Goal: Complete application form: Complete application form

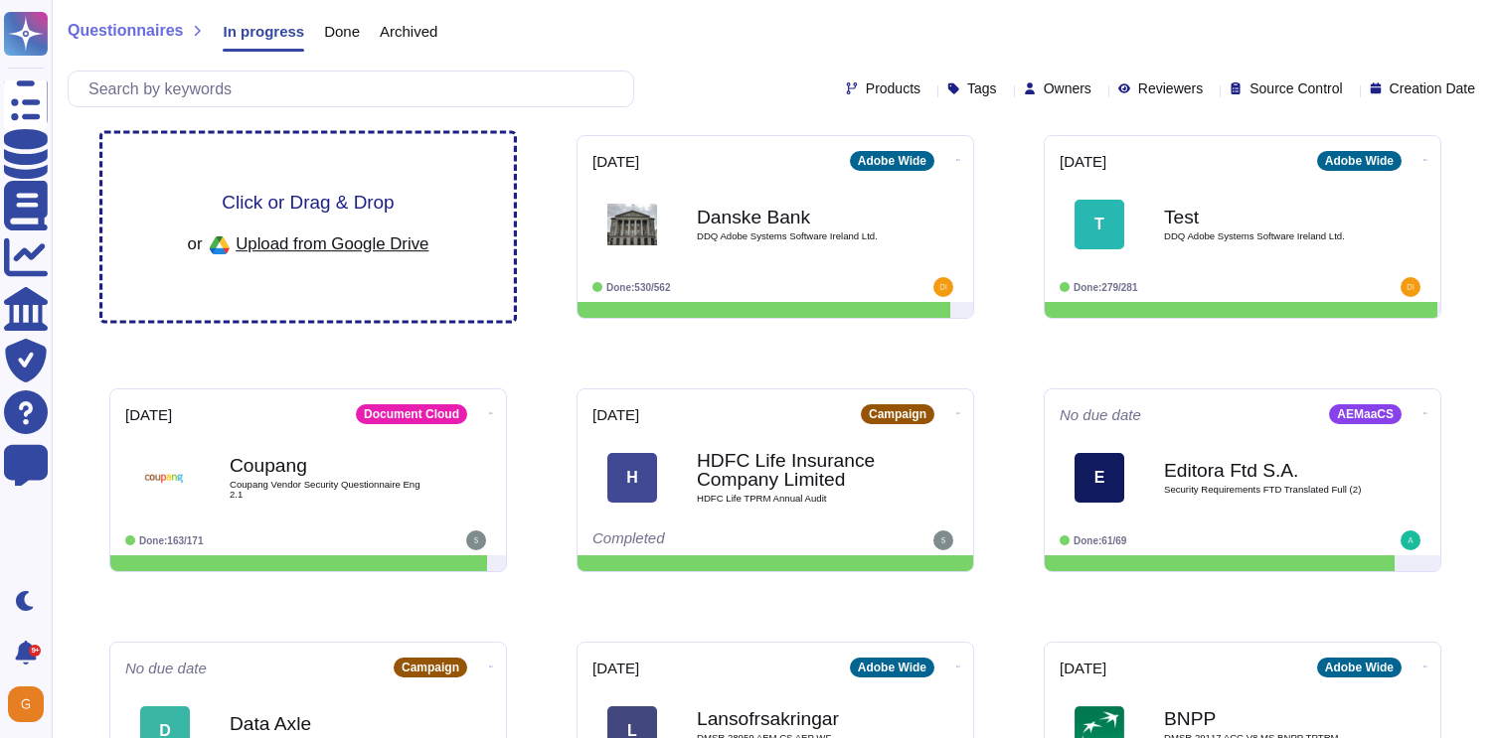
click at [305, 217] on div "Click or Drag & Drop or Upload from Google Drive" at bounding box center [308, 227] width 241 height 69
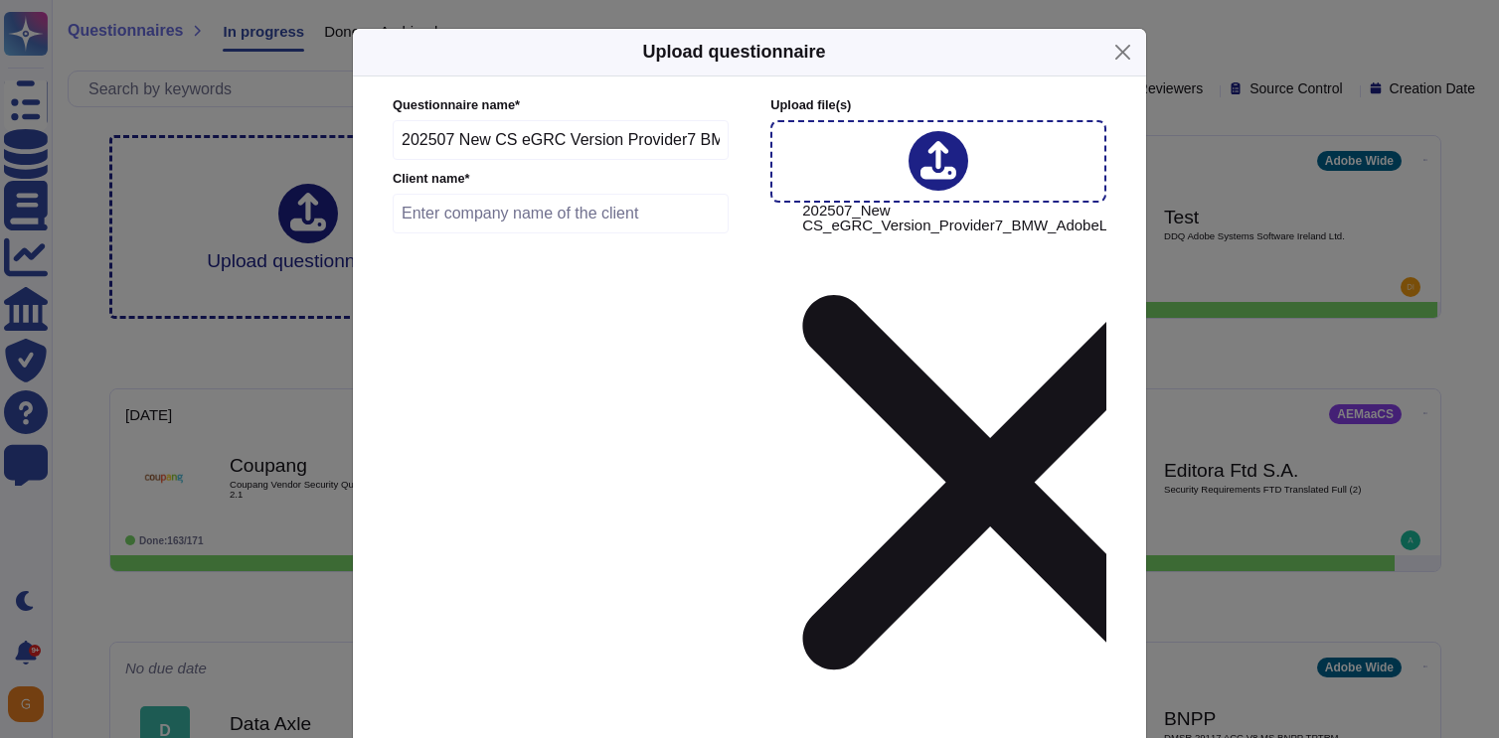
click at [622, 234] on input "text" at bounding box center [561, 214] width 336 height 40
type input "BMW"
type input "[DATE]"
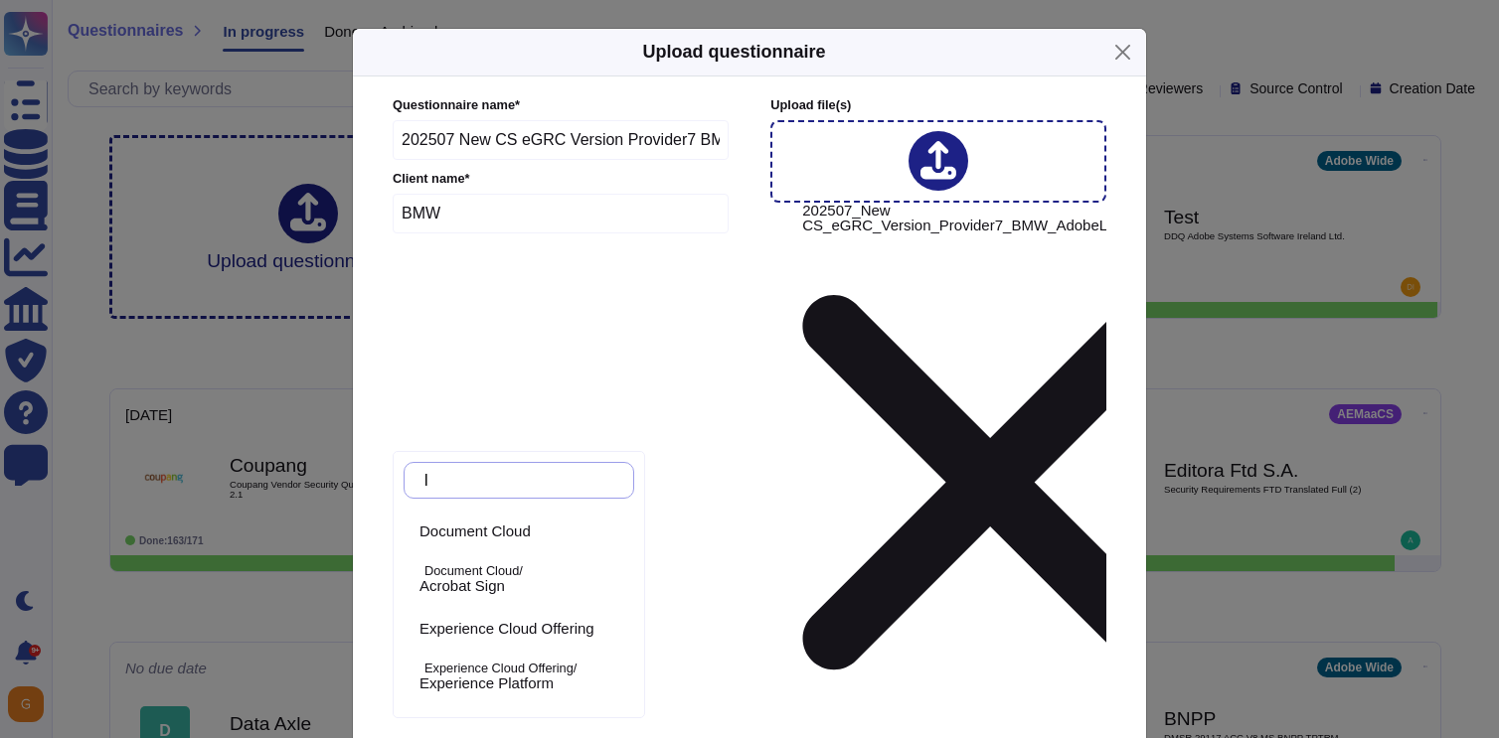
type input "l"
click at [502, 664] on p "Experience Cloud Offering/" at bounding box center [525, 669] width 202 height 13
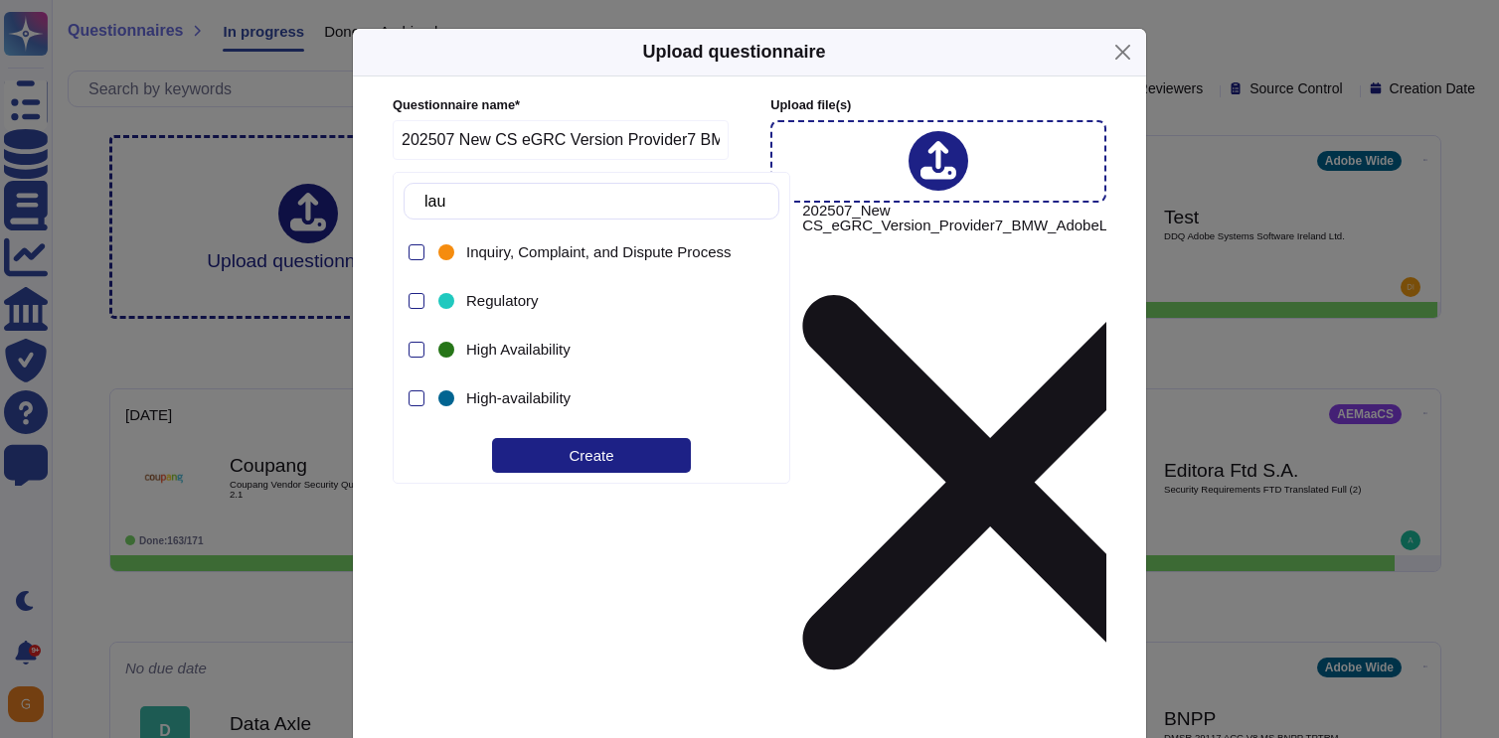
type input "laun"
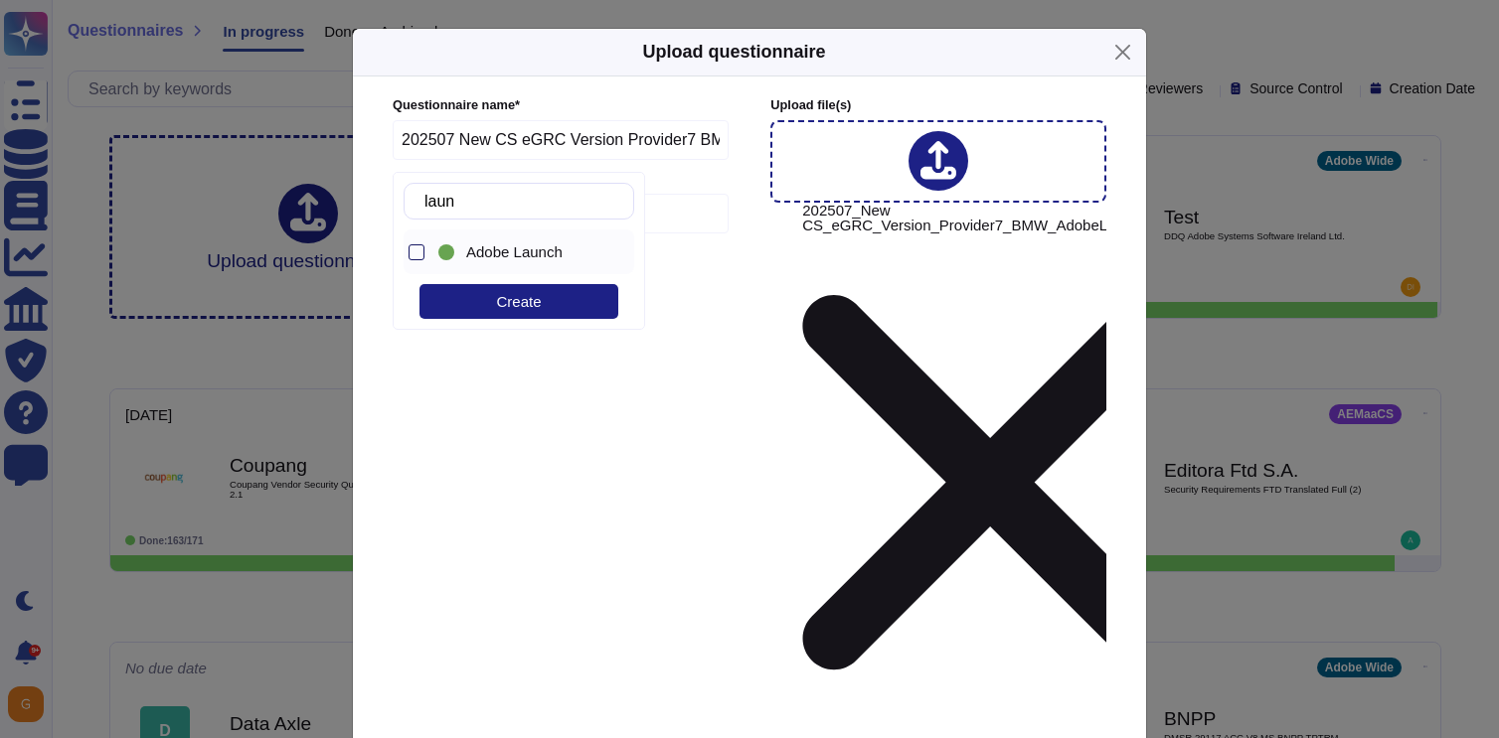
click at [417, 256] on div at bounding box center [416, 252] width 16 height 16
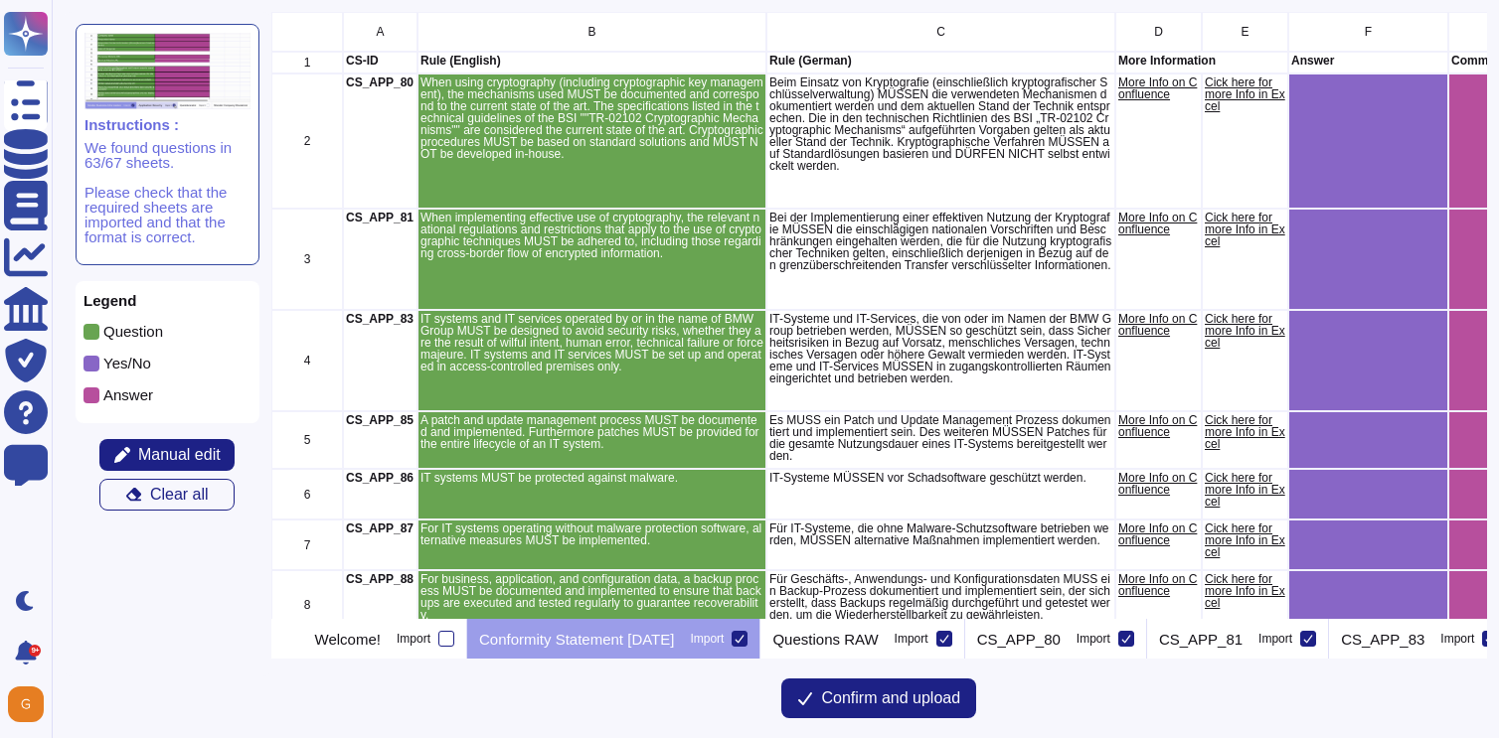
scroll to position [607, 1215]
click at [1131, 637] on icon at bounding box center [1126, 639] width 10 height 10
click at [0, 0] on input "Import" at bounding box center [0, 0] width 0 height 0
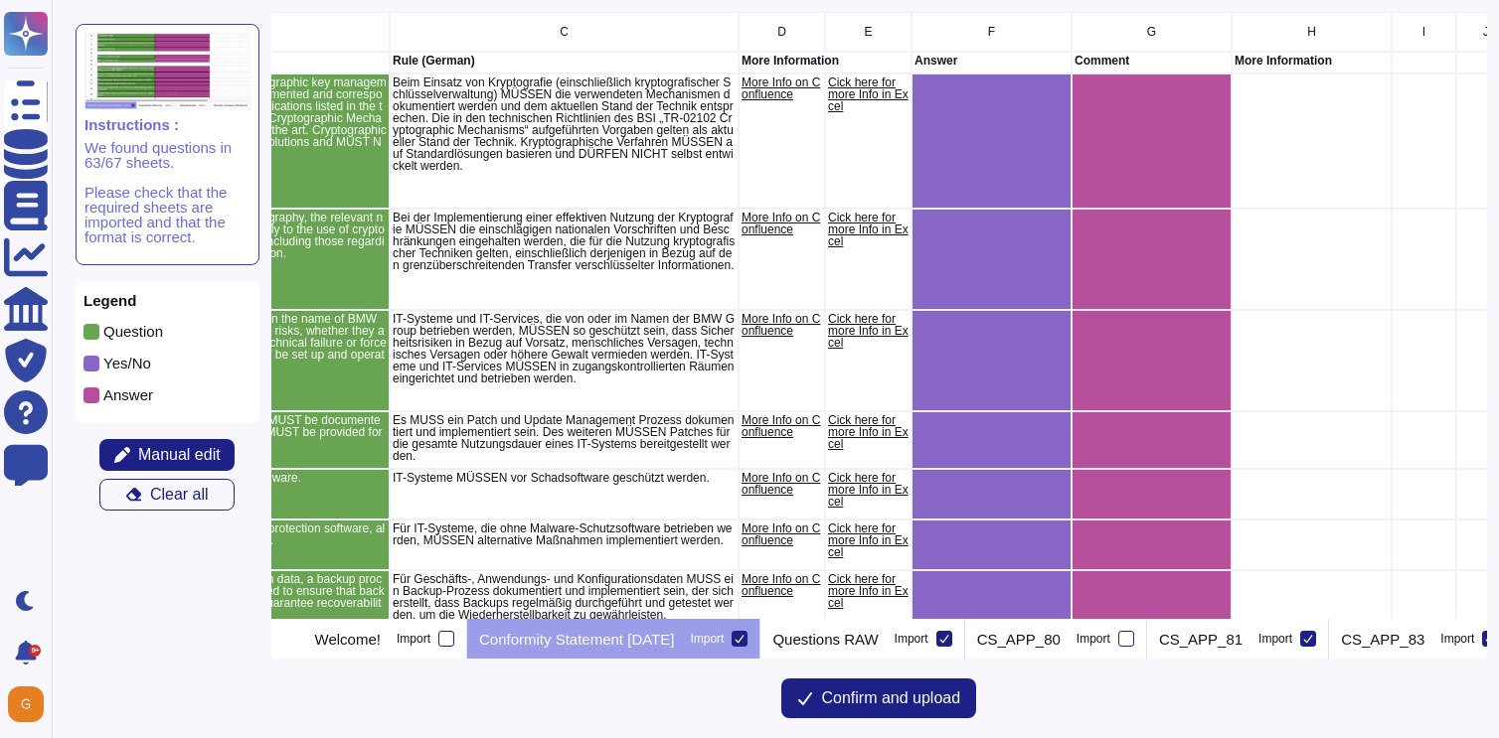
scroll to position [0, 380]
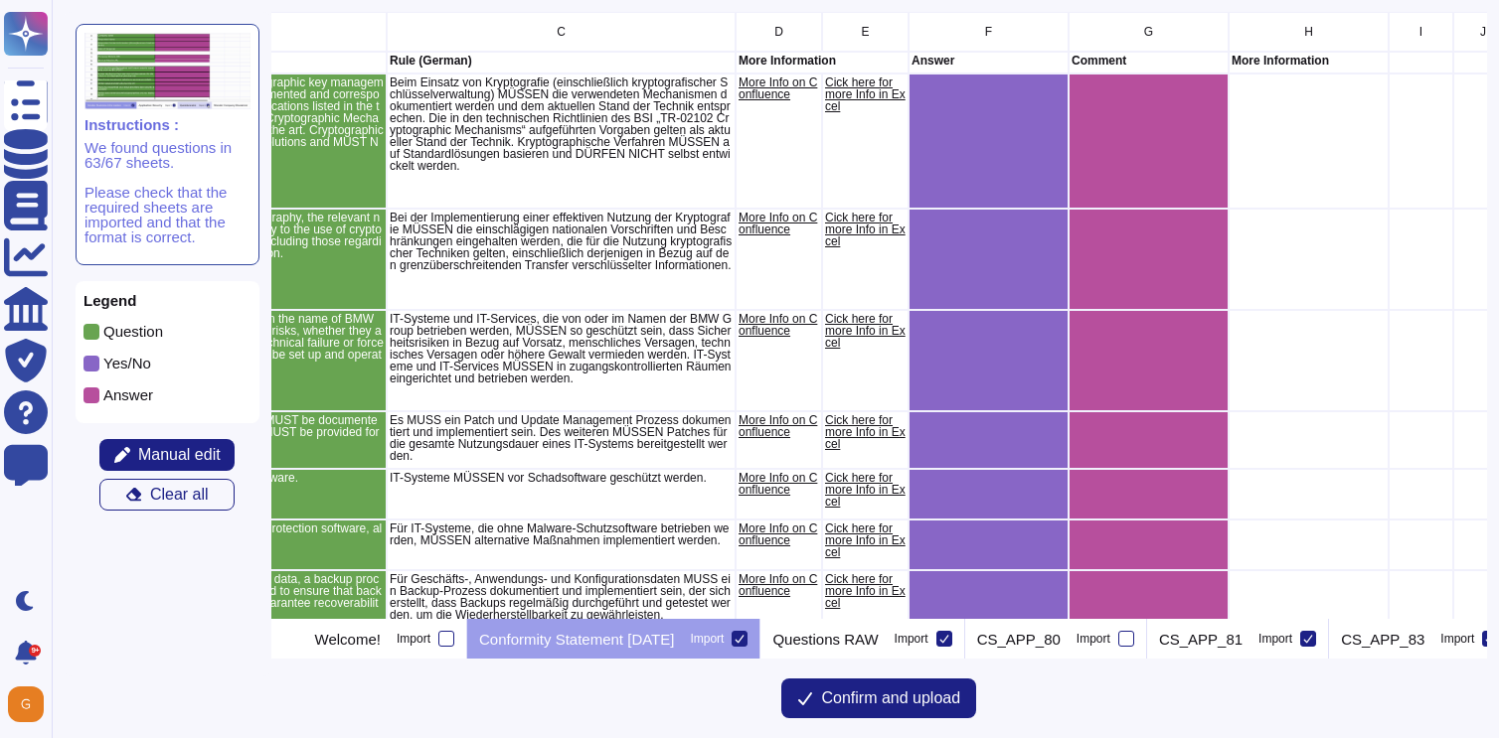
click at [744, 639] on icon at bounding box center [739, 639] width 10 height 10
click at [0, 0] on input "Import" at bounding box center [0, 0] width 0 height 0
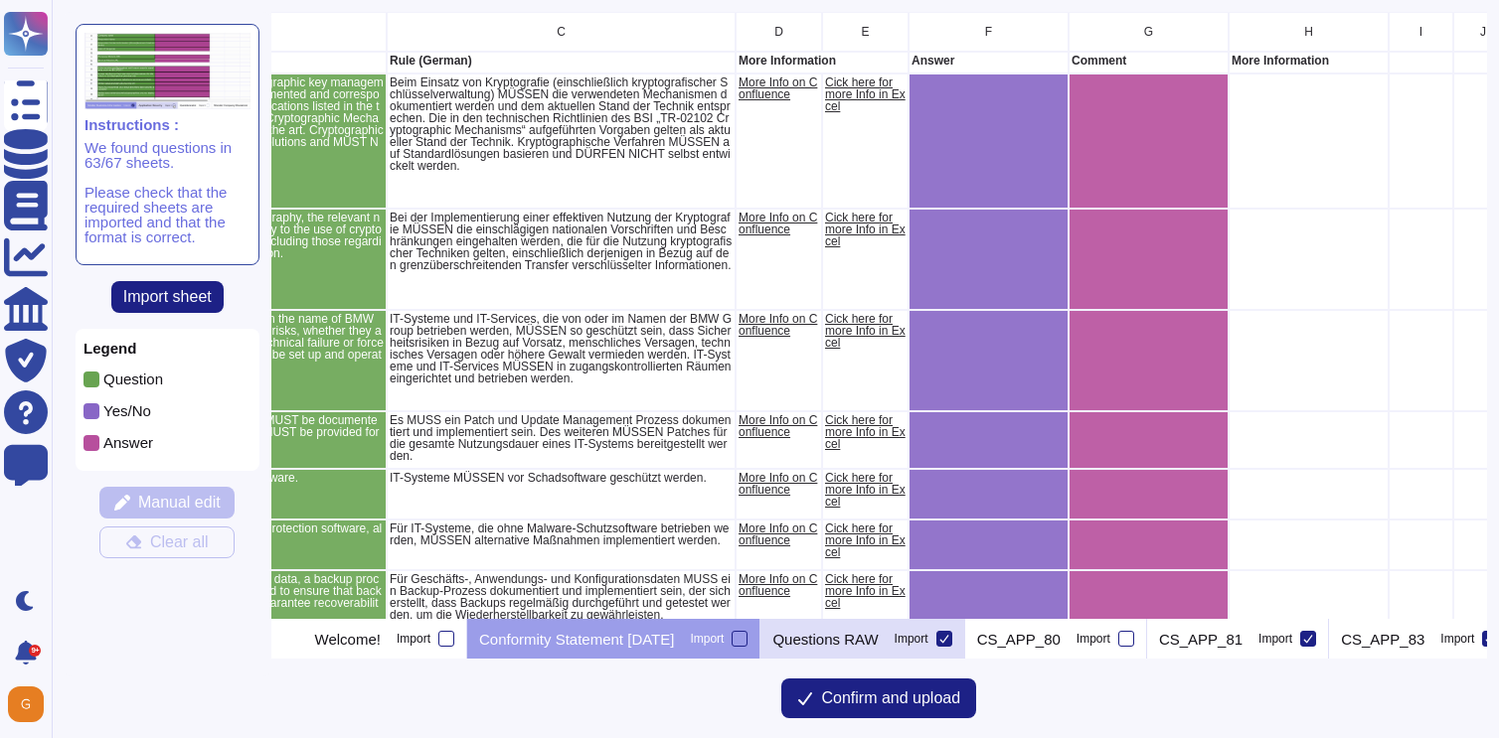
click at [878, 637] on p "Questions RAW" at bounding box center [824, 639] width 105 height 15
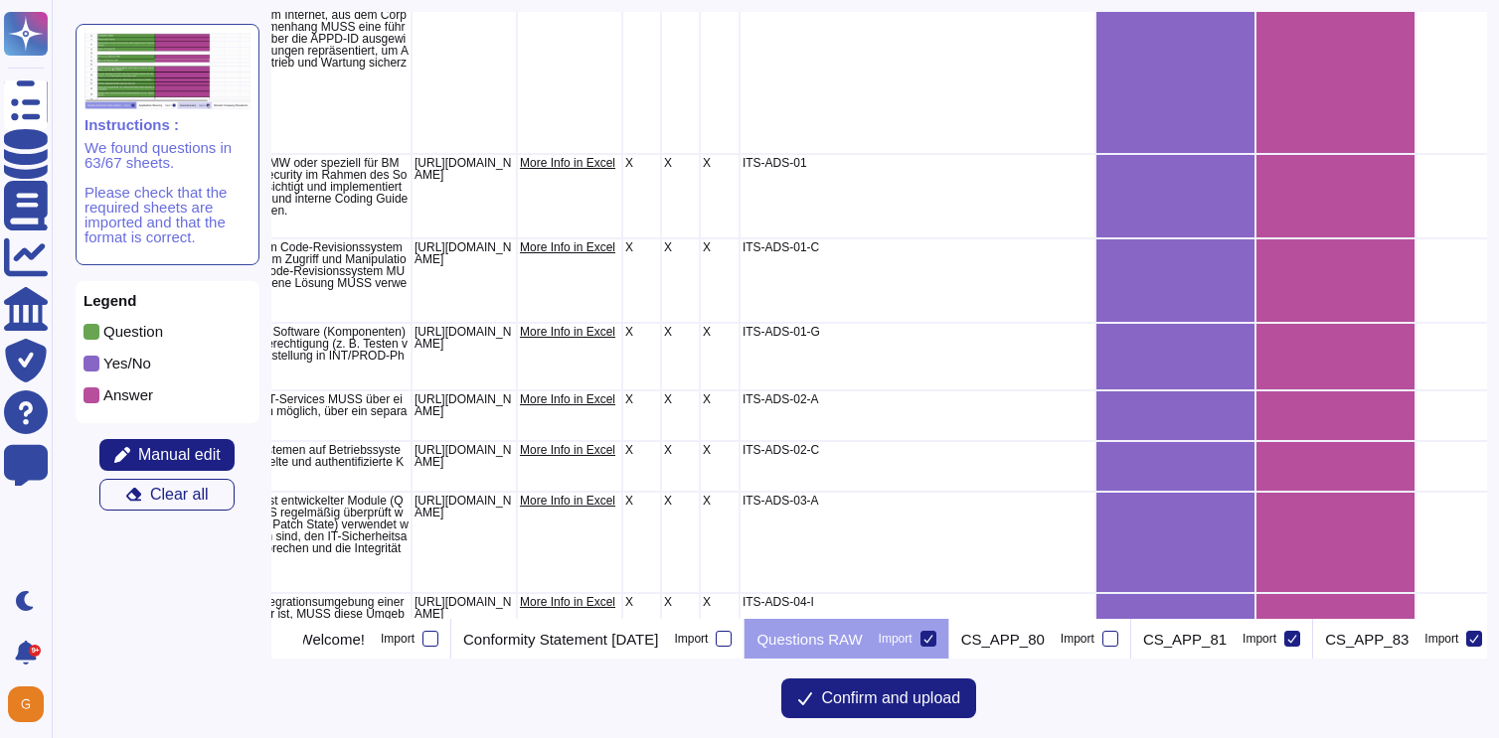
scroll to position [2073, 0]
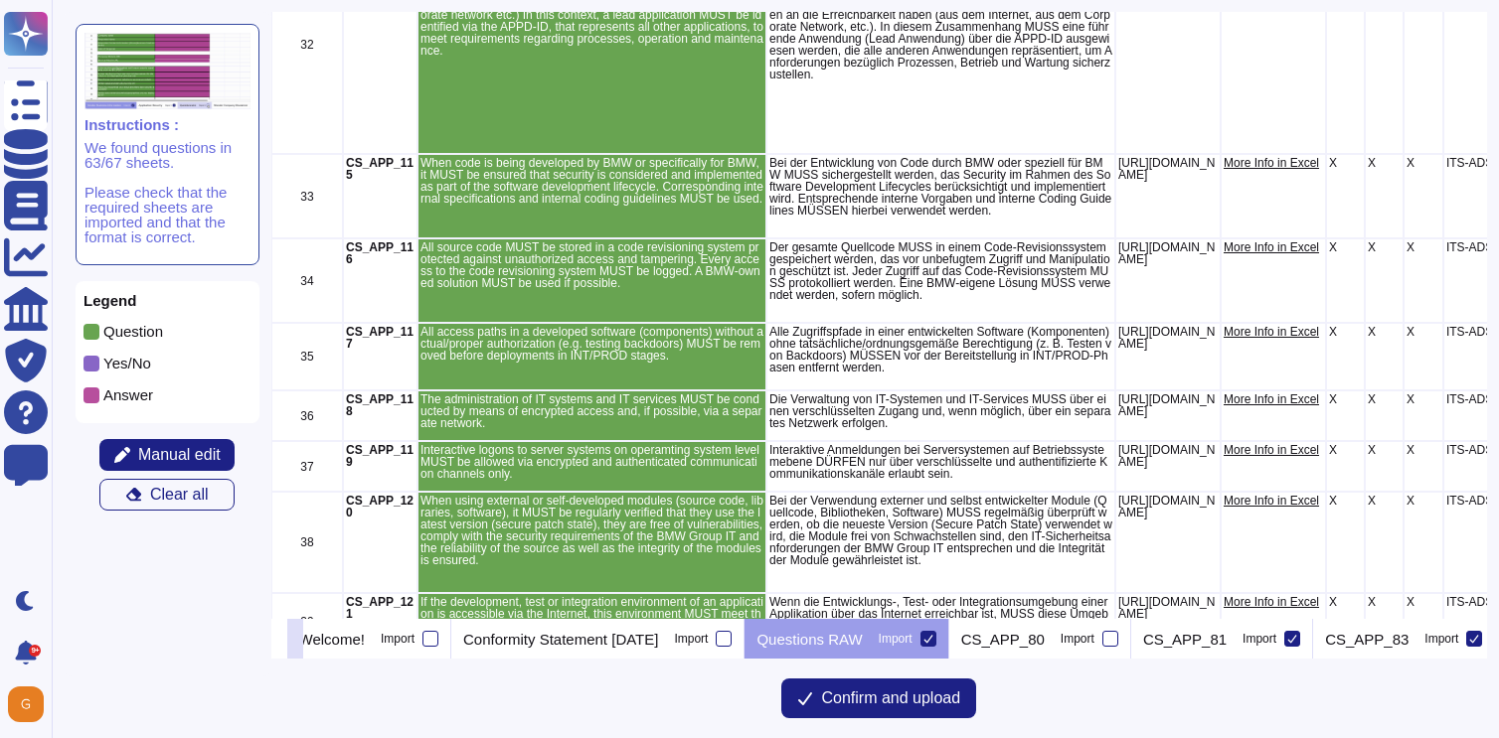
click at [295, 641] on icon at bounding box center [295, 641] width 0 height 0
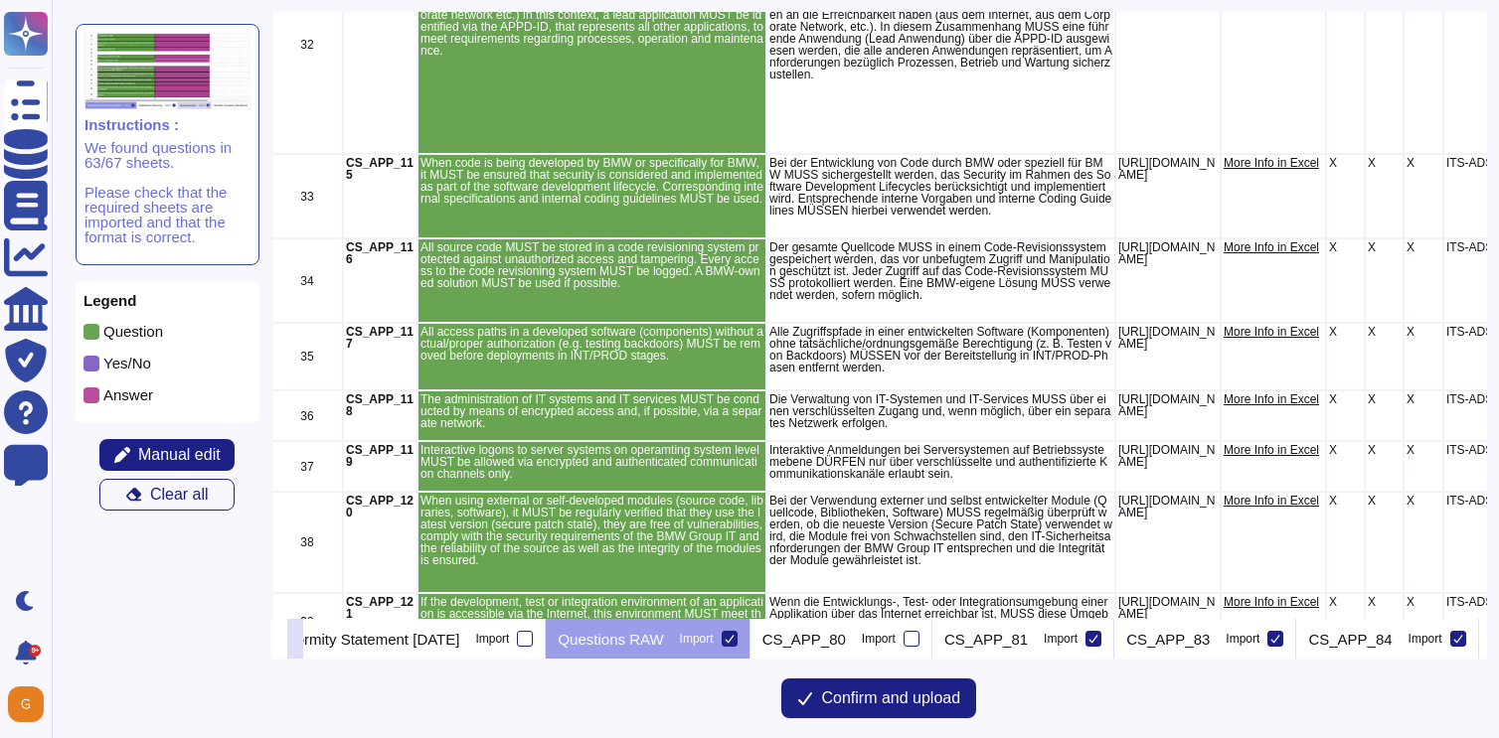
click at [295, 641] on icon at bounding box center [295, 641] width 0 height 0
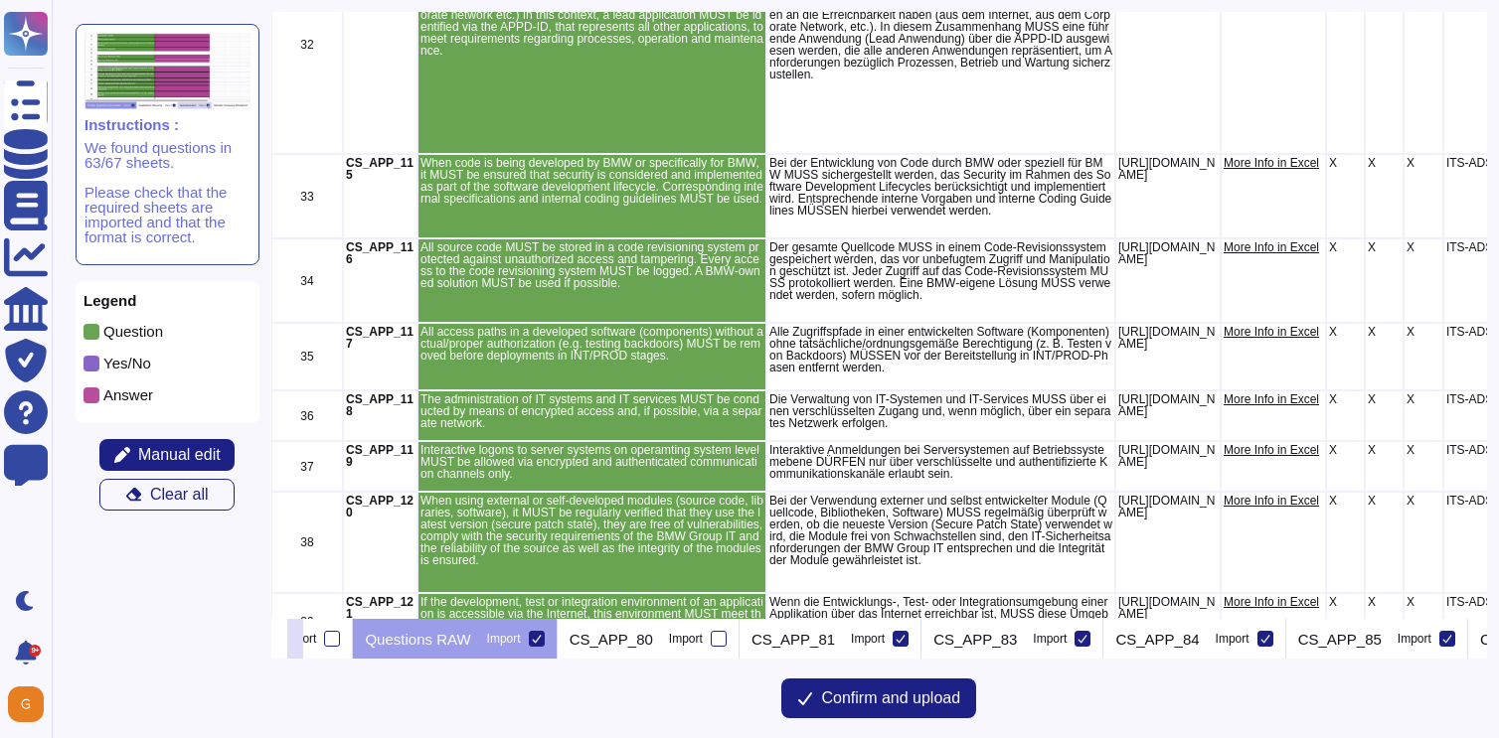
click at [295, 641] on icon at bounding box center [295, 641] width 0 height 0
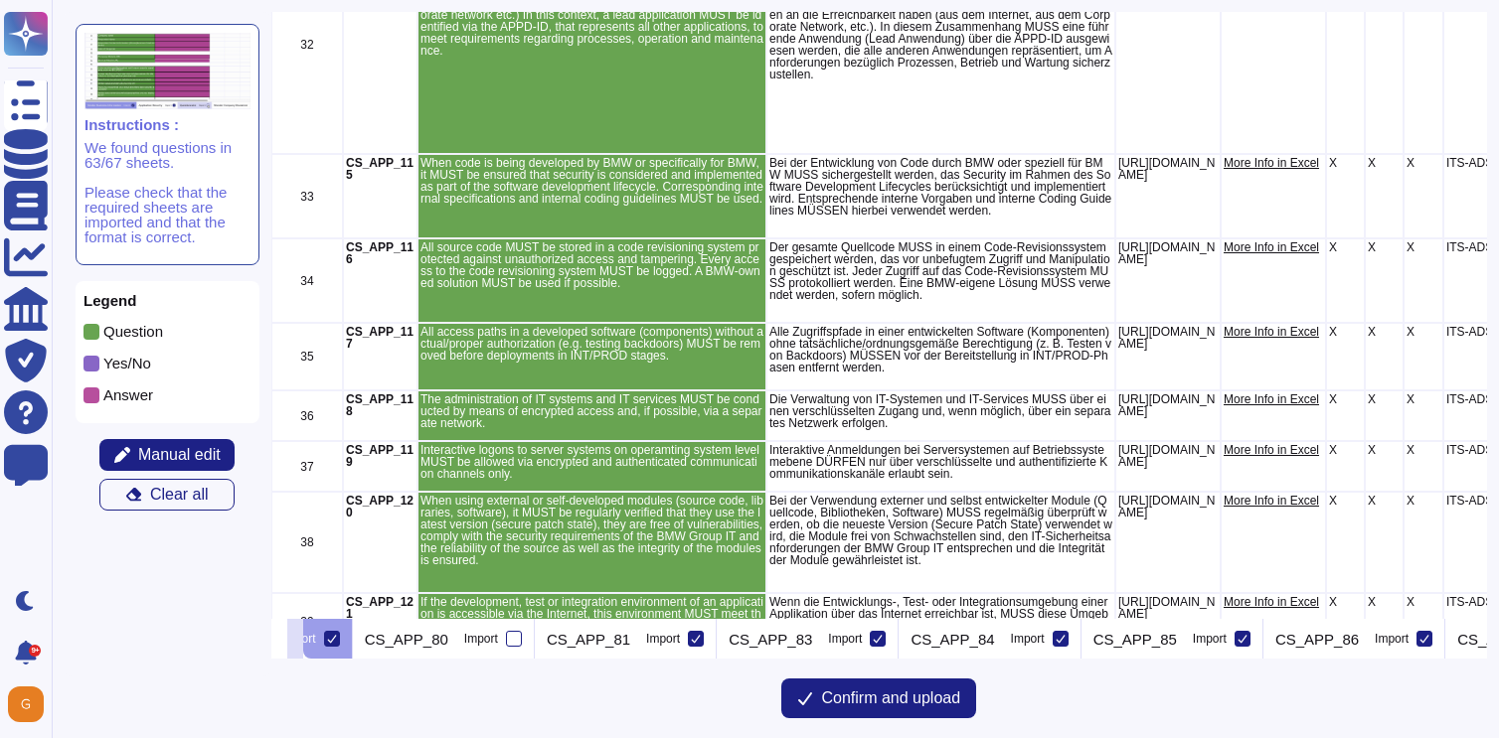
click at [295, 641] on icon at bounding box center [295, 641] width 0 height 0
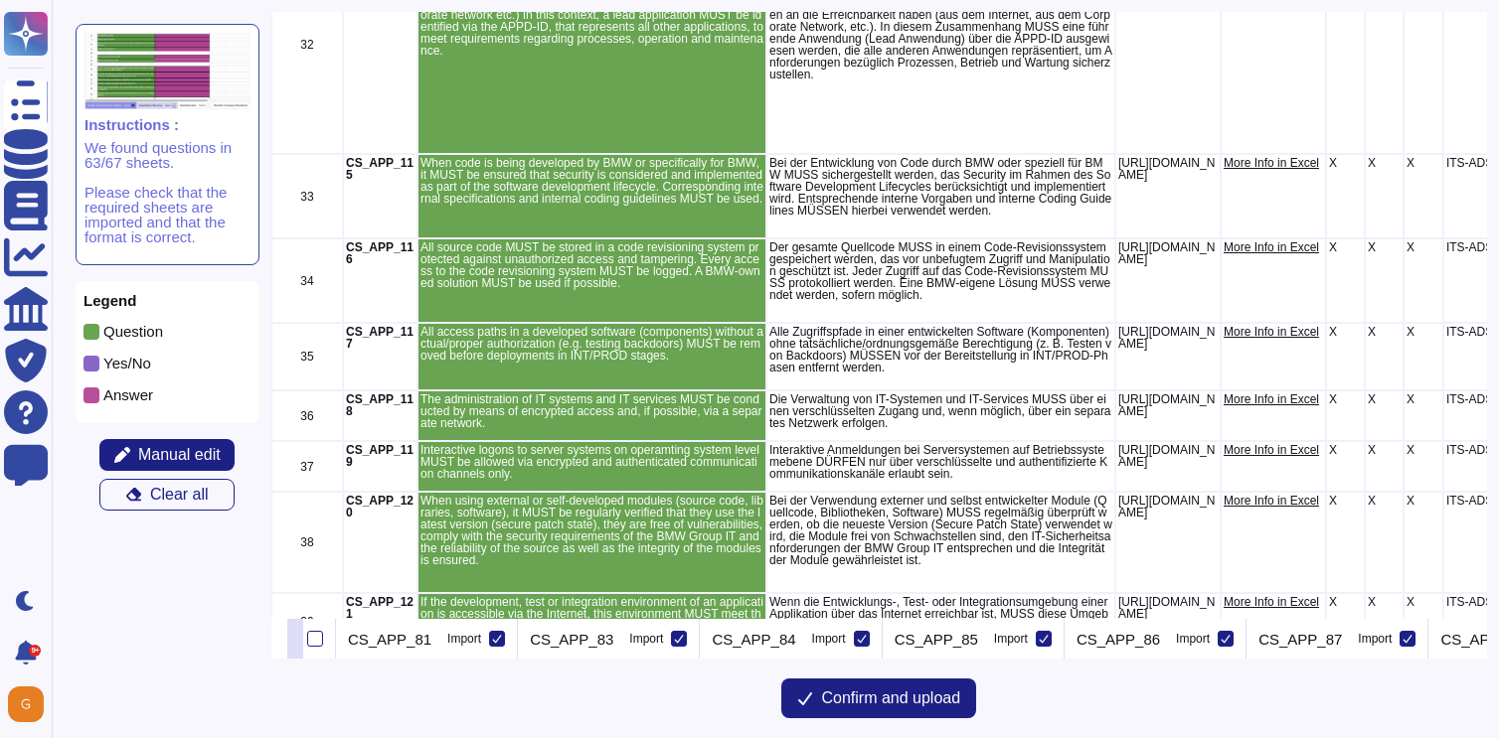
click at [295, 641] on icon at bounding box center [295, 641] width 0 height 0
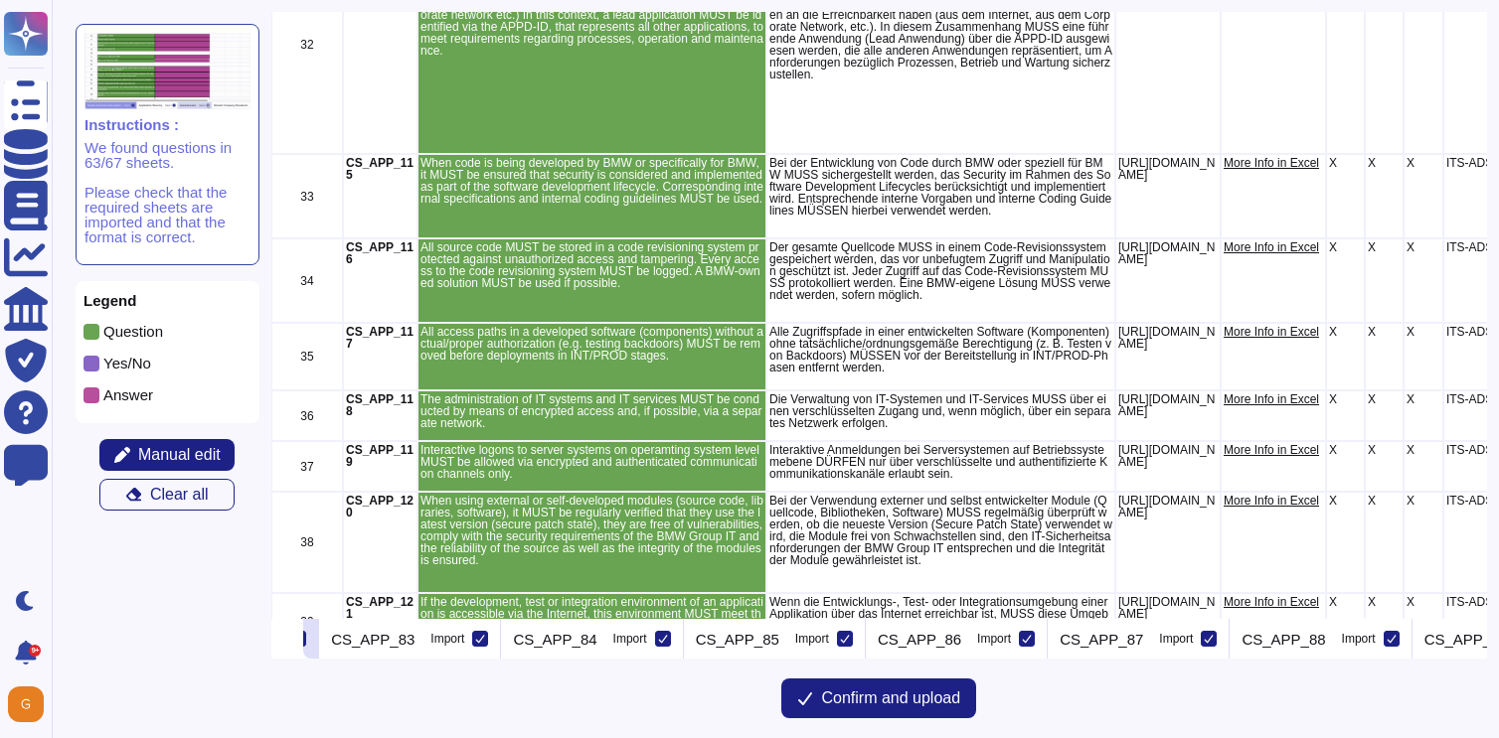
click at [303, 638] on icon at bounding box center [298, 639] width 10 height 10
click at [0, 0] on input "Import" at bounding box center [0, 0] width 0 height 0
click at [485, 637] on icon at bounding box center [480, 639] width 10 height 10
click at [0, 0] on input "Import" at bounding box center [0, 0] width 0 height 0
click at [668, 638] on icon at bounding box center [663, 639] width 10 height 10
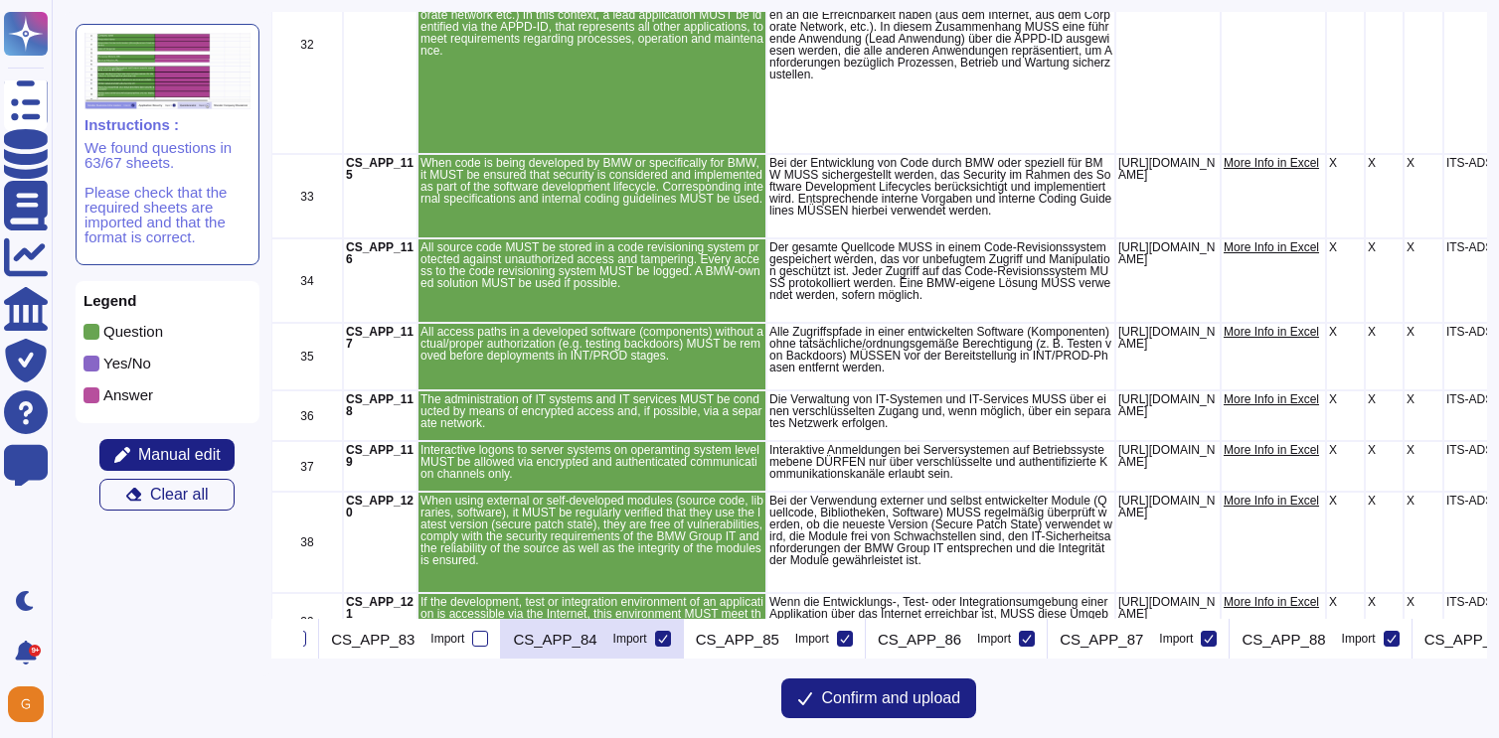
click at [0, 0] on input "Import" at bounding box center [0, 0] width 0 height 0
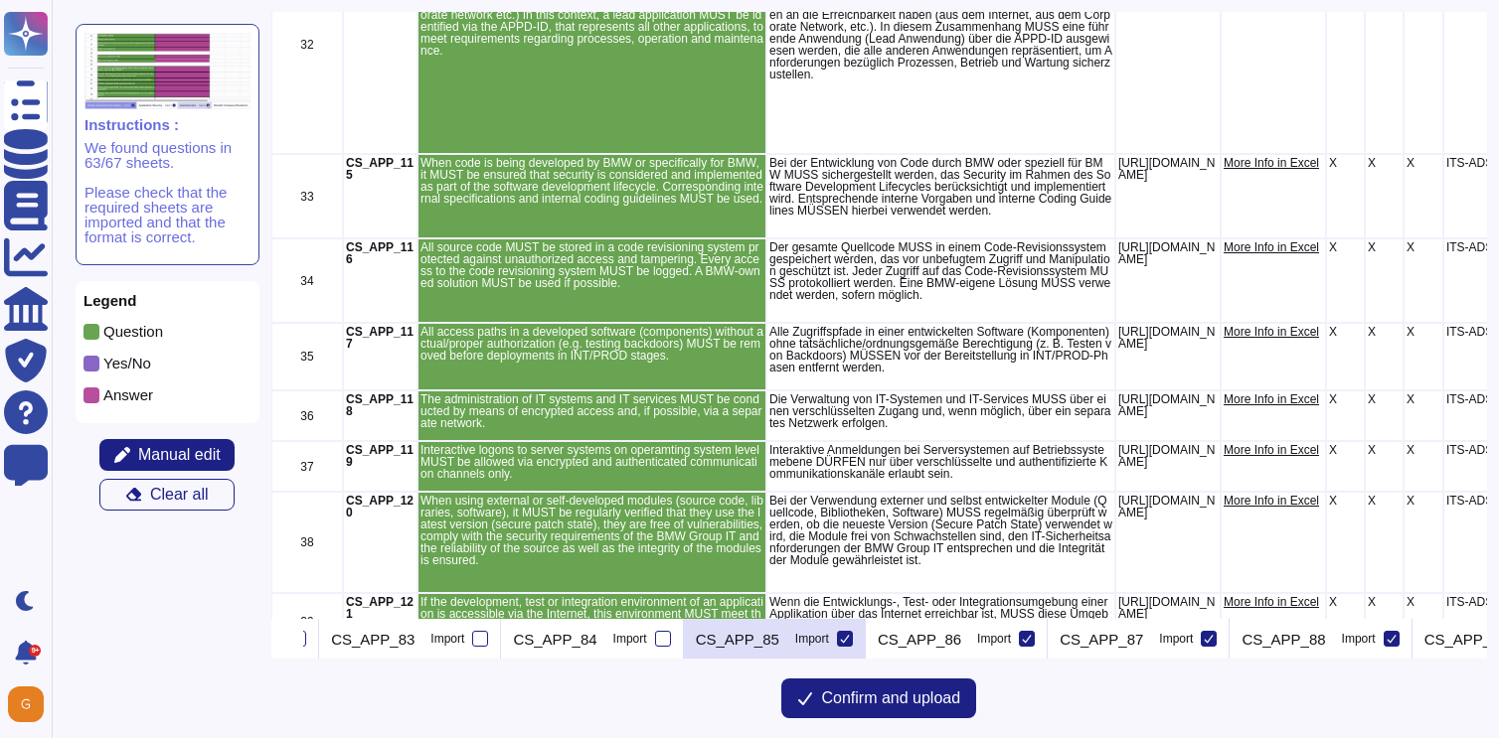
click at [850, 638] on icon at bounding box center [845, 639] width 10 height 10
click at [0, 0] on input "Import" at bounding box center [0, 0] width 0 height 0
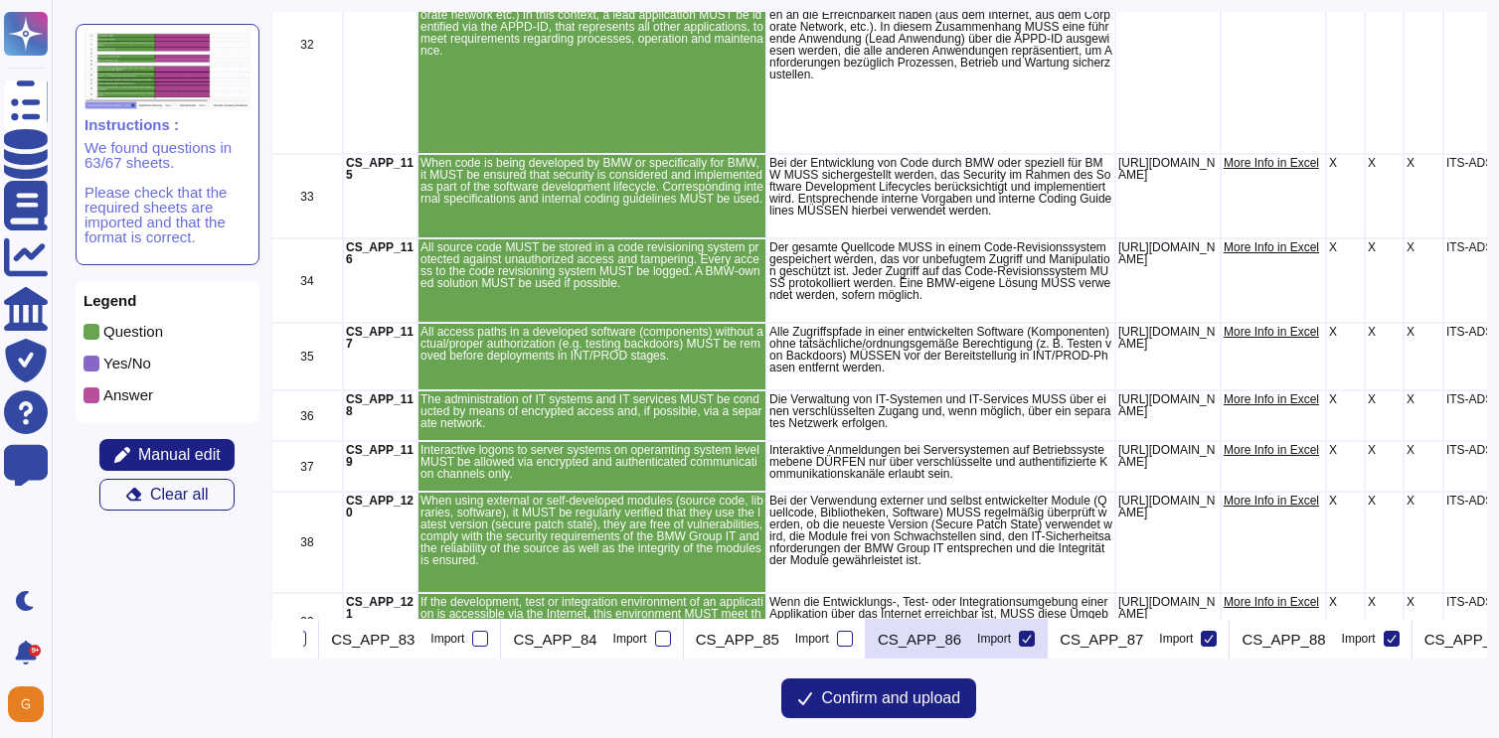
click at [1035, 638] on div at bounding box center [1027, 639] width 16 height 16
click at [0, 0] on input "Import" at bounding box center [0, 0] width 0 height 0
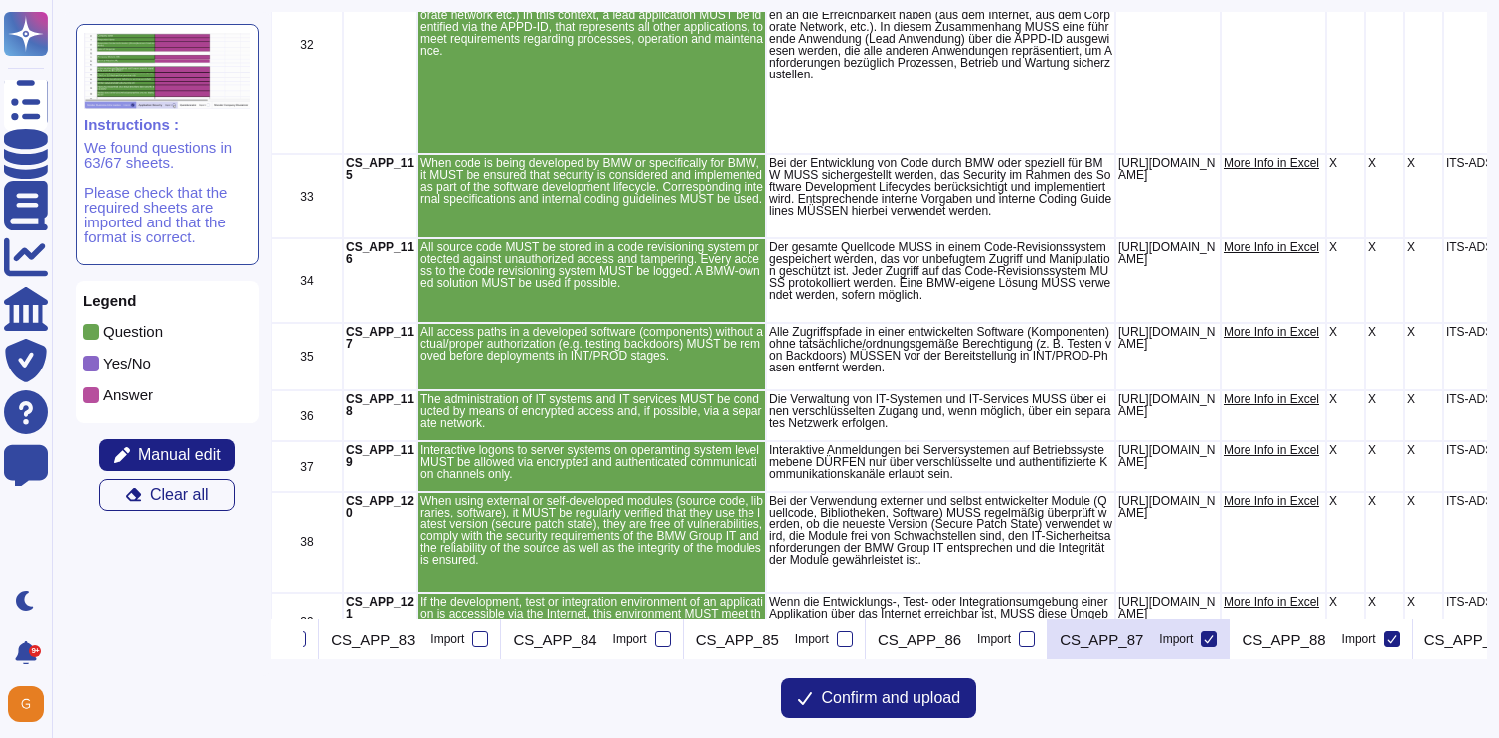
click at [1213, 641] on icon at bounding box center [1209, 639] width 10 height 10
click at [0, 0] on input "Import" at bounding box center [0, 0] width 0 height 0
click at [295, 641] on icon at bounding box center [295, 641] width 0 height 0
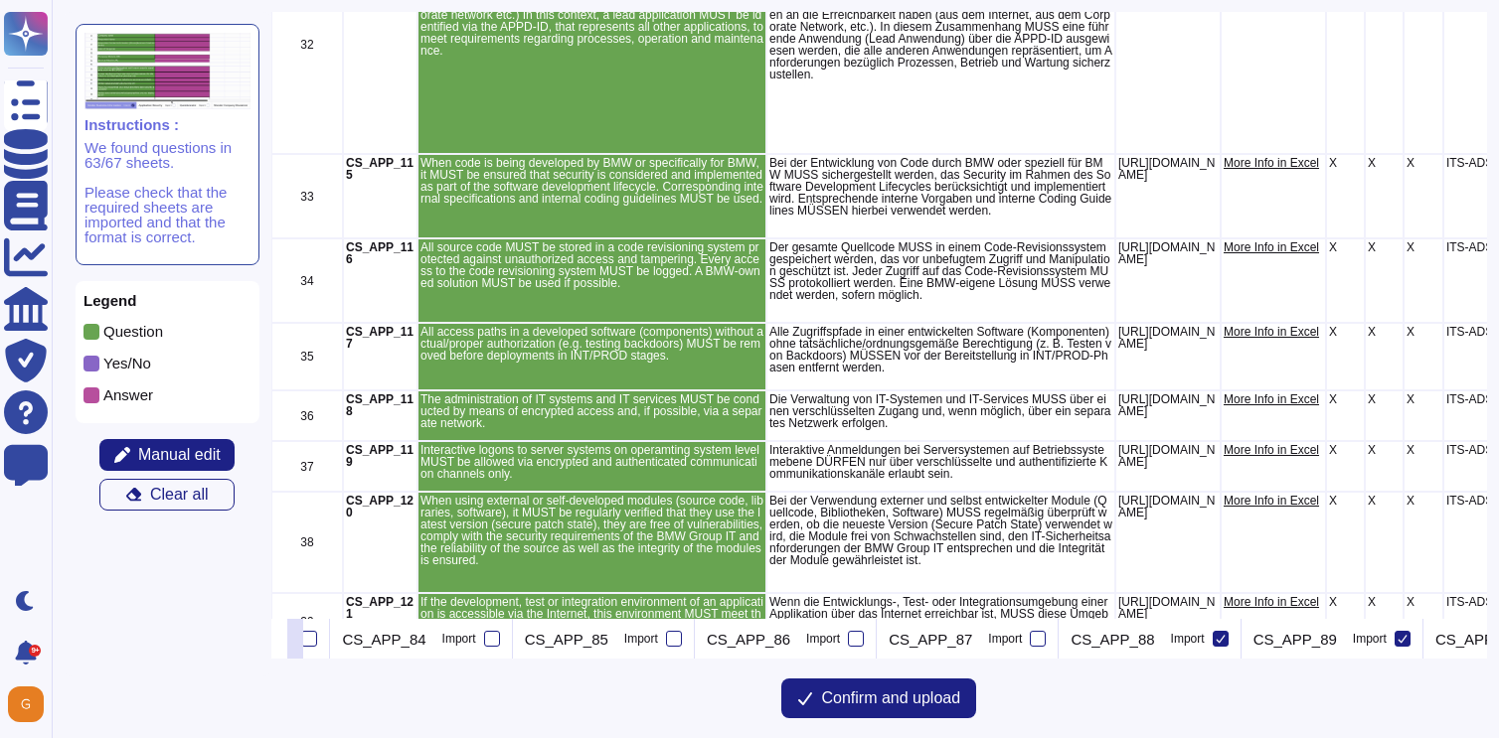
click at [295, 641] on icon at bounding box center [295, 641] width 0 height 0
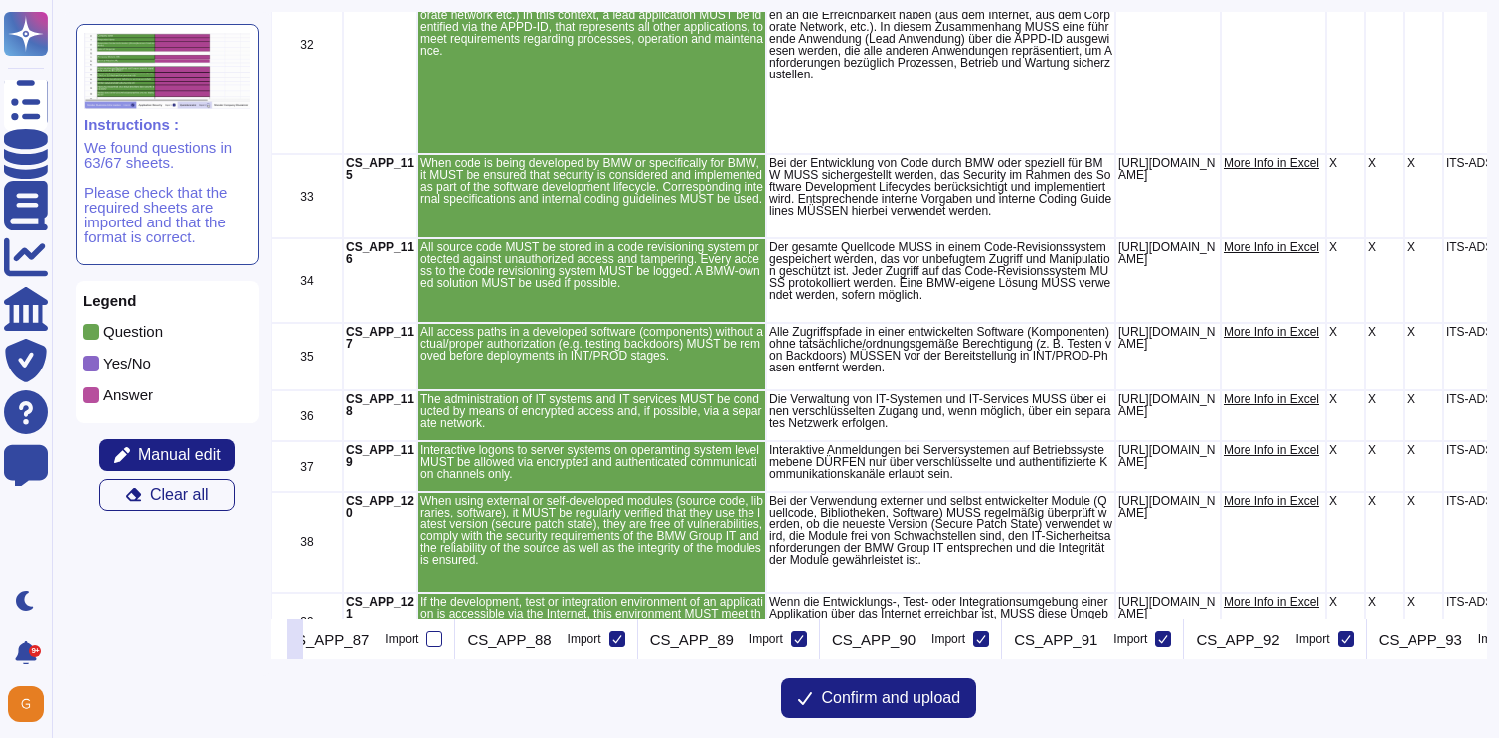
click at [295, 641] on icon at bounding box center [295, 641] width 0 height 0
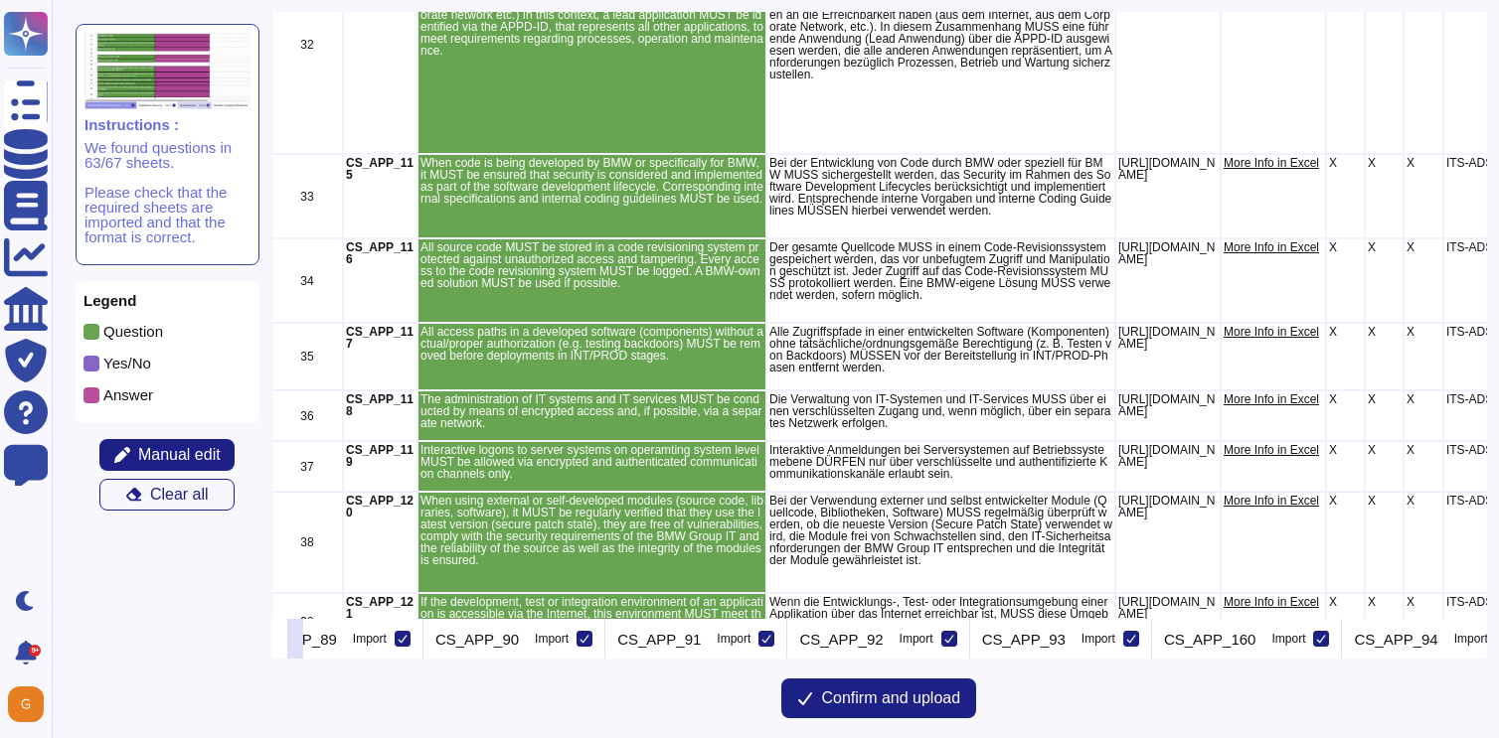
scroll to position [0, 2195]
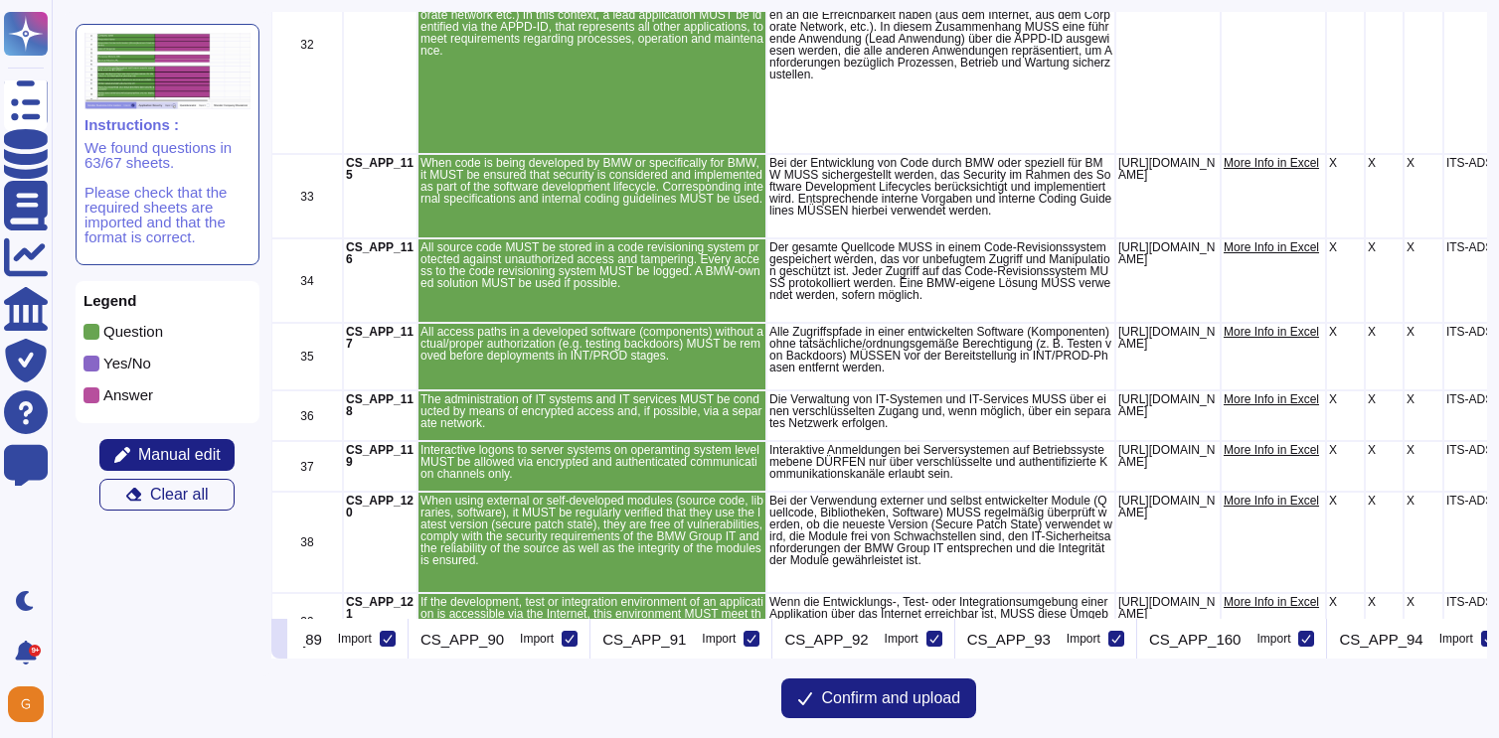
click at [279, 641] on icon at bounding box center [279, 641] width 0 height 0
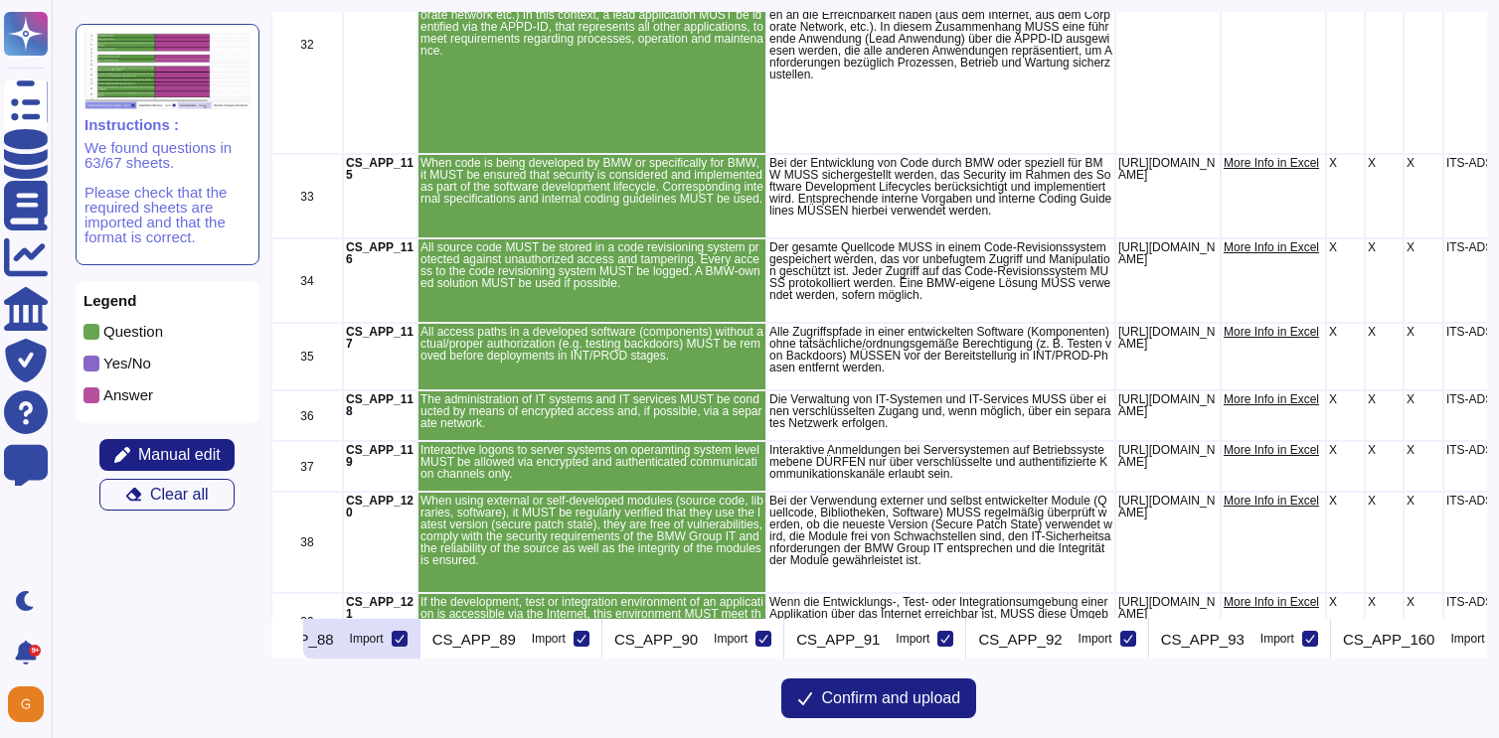
scroll to position [0, 1997]
click at [409, 640] on icon at bounding box center [405, 639] width 10 height 10
click at [0, 0] on input "Import" at bounding box center [0, 0] width 0 height 0
click at [279, 641] on icon at bounding box center [279, 641] width 0 height 0
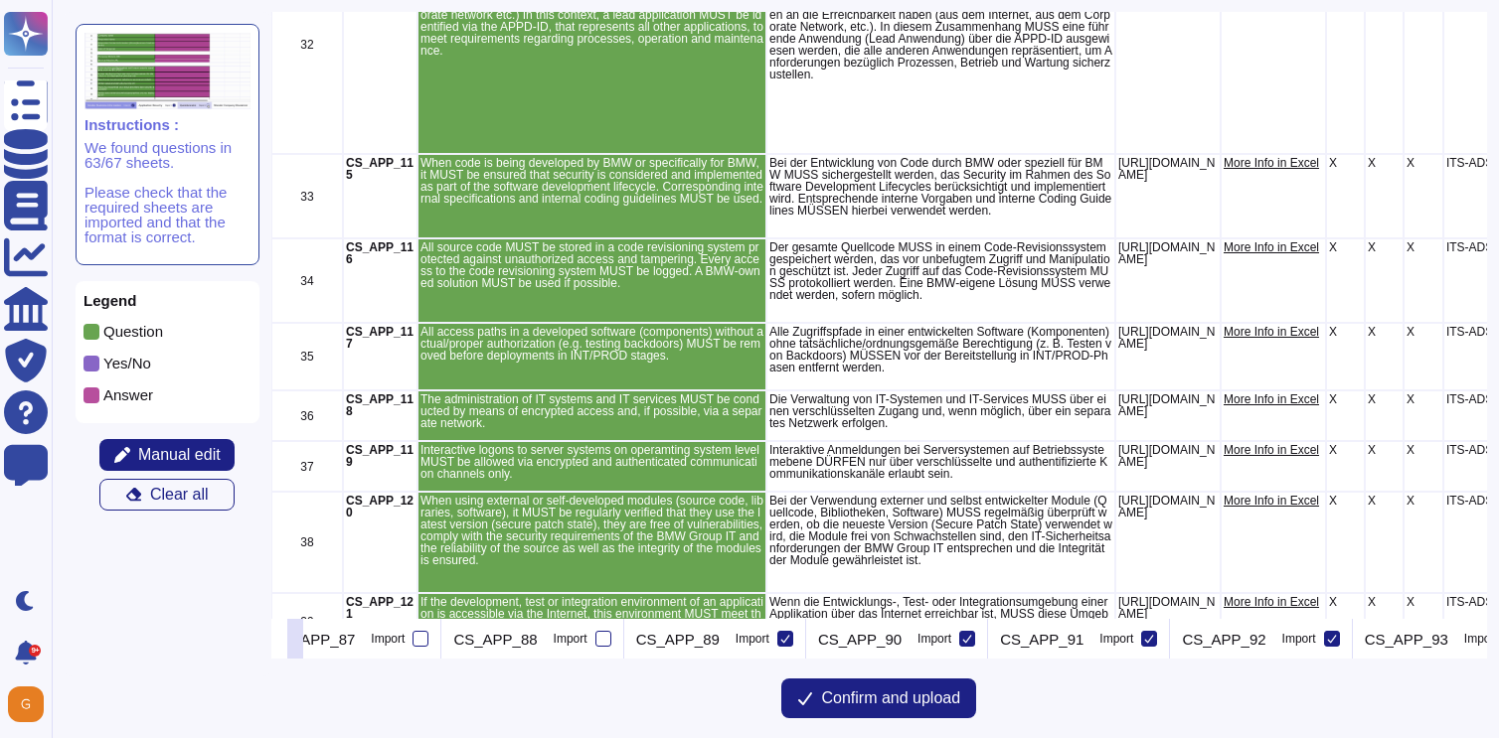
click at [295, 641] on icon at bounding box center [295, 641] width 0 height 0
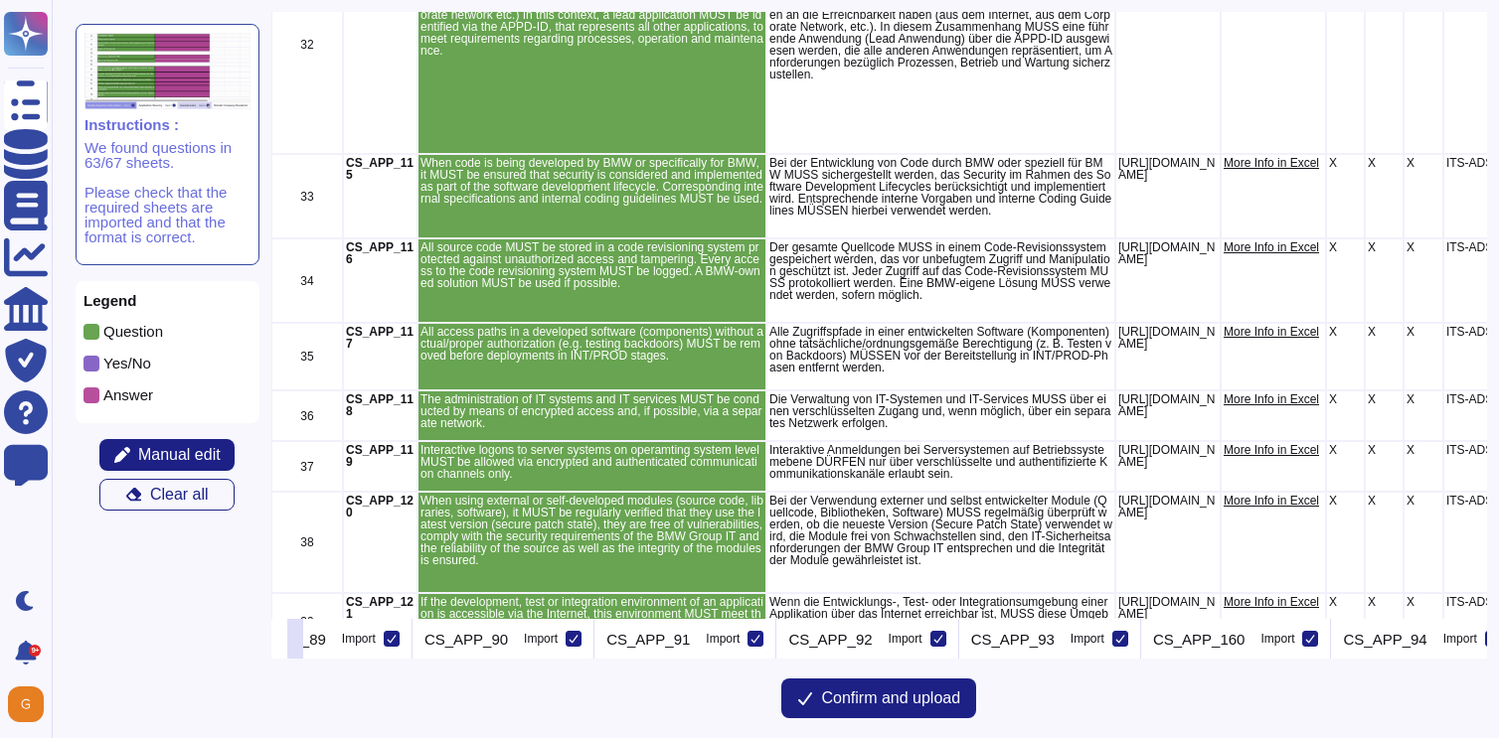
scroll to position [0, 2195]
click at [396, 643] on div at bounding box center [388, 639] width 16 height 16
click at [0, 0] on input "Import" at bounding box center [0, 0] width 0 height 0
click at [574, 641] on icon at bounding box center [569, 639] width 10 height 10
click at [0, 0] on input "Import" at bounding box center [0, 0] width 0 height 0
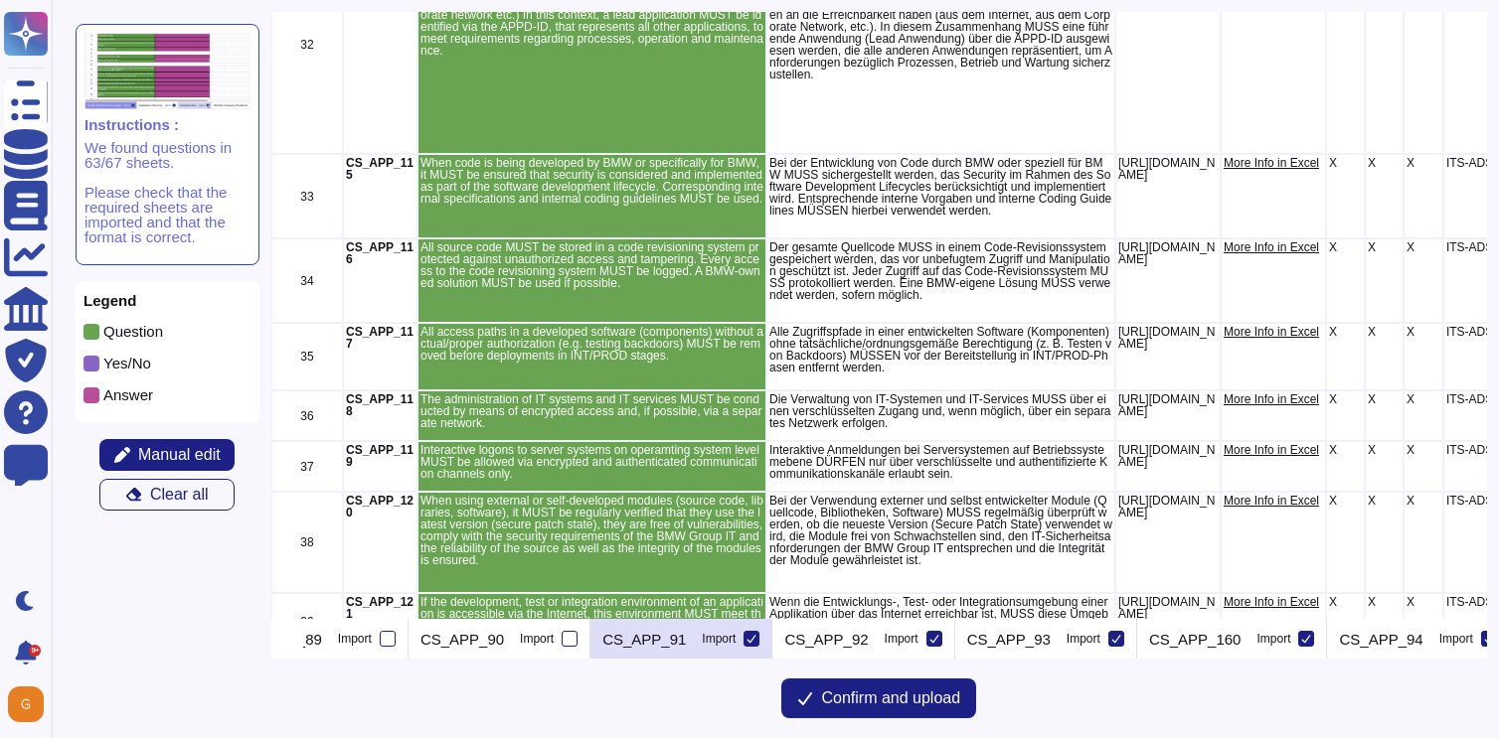
click at [756, 640] on icon at bounding box center [751, 639] width 10 height 10
click at [0, 0] on input "Import" at bounding box center [0, 0] width 0 height 0
click at [939, 634] on icon at bounding box center [934, 639] width 10 height 10
click at [0, 0] on input "Import" at bounding box center [0, 0] width 0 height 0
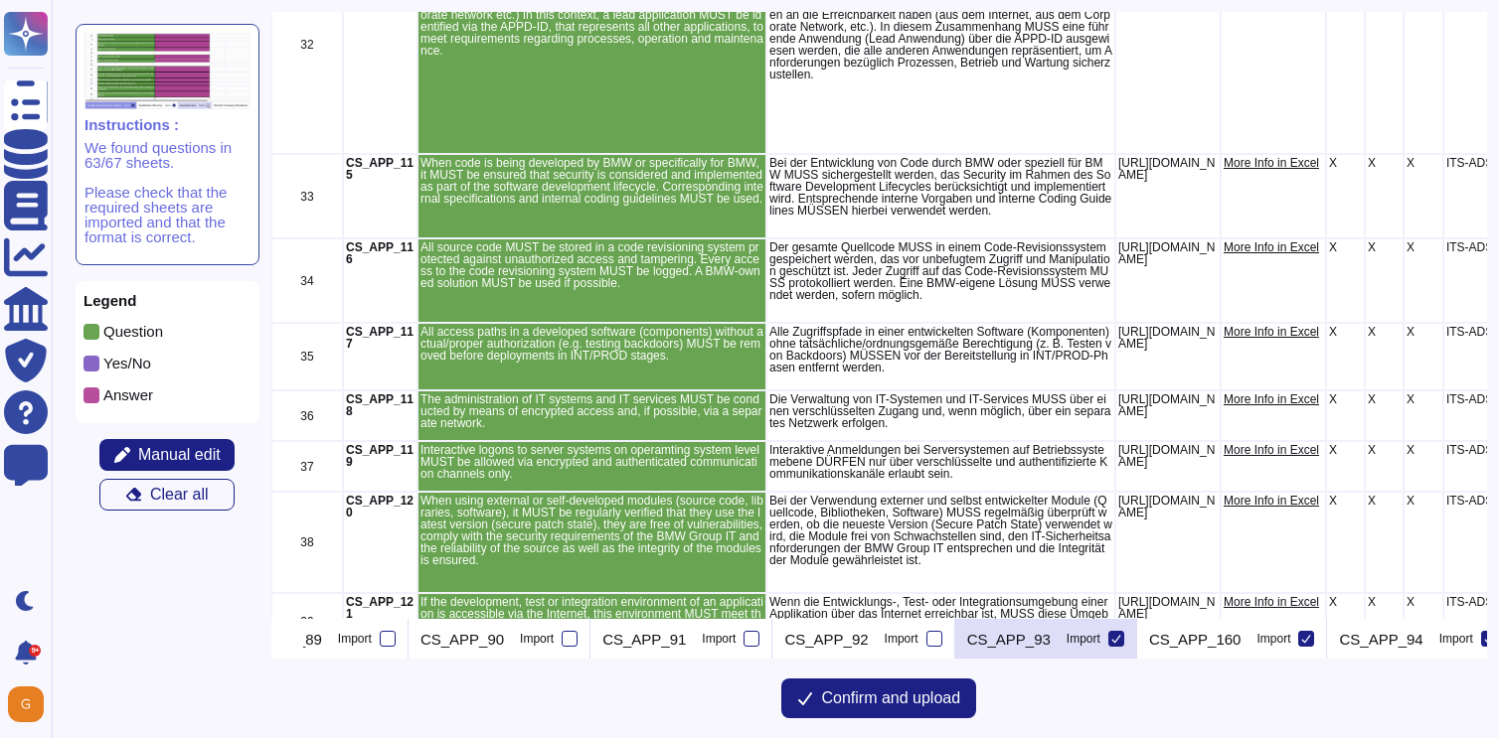
click at [1121, 642] on icon at bounding box center [1116, 639] width 10 height 10
click at [0, 0] on input "Import" at bounding box center [0, 0] width 0 height 0
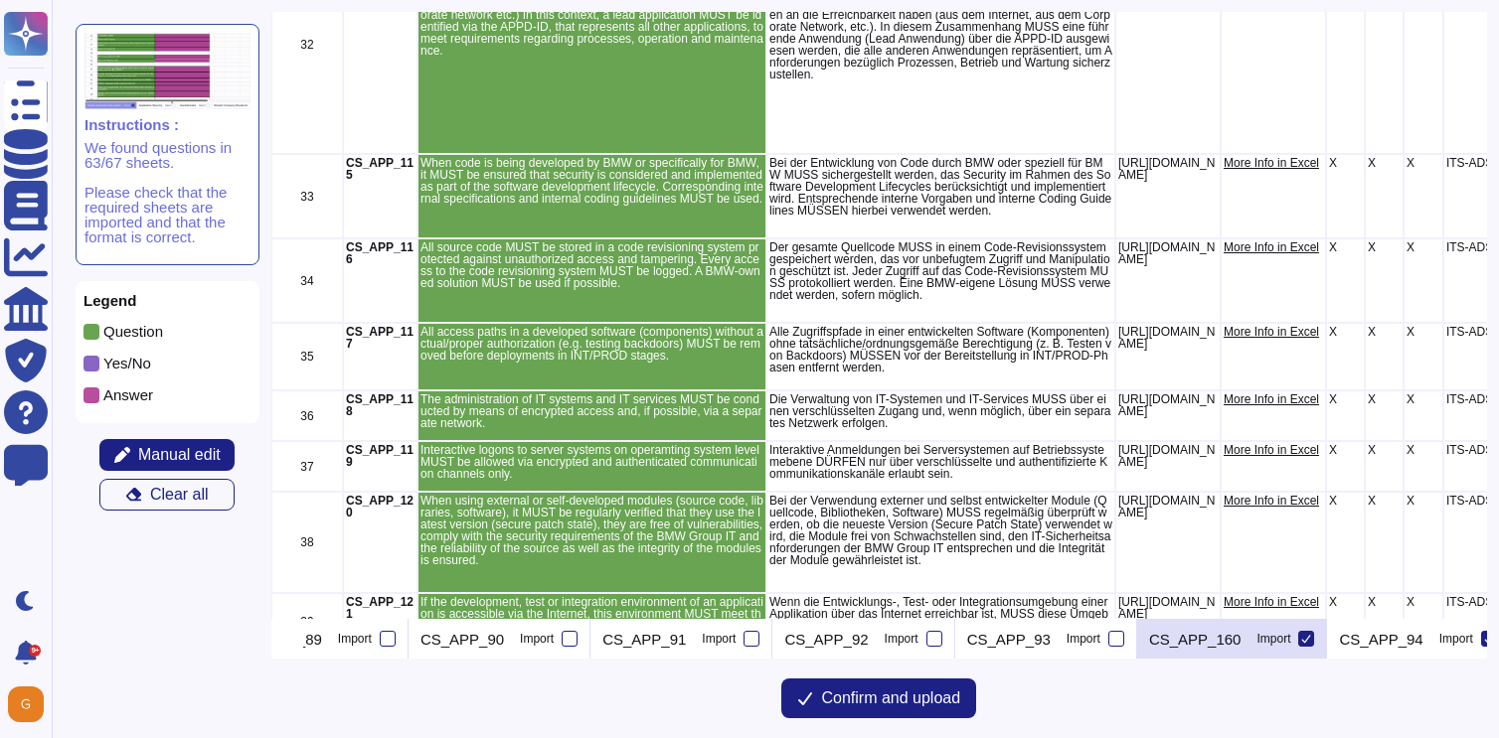
click at [1311, 639] on icon at bounding box center [1306, 639] width 10 height 10
click at [0, 0] on input "Import" at bounding box center [0, 0] width 0 height 0
click at [295, 641] on icon at bounding box center [295, 641] width 0 height 0
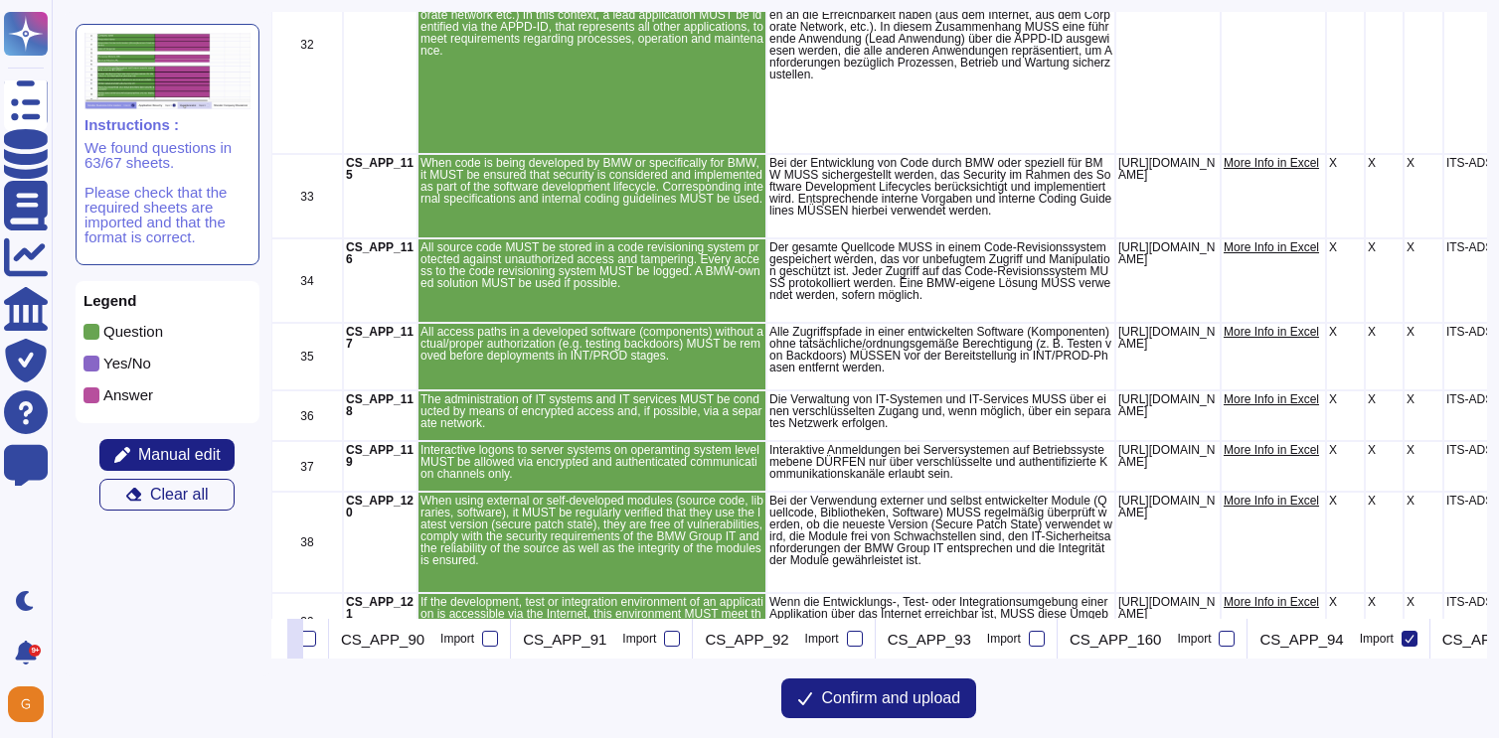
click at [295, 641] on icon at bounding box center [295, 641] width 0 height 0
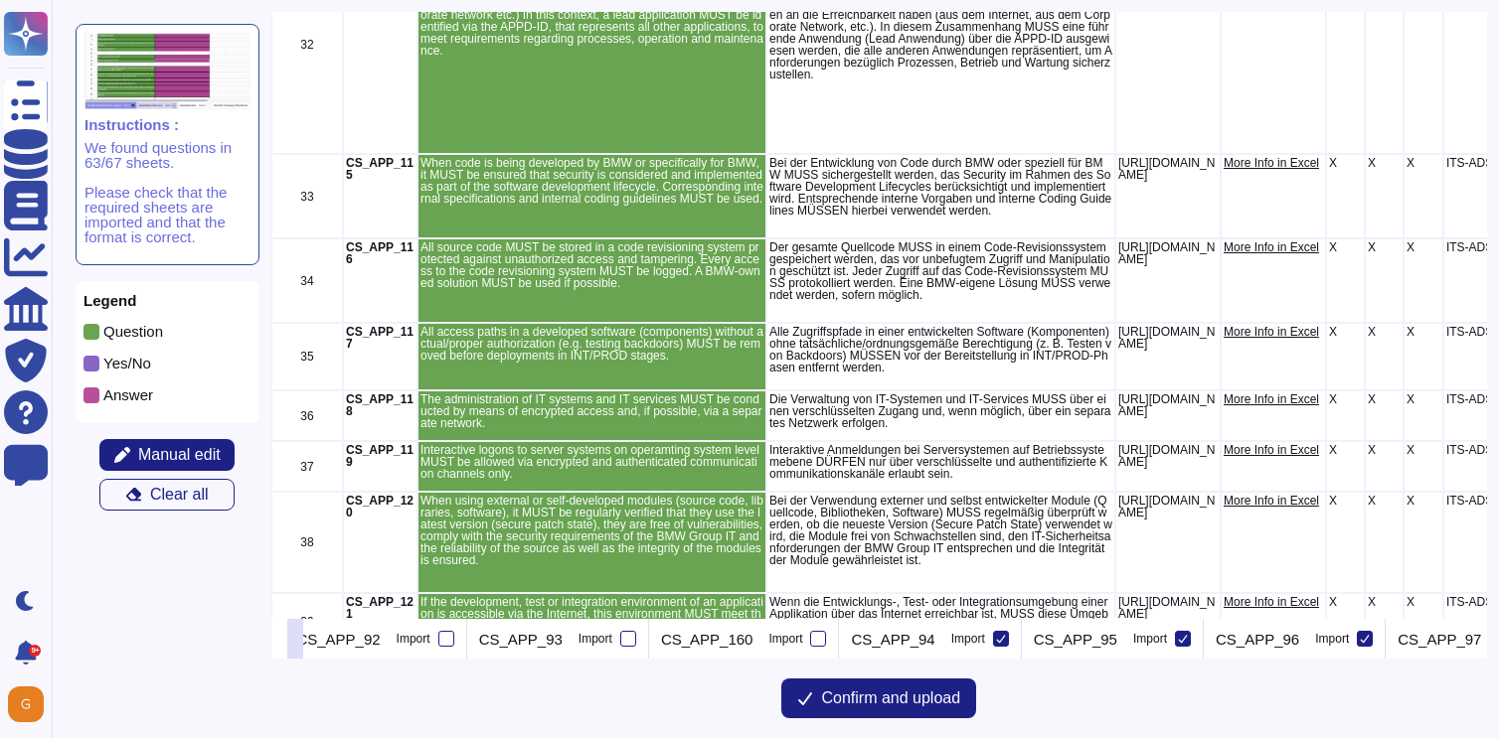
click at [295, 641] on icon at bounding box center [295, 641] width 0 height 0
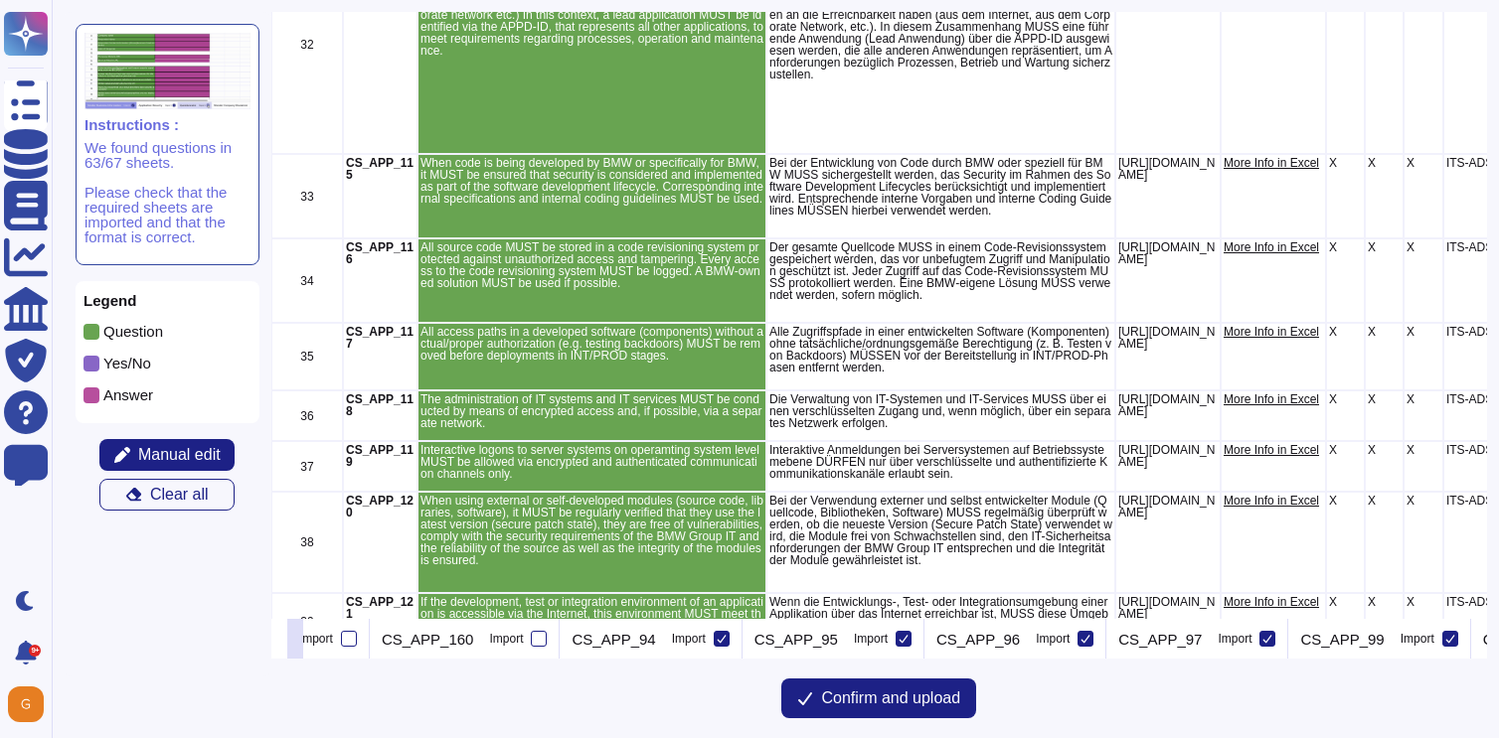
click at [295, 641] on icon at bounding box center [295, 641] width 0 height 0
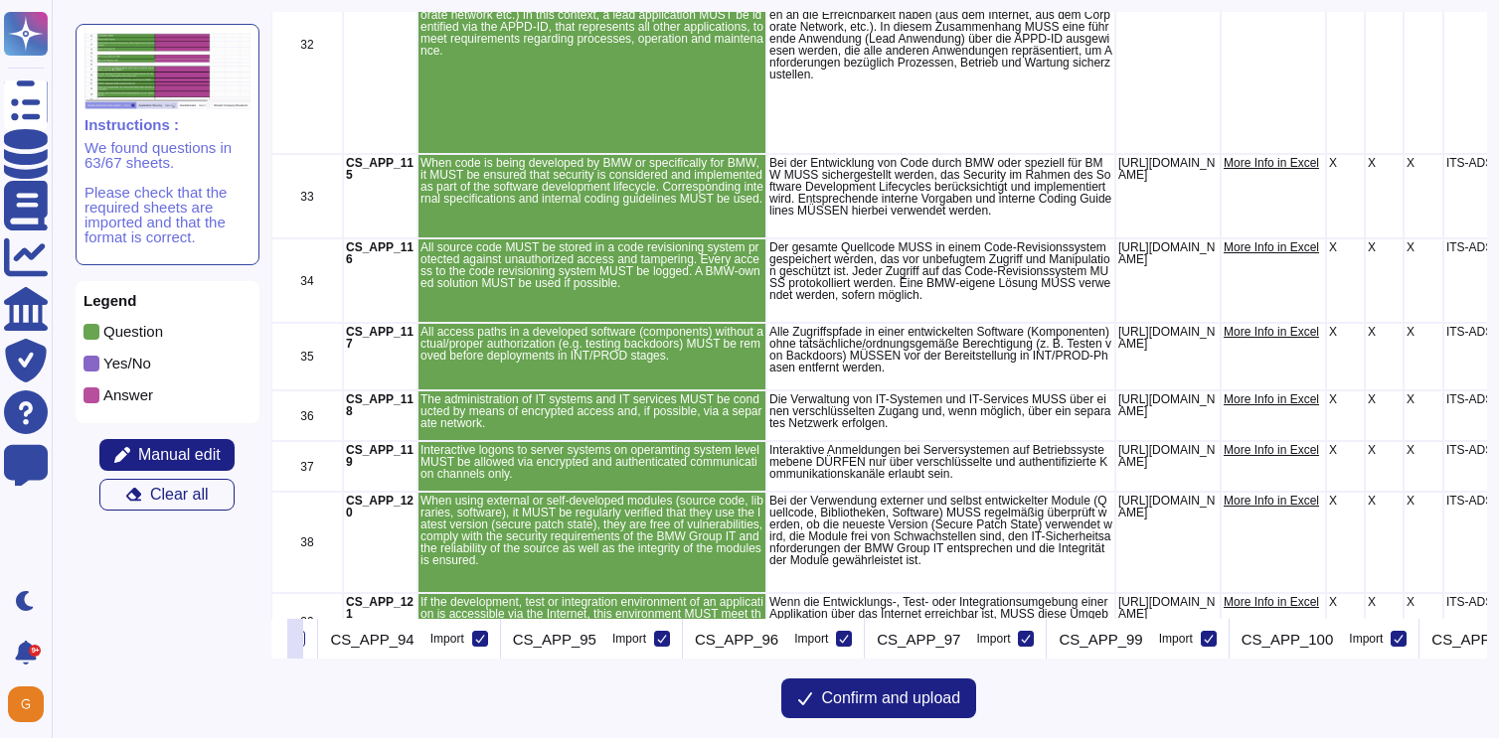
click at [295, 641] on icon at bounding box center [295, 641] width 0 height 0
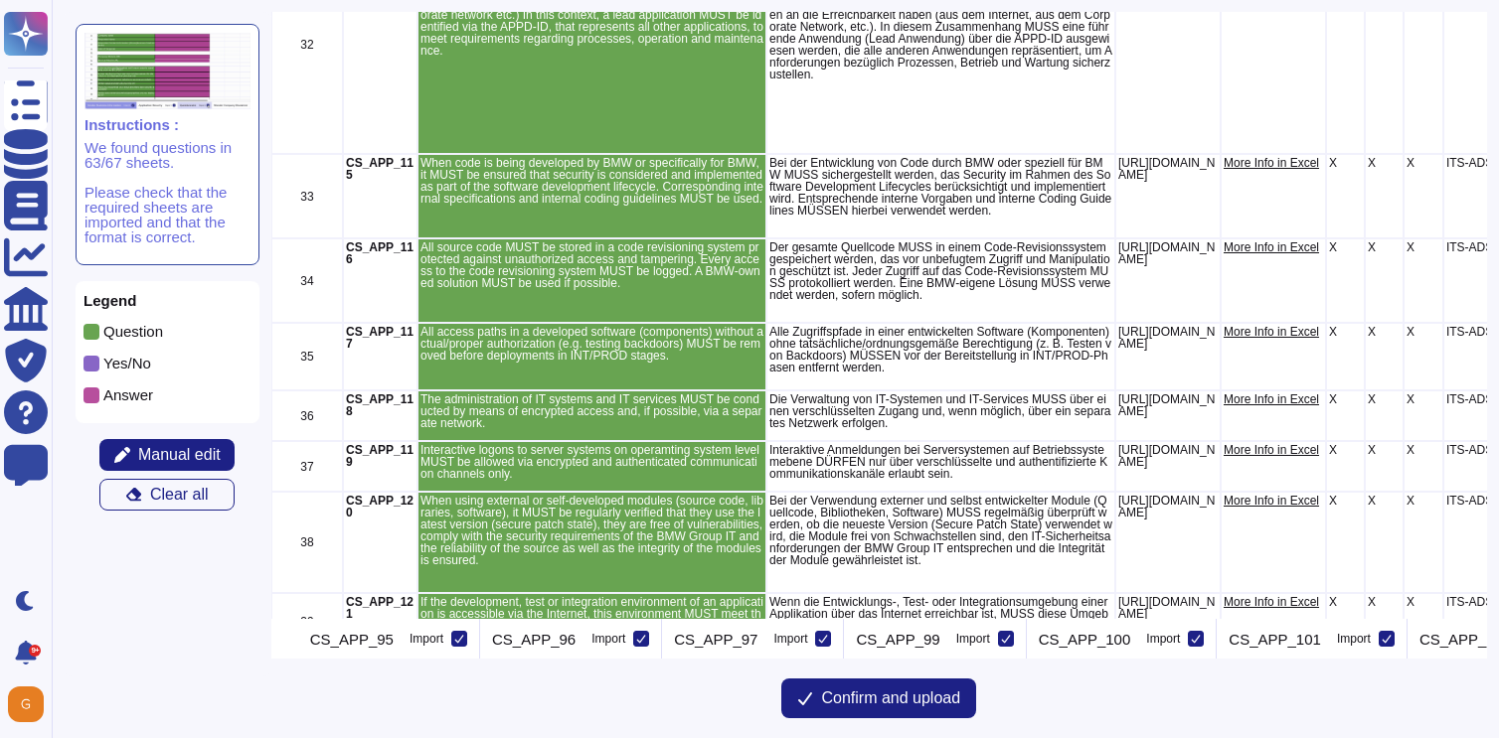
click at [282, 637] on icon at bounding box center [277, 639] width 10 height 10
click at [0, 0] on input "Import" at bounding box center [0, 0] width 0 height 0
click at [464, 640] on icon at bounding box center [459, 639] width 10 height 10
click at [0, 0] on input "Import" at bounding box center [0, 0] width 0 height 0
click at [646, 637] on icon at bounding box center [641, 639] width 10 height 10
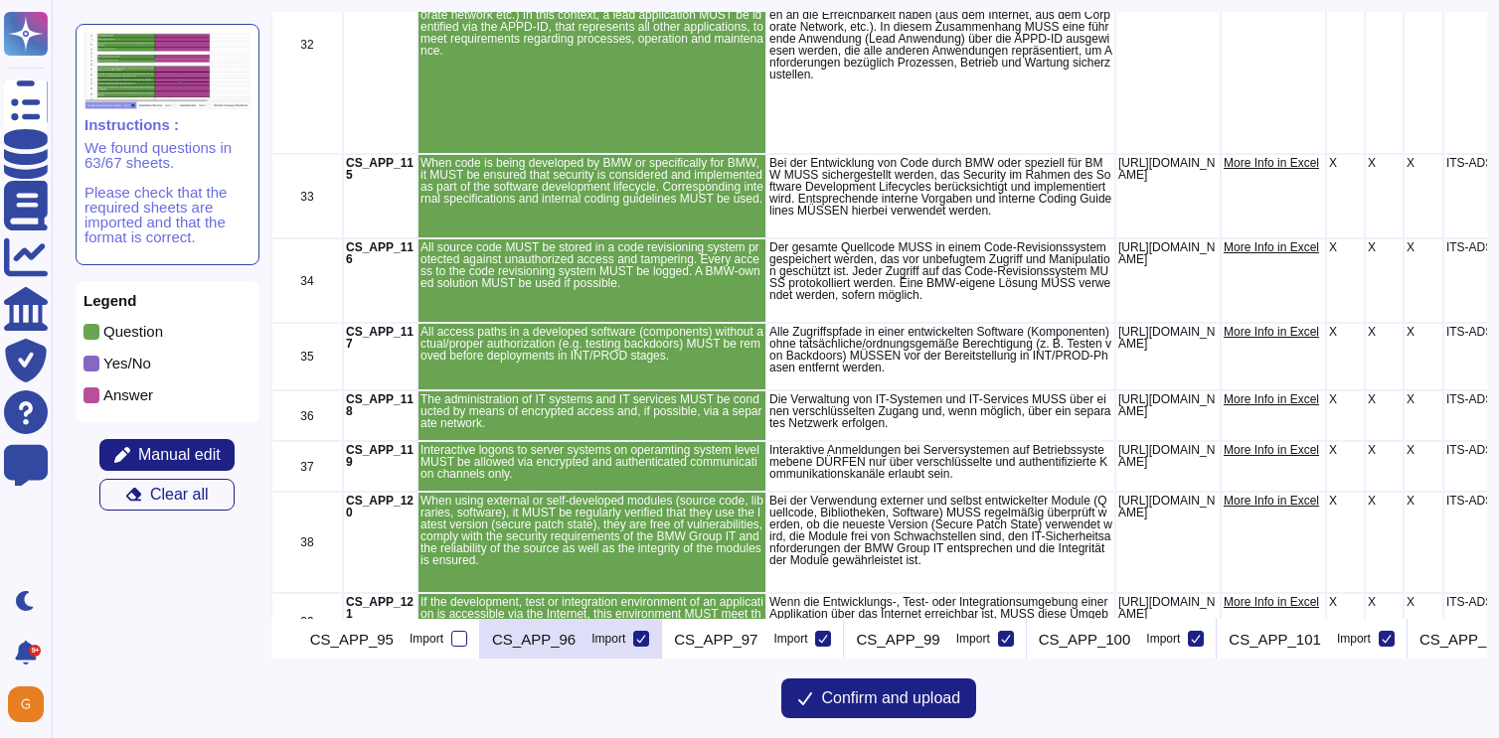
click at [0, 0] on input "Import" at bounding box center [0, 0] width 0 height 0
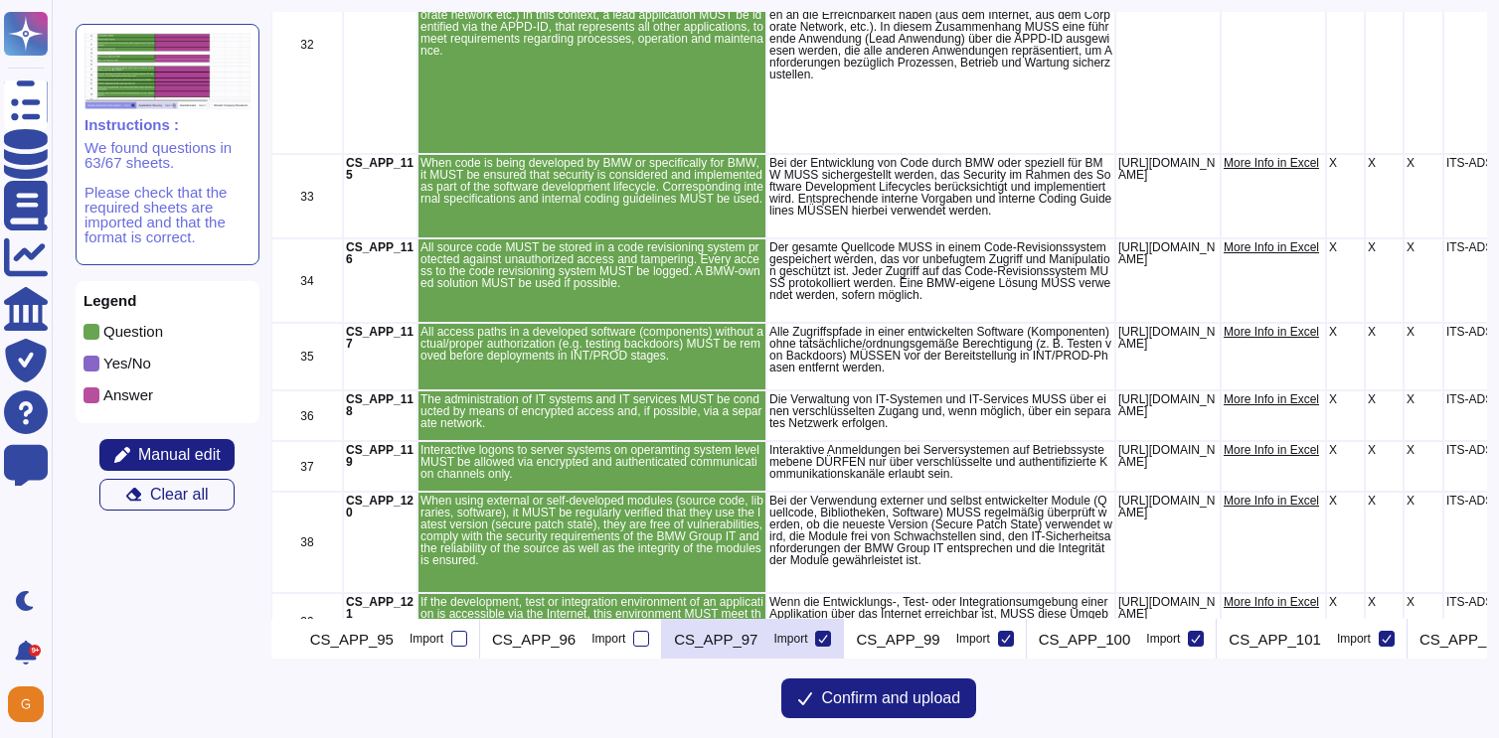
click at [828, 635] on icon at bounding box center [823, 639] width 10 height 10
click at [0, 0] on input "Import" at bounding box center [0, 0] width 0 height 0
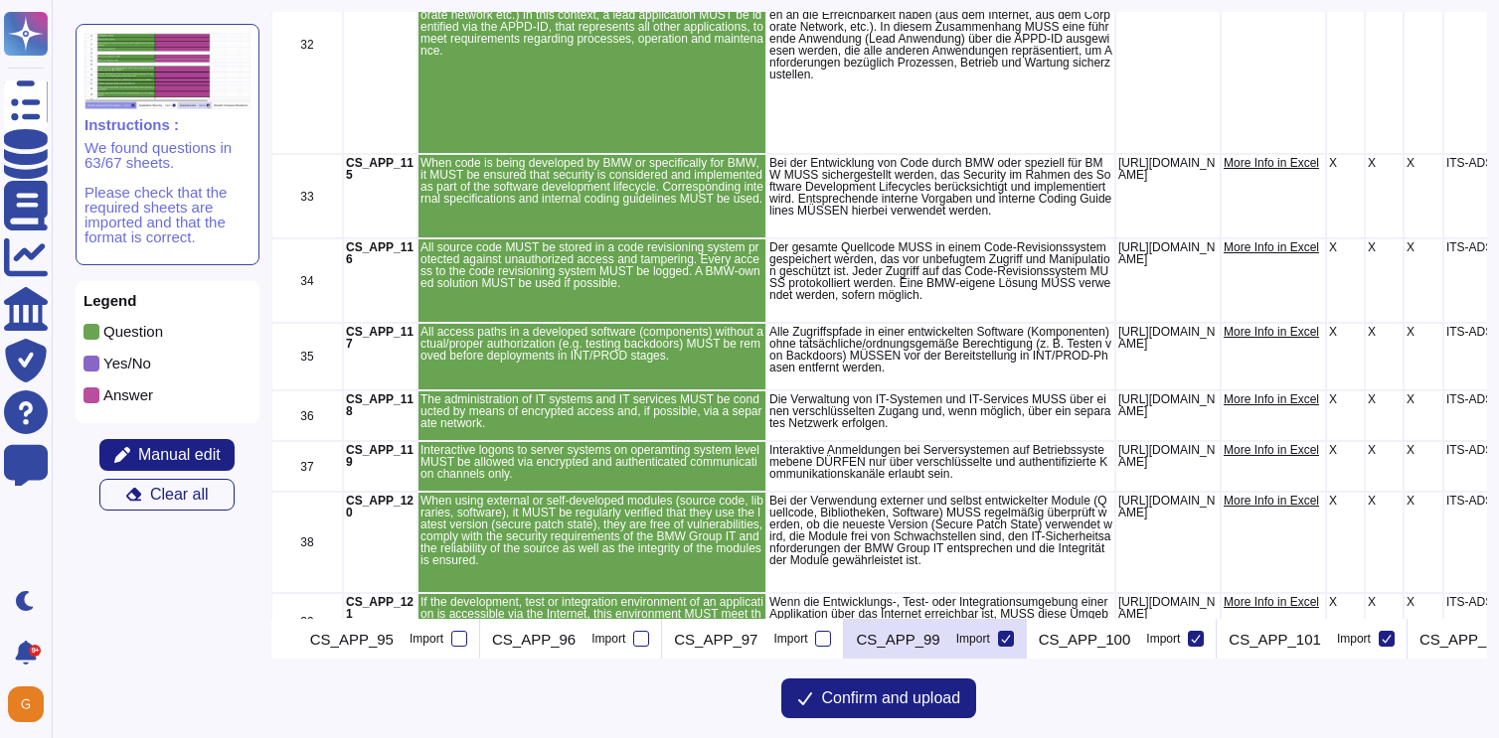
click at [1011, 638] on icon at bounding box center [1006, 639] width 10 height 10
click at [0, 0] on input "Import" at bounding box center [0, 0] width 0 height 0
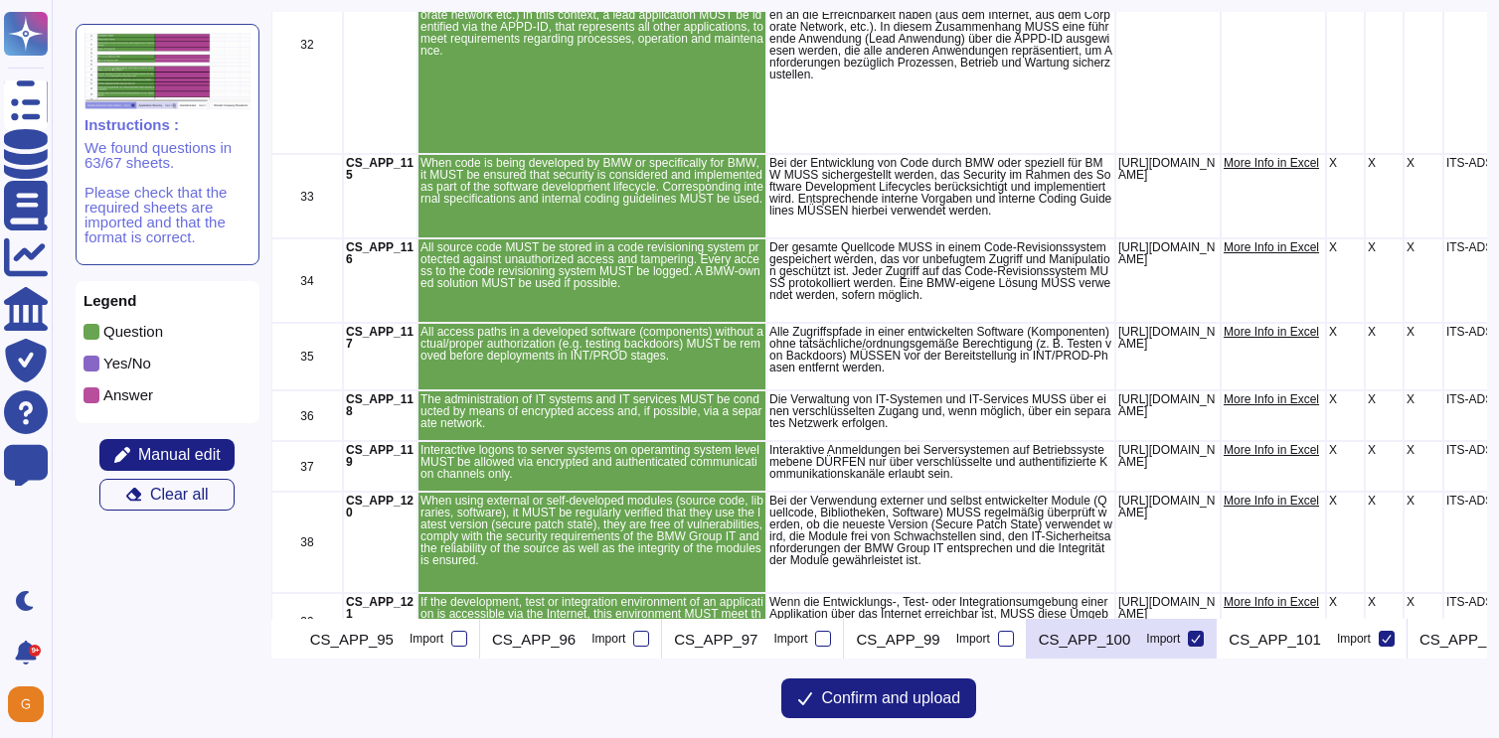
click at [1201, 635] on icon at bounding box center [1196, 639] width 10 height 10
click at [0, 0] on input "Import" at bounding box center [0, 0] width 0 height 0
click at [295, 641] on icon at bounding box center [295, 641] width 0 height 0
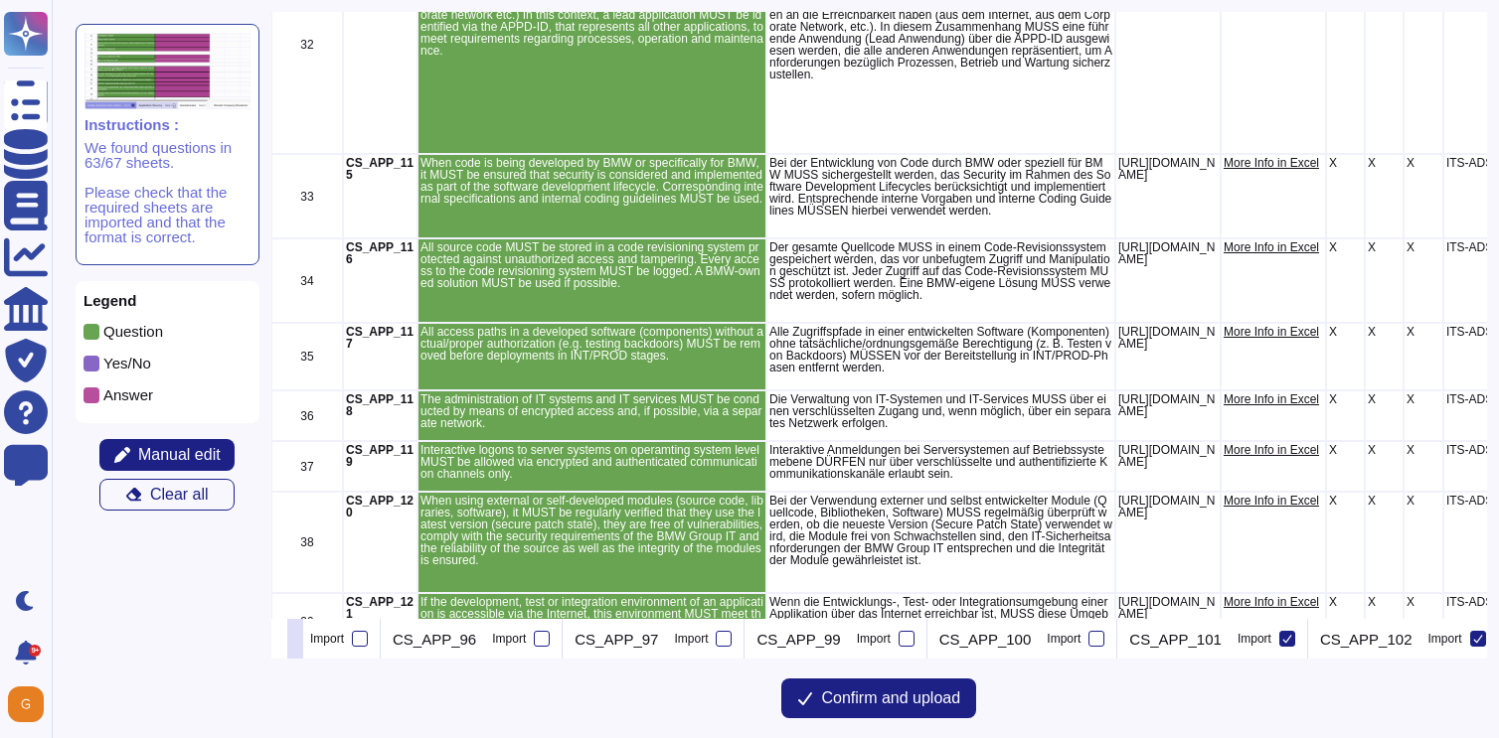
click at [295, 641] on icon at bounding box center [295, 641] width 0 height 0
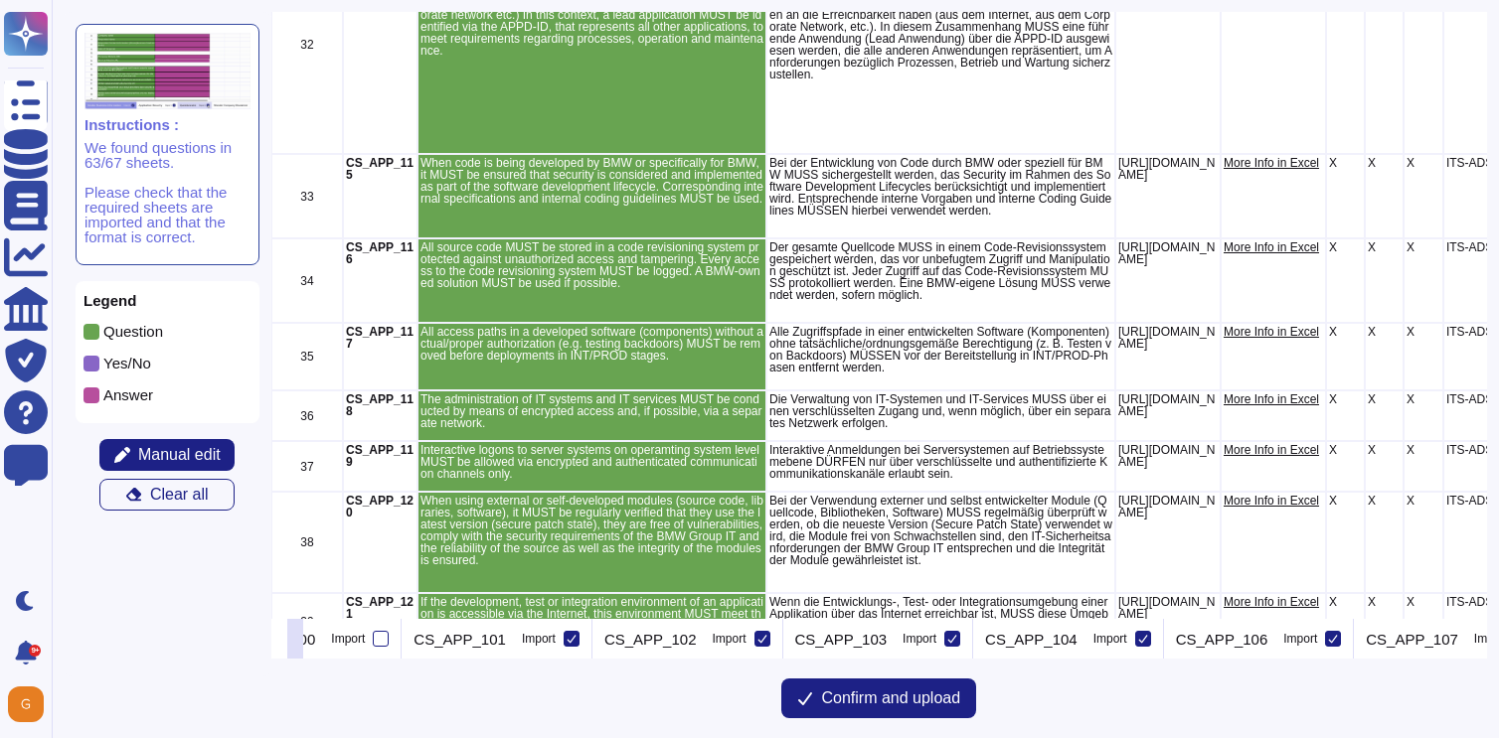
click at [295, 641] on icon at bounding box center [295, 641] width 0 height 0
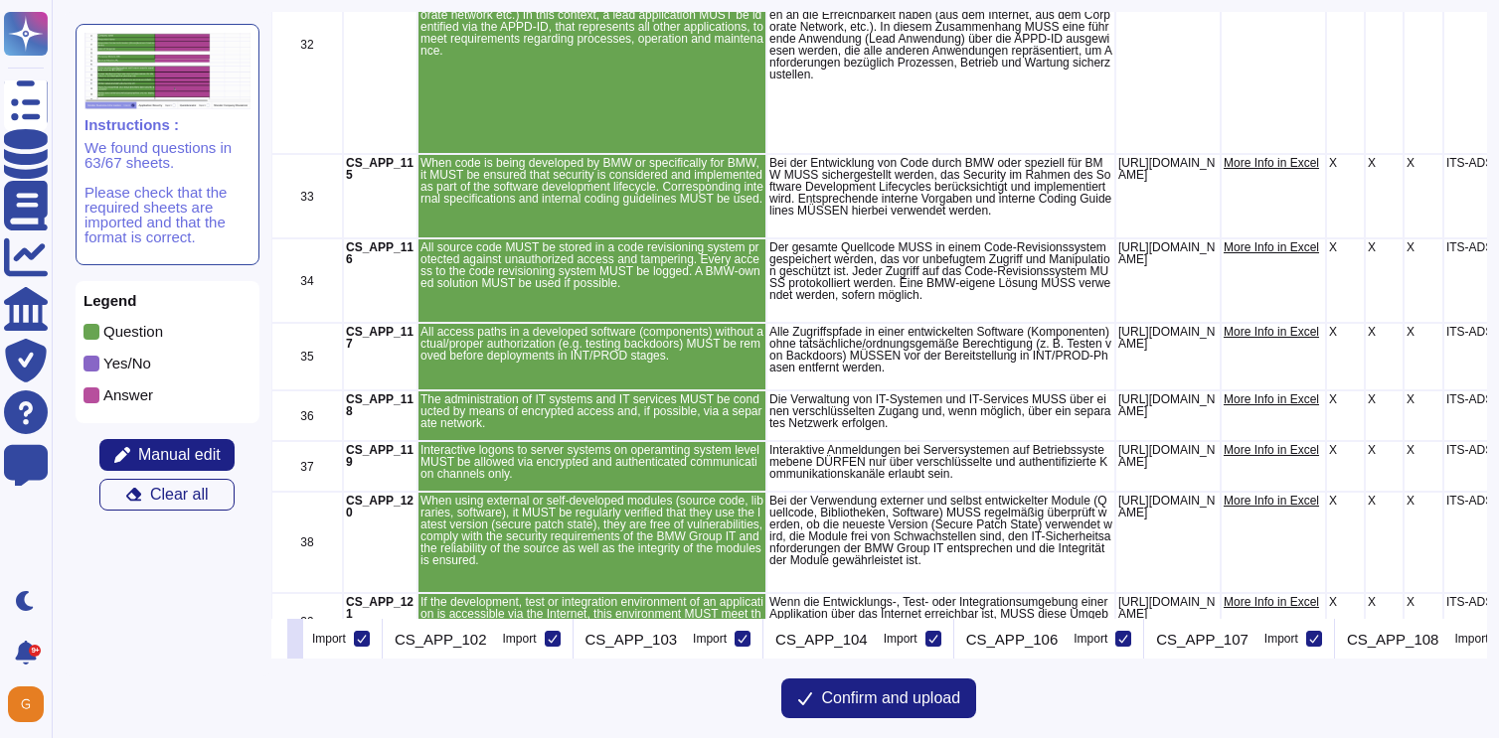
scroll to position [0, 4432]
click at [366, 639] on icon at bounding box center [361, 639] width 9 height 8
click at [0, 0] on input "Import" at bounding box center [0, 0] width 0 height 0
click at [557, 639] on icon at bounding box center [552, 639] width 10 height 10
click at [0, 0] on input "Import" at bounding box center [0, 0] width 0 height 0
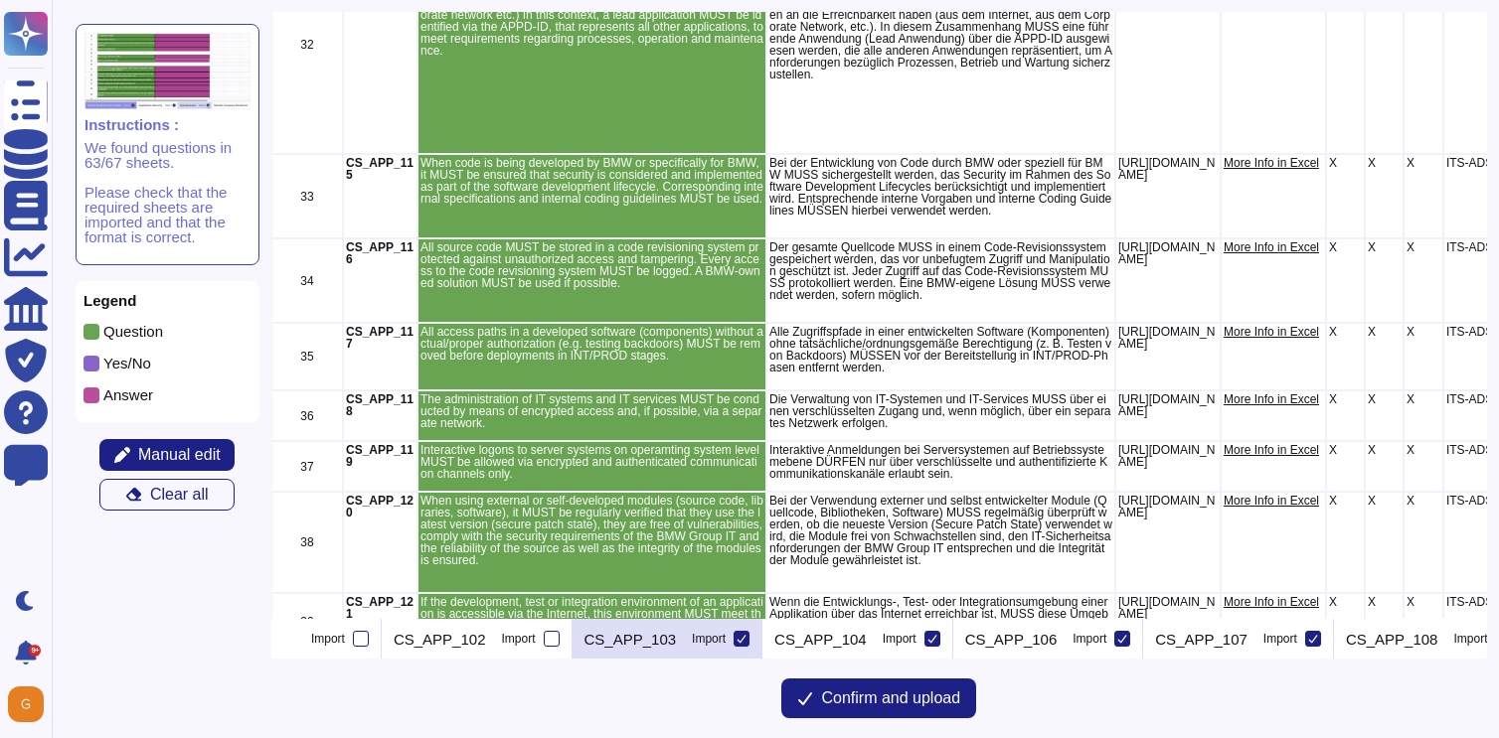
click at [746, 642] on icon at bounding box center [741, 639] width 9 height 8
click at [0, 0] on input "Import" at bounding box center [0, 0] width 0 height 0
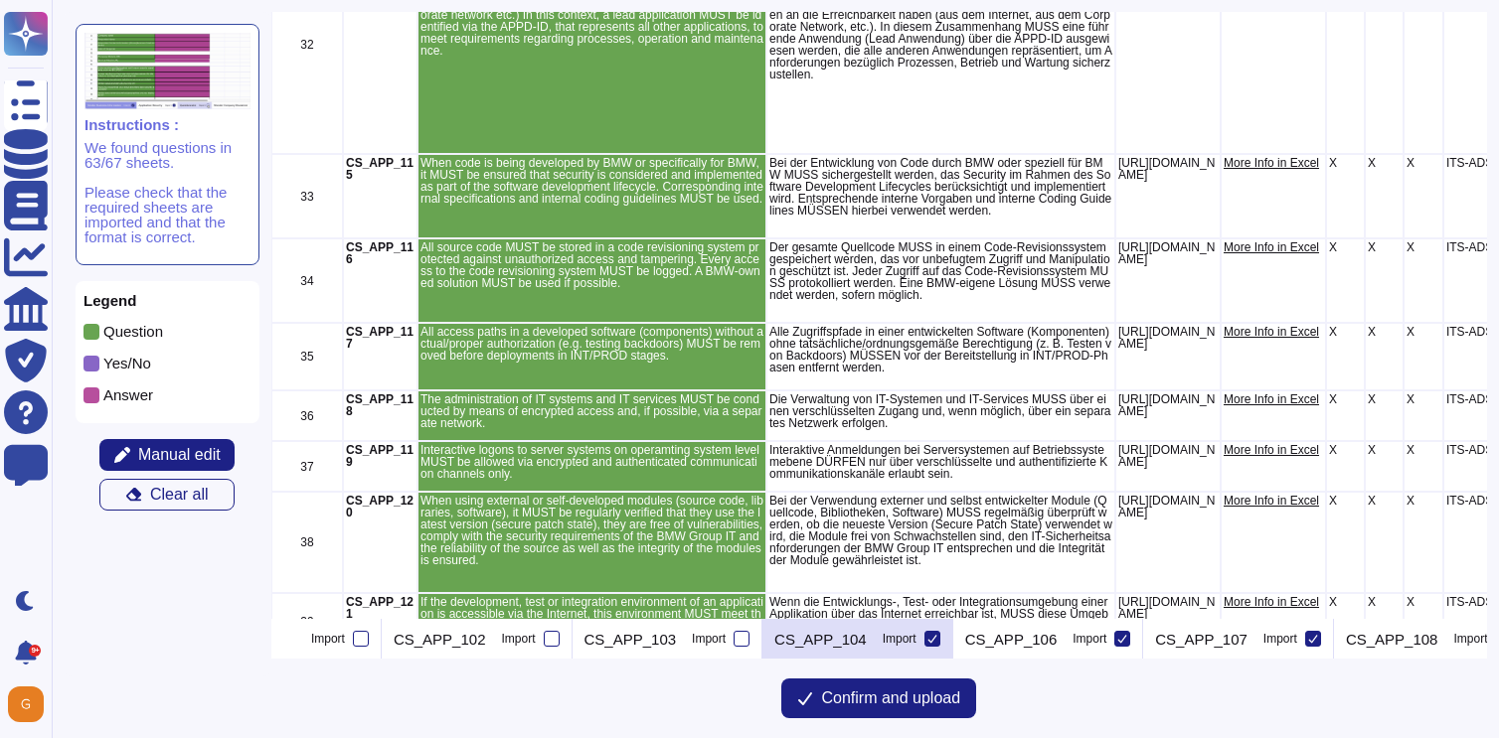
click at [937, 640] on icon at bounding box center [932, 639] width 10 height 10
click at [0, 0] on input "Import" at bounding box center [0, 0] width 0 height 0
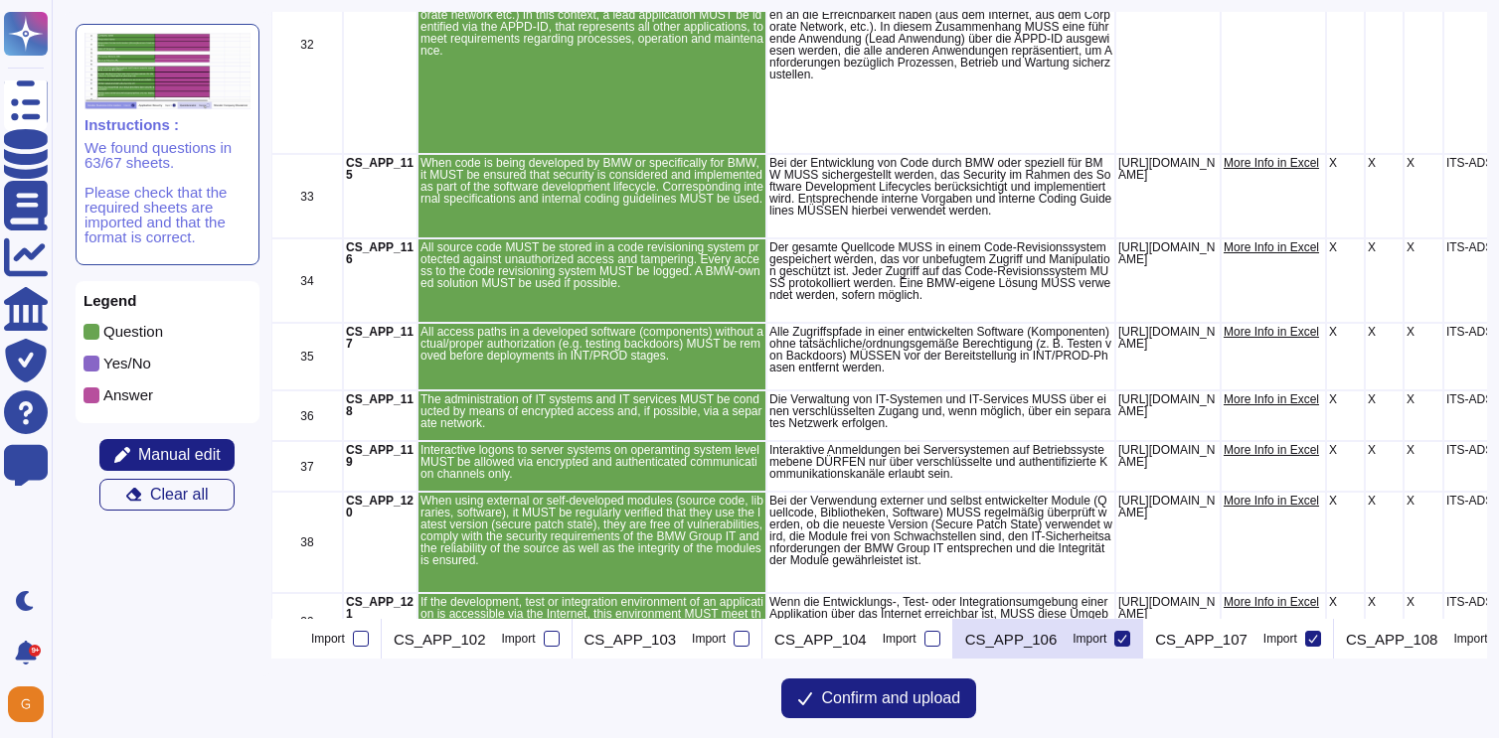
click at [1127, 638] on icon at bounding box center [1122, 639] width 10 height 10
click at [0, 0] on input "Import" at bounding box center [0, 0] width 0 height 0
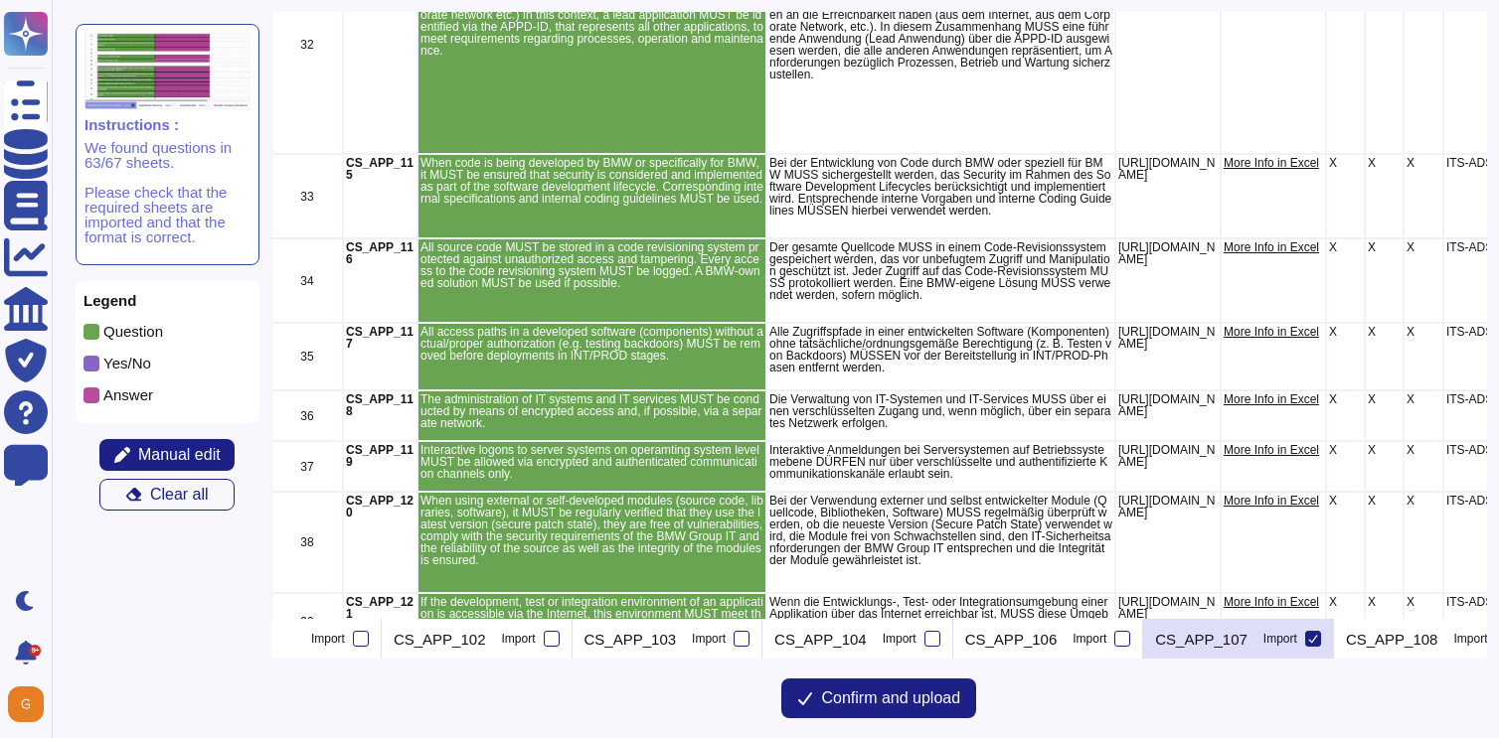
click at [1318, 640] on icon at bounding box center [1313, 639] width 10 height 10
click at [0, 0] on input "Import" at bounding box center [0, 0] width 0 height 0
click at [295, 641] on icon at bounding box center [295, 641] width 0 height 0
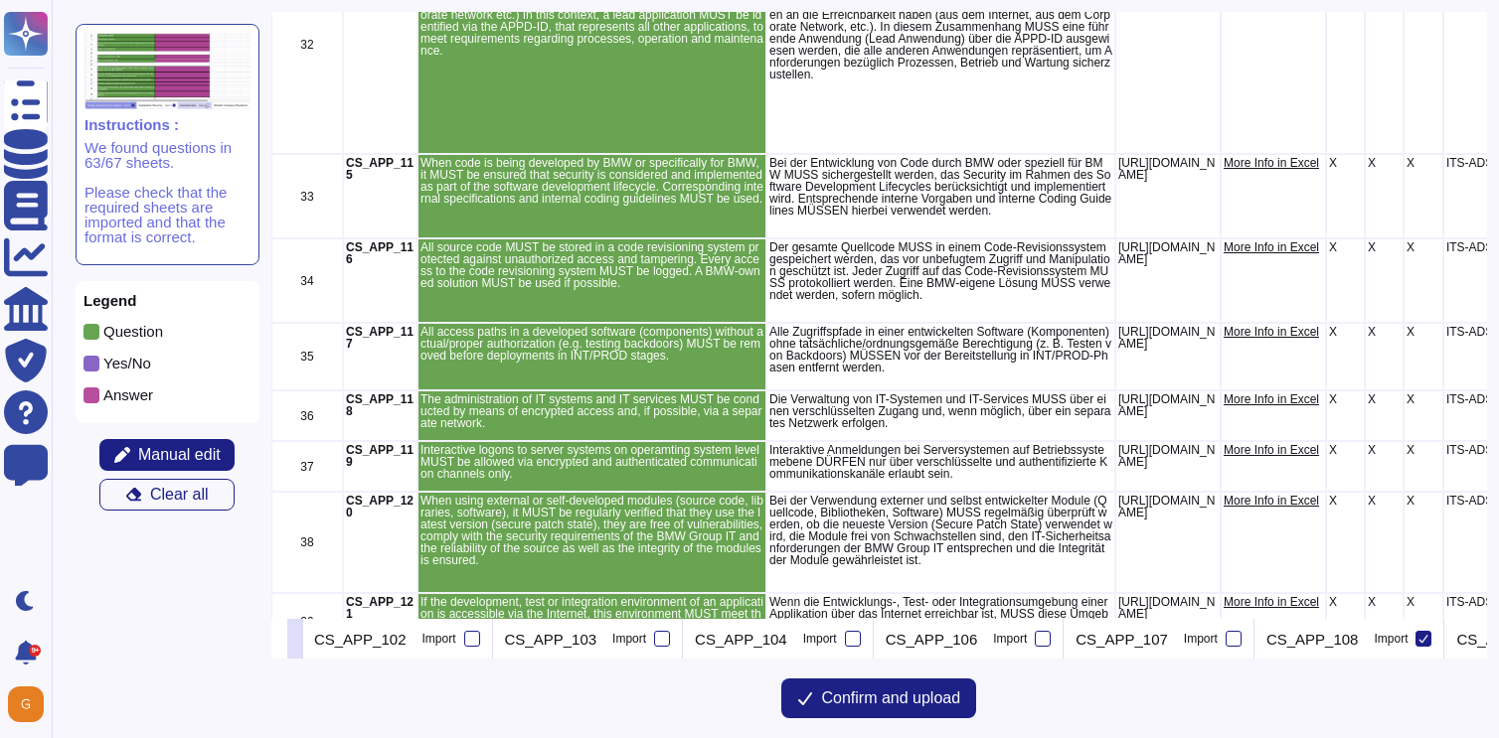
click at [295, 641] on icon at bounding box center [295, 641] width 0 height 0
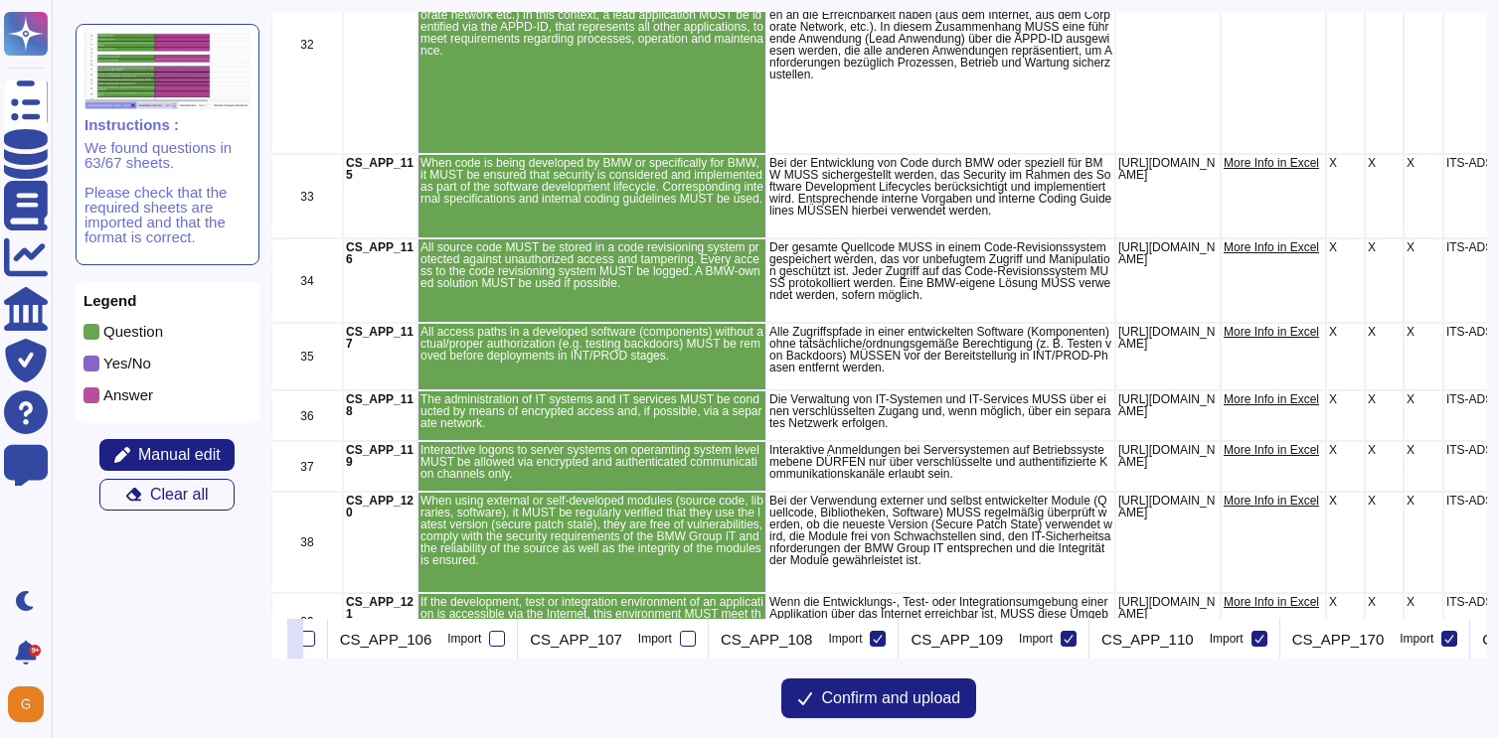
click at [295, 641] on icon at bounding box center [295, 641] width 0 height 0
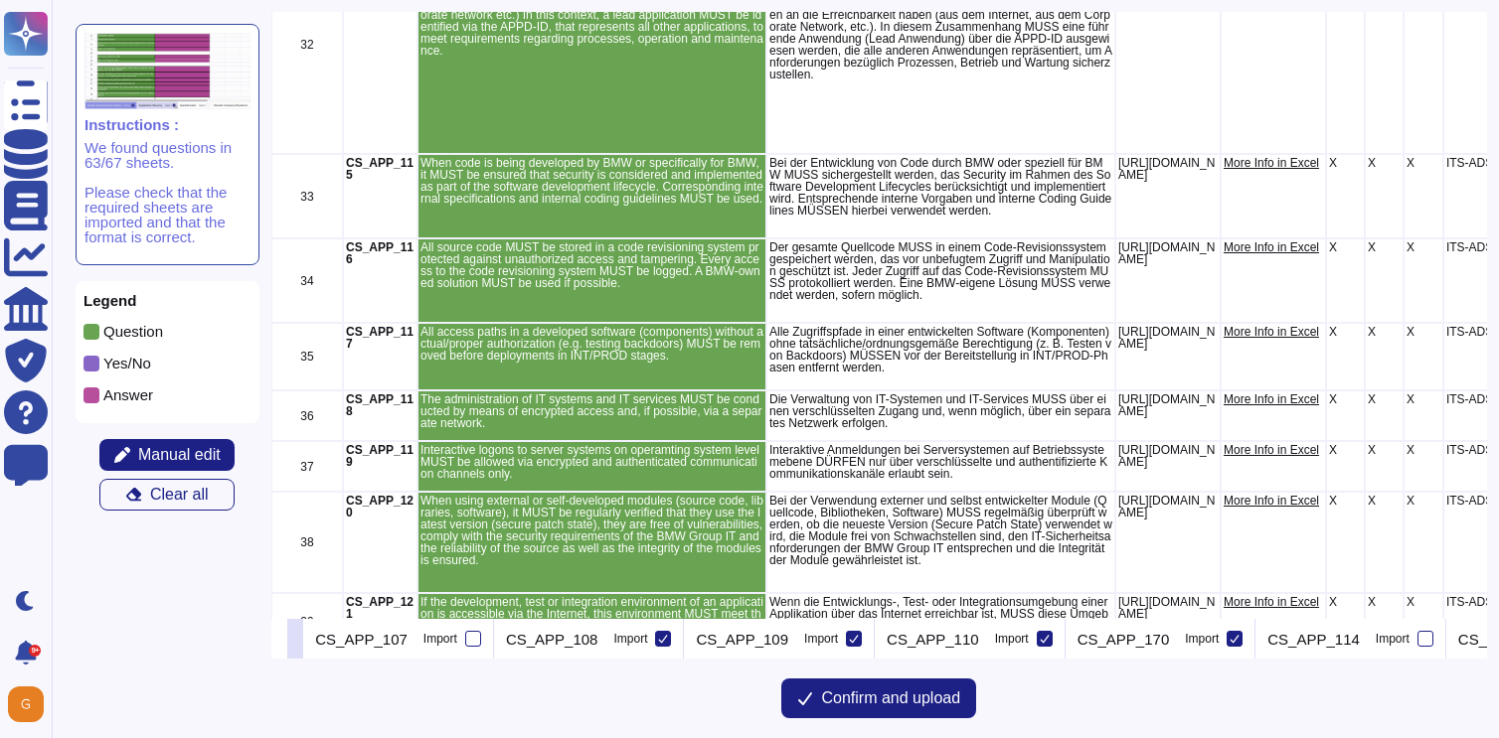
click at [295, 641] on icon at bounding box center [295, 641] width 0 height 0
click at [279, 641] on icon at bounding box center [279, 641] width 0 height 0
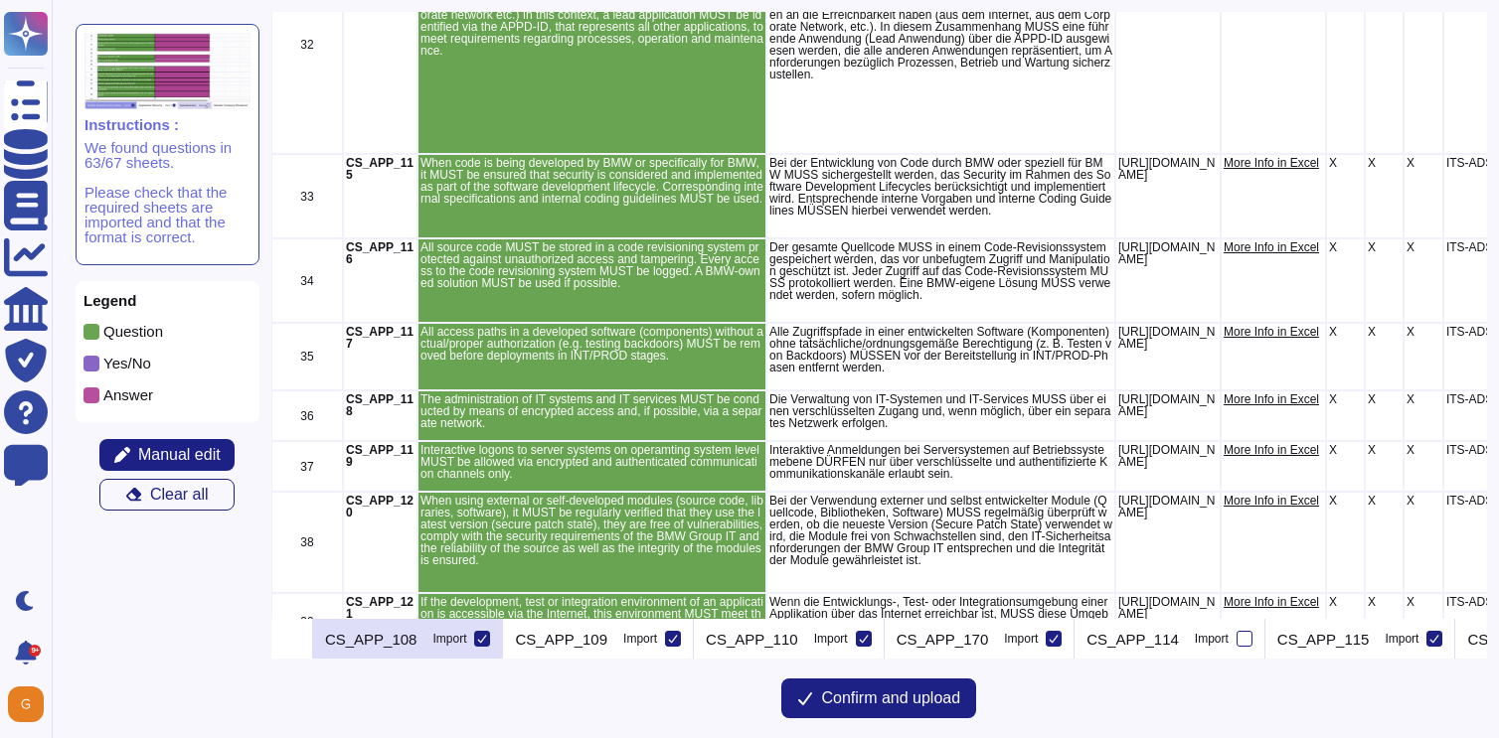
click at [487, 636] on icon at bounding box center [482, 639] width 10 height 10
click at [0, 0] on input "Import" at bounding box center [0, 0] width 0 height 0
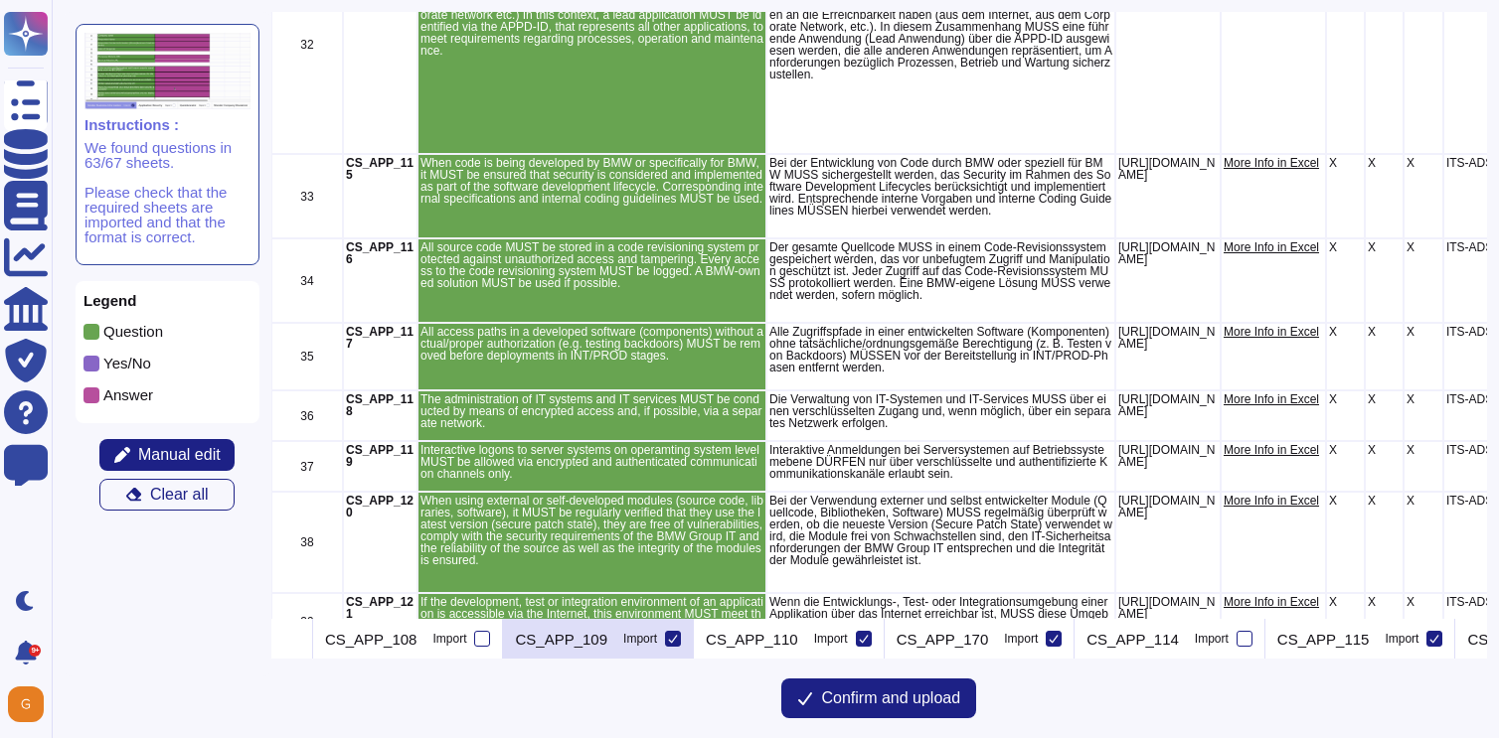
click at [678, 637] on icon at bounding box center [673, 639] width 10 height 10
click at [0, 0] on input "Import" at bounding box center [0, 0] width 0 height 0
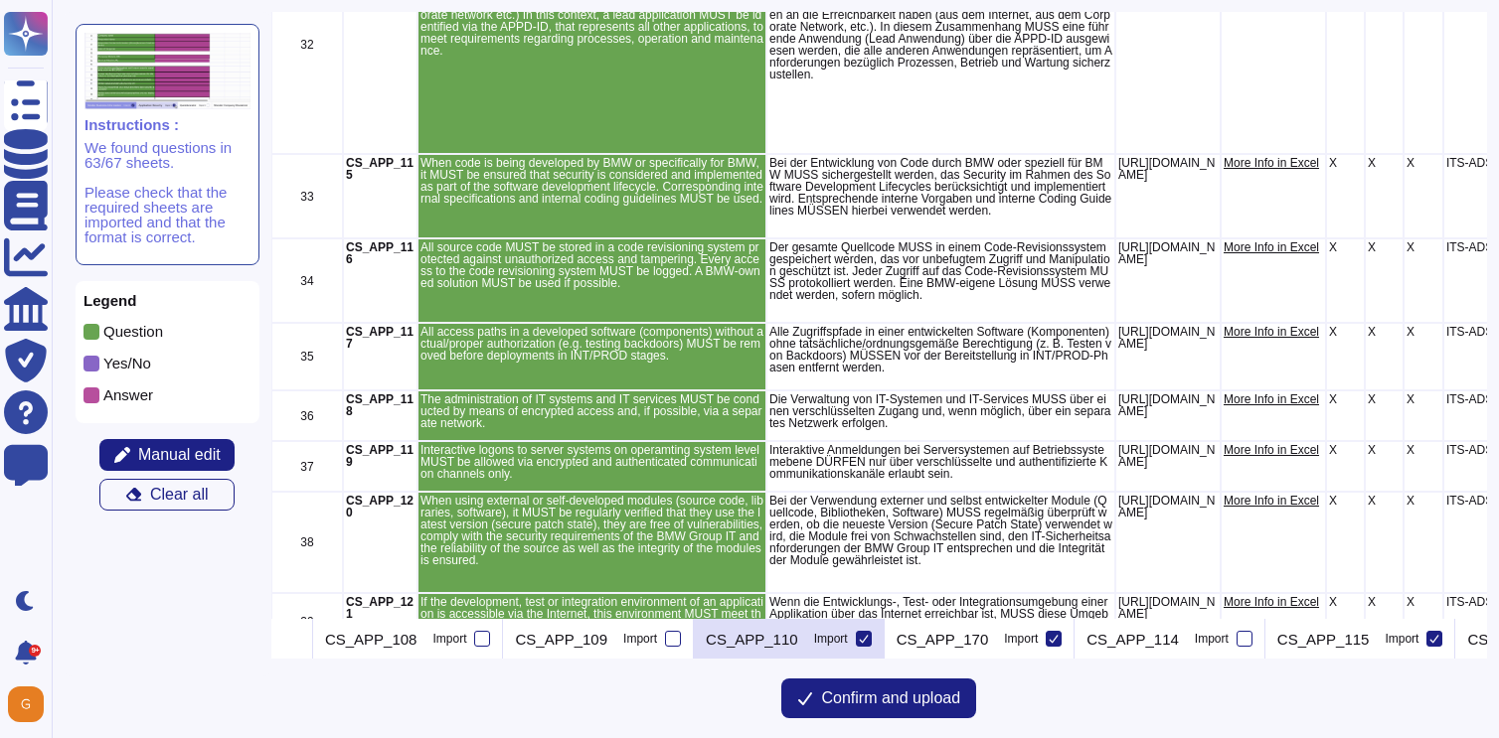
click at [869, 640] on icon at bounding box center [864, 639] width 10 height 10
click at [0, 0] on input "Import" at bounding box center [0, 0] width 0 height 0
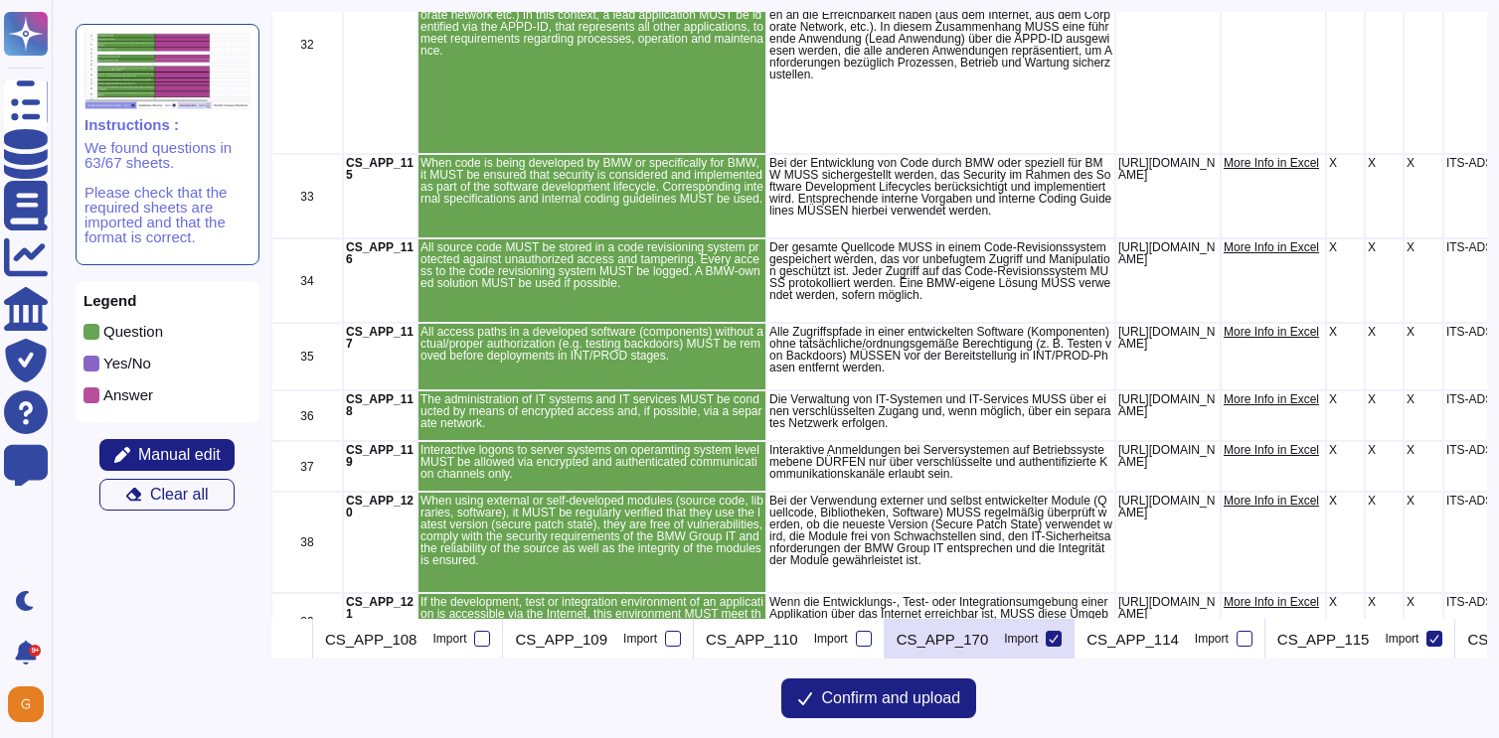
click at [1058, 640] on icon at bounding box center [1053, 639] width 10 height 10
click at [0, 0] on input "Import" at bounding box center [0, 0] width 0 height 0
click at [295, 641] on icon at bounding box center [295, 641] width 0 height 0
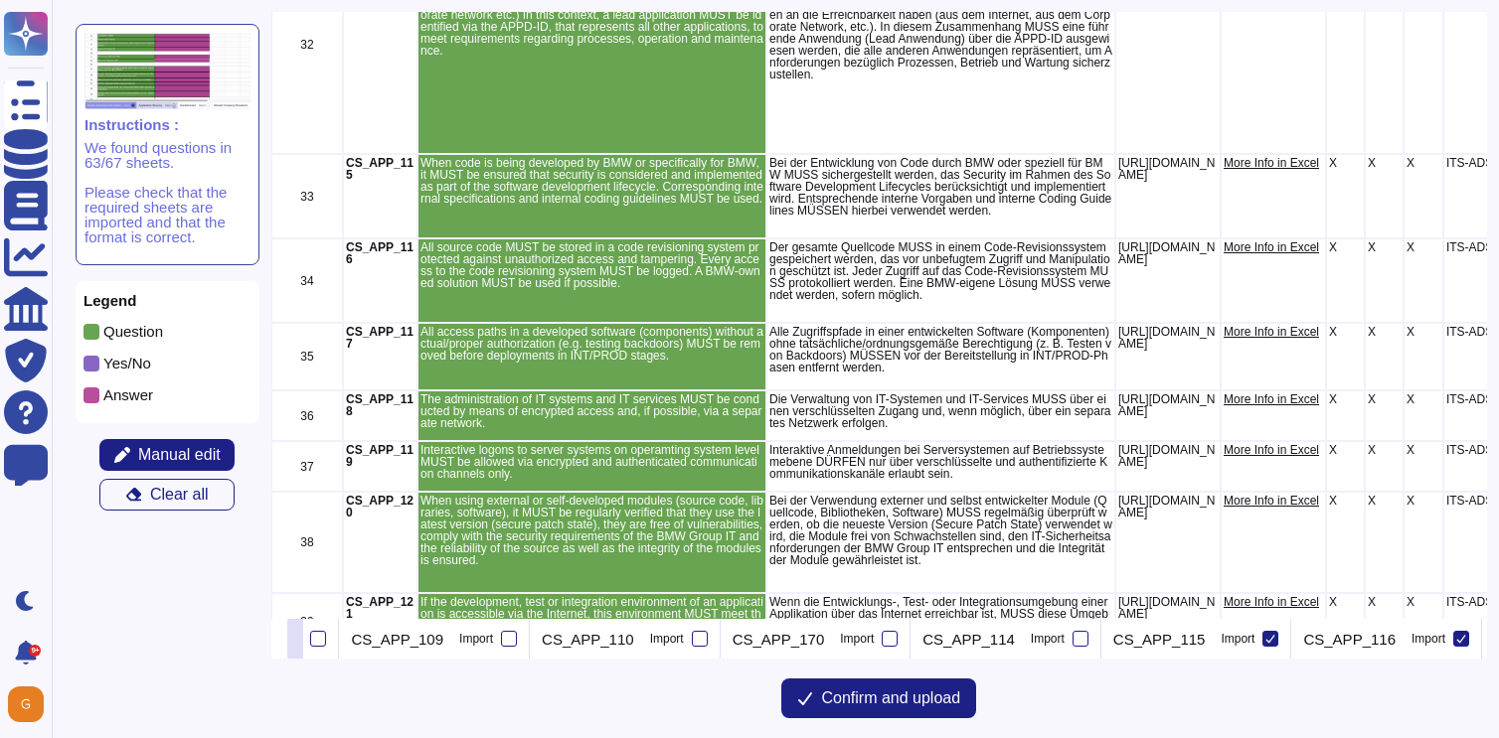
click at [295, 641] on icon at bounding box center [295, 641] width 0 height 0
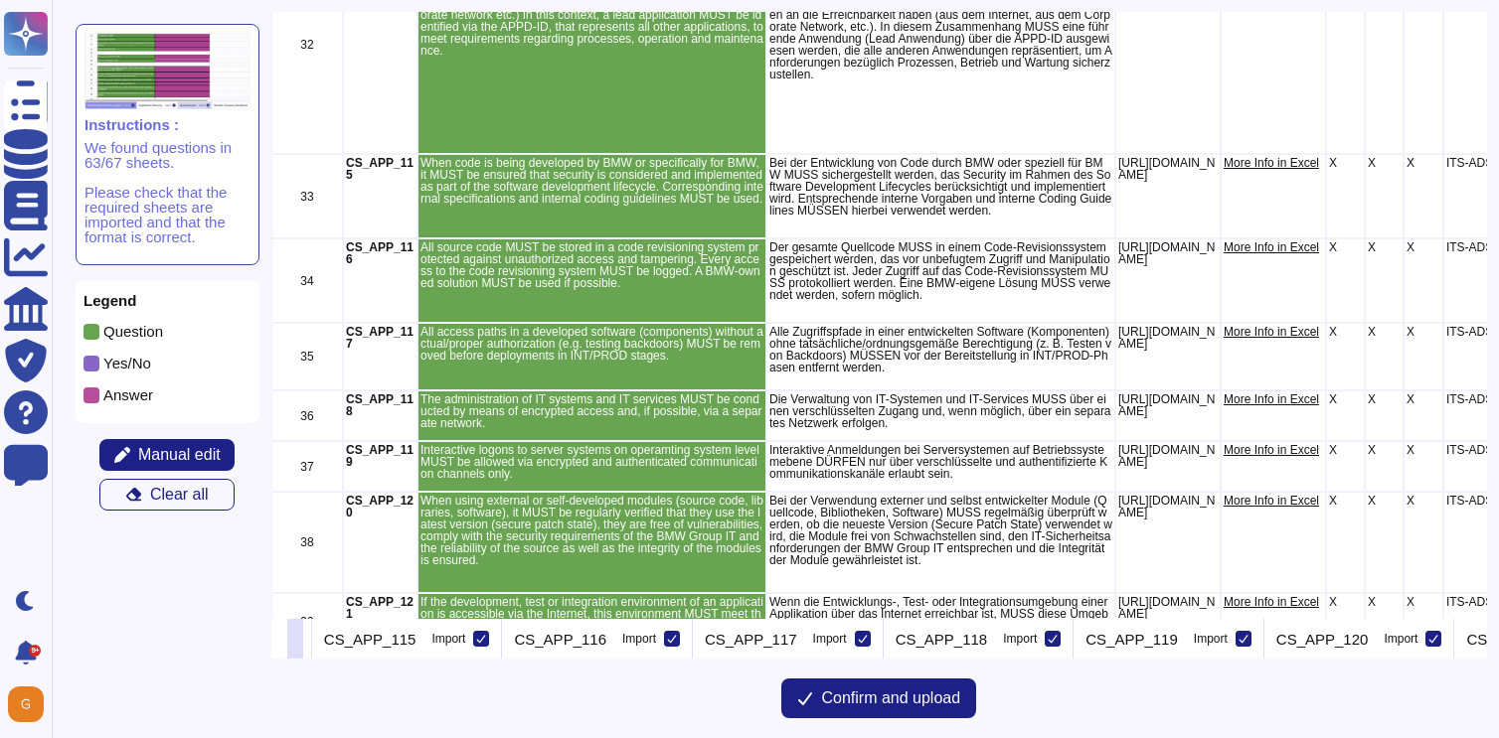
scroll to position [0, 6411]
click at [481, 636] on icon at bounding box center [476, 639] width 10 height 10
click at [0, 0] on input "Import" at bounding box center [0, 0] width 0 height 0
click at [672, 640] on icon at bounding box center [667, 639] width 10 height 10
click at [0, 0] on input "Import" at bounding box center [0, 0] width 0 height 0
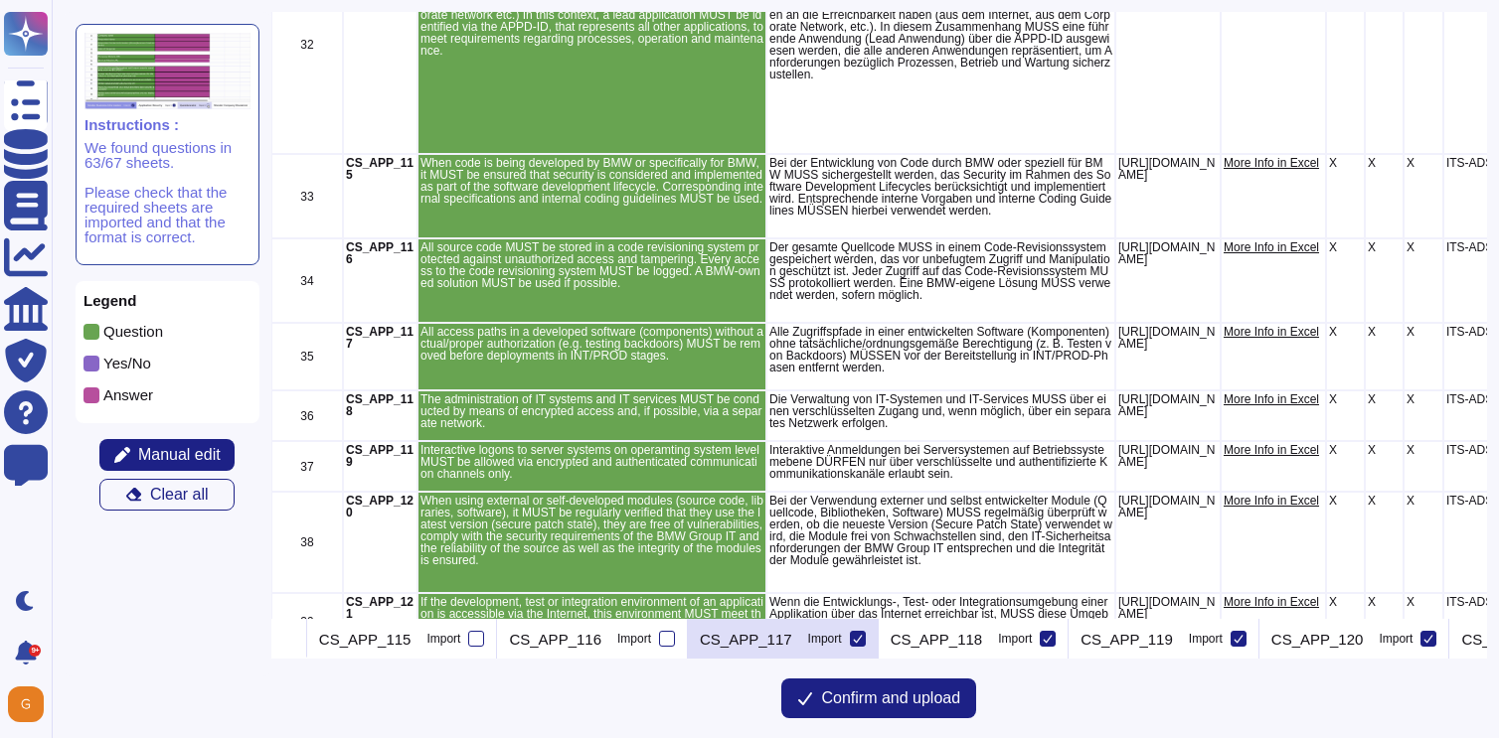
click at [863, 638] on icon at bounding box center [858, 639] width 10 height 10
click at [0, 0] on input "Import" at bounding box center [0, 0] width 0 height 0
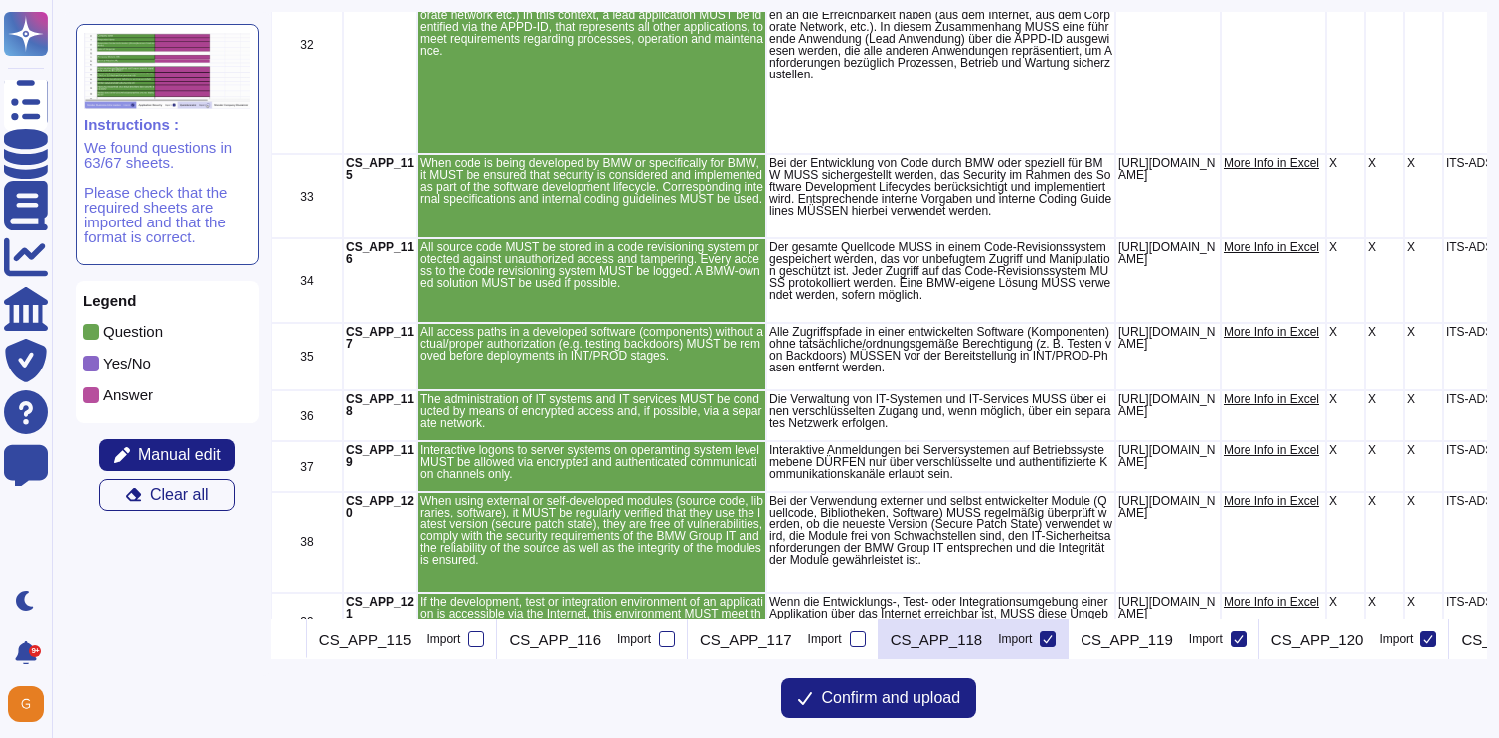
click at [1052, 642] on icon at bounding box center [1048, 639] width 10 height 10
click at [0, 0] on input "Import" at bounding box center [0, 0] width 0 height 0
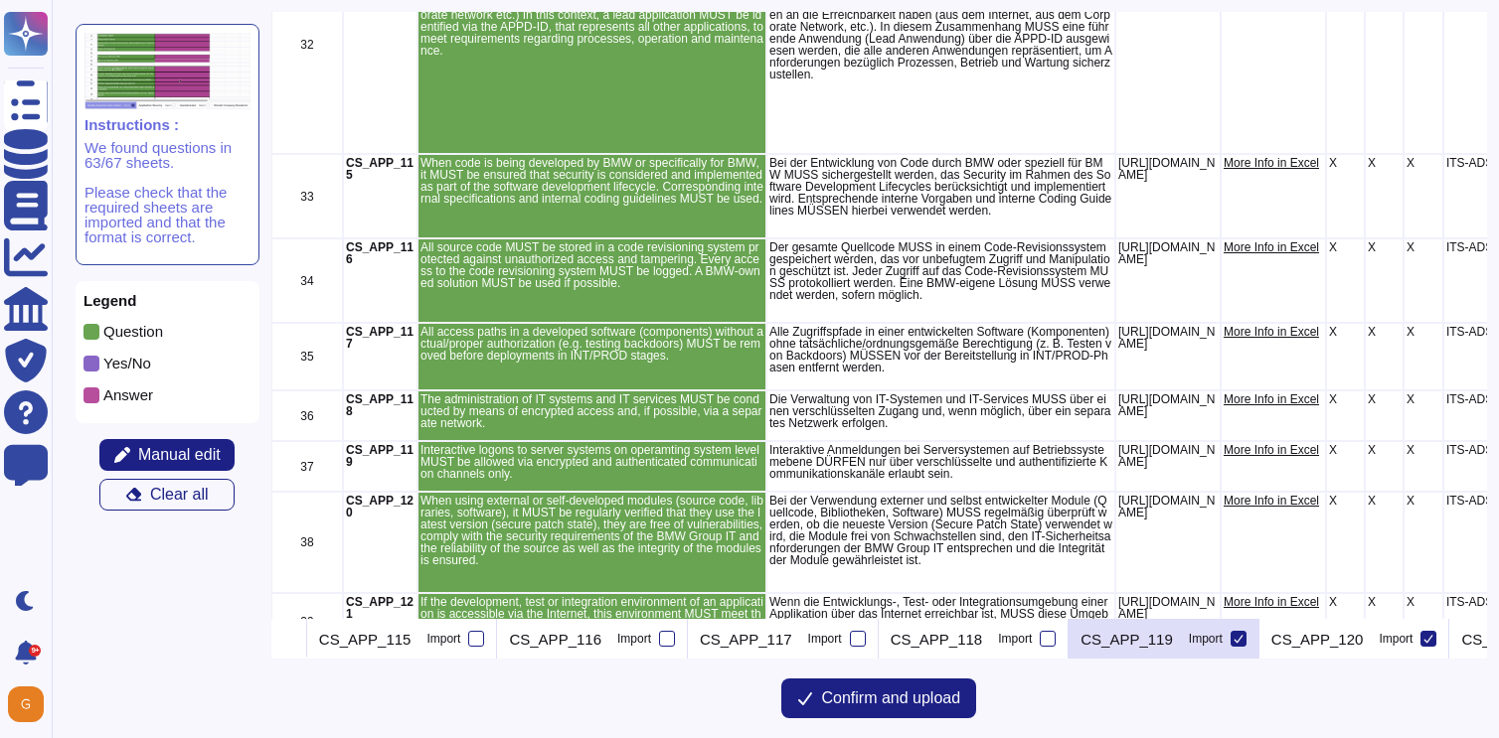
click at [1242, 641] on icon at bounding box center [1237, 639] width 9 height 8
click at [0, 0] on input "Import" at bounding box center [0, 0] width 0 height 0
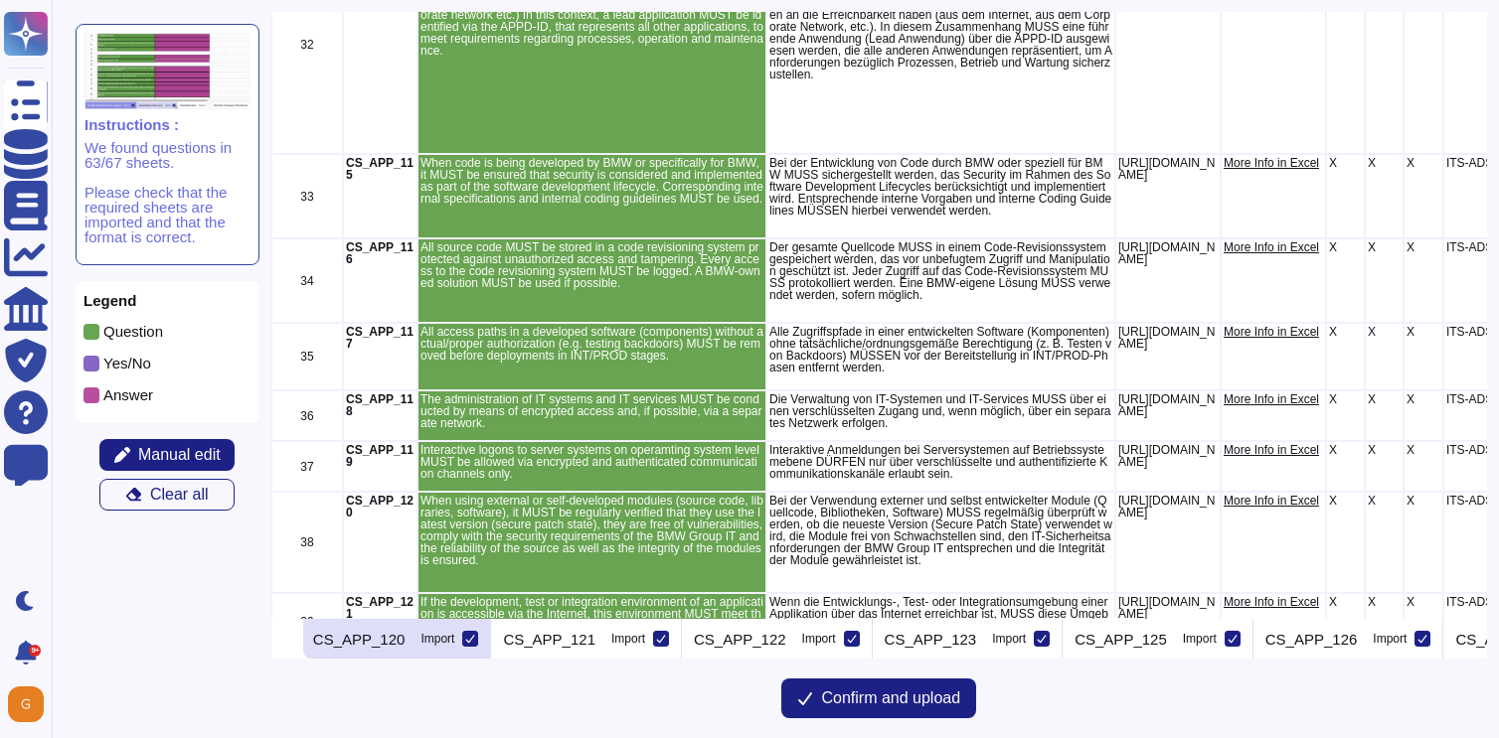
click at [475, 639] on icon at bounding box center [470, 639] width 9 height 8
click at [0, 0] on input "Import" at bounding box center [0, 0] width 0 height 0
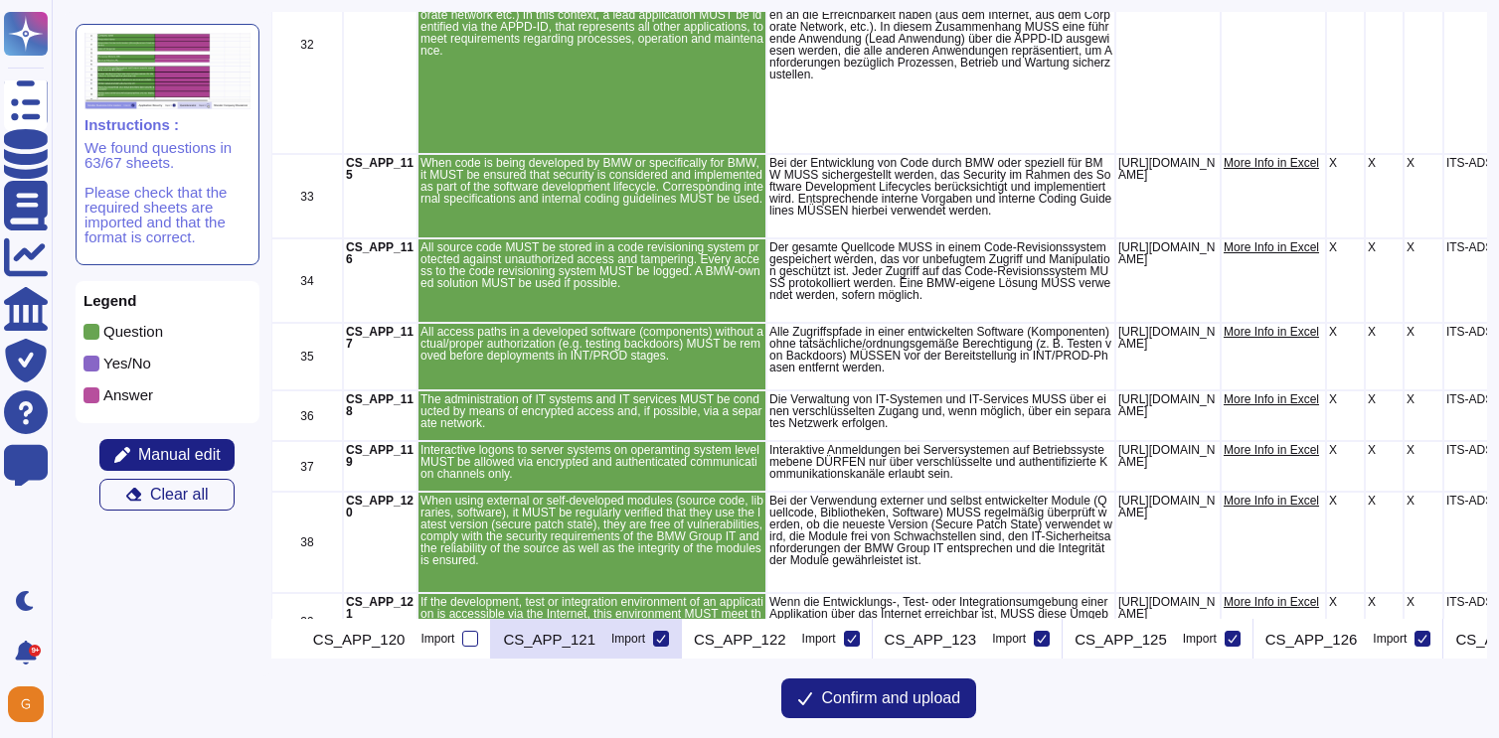
click at [666, 640] on icon at bounding box center [661, 639] width 10 height 10
click at [0, 0] on input "Import" at bounding box center [0, 0] width 0 height 0
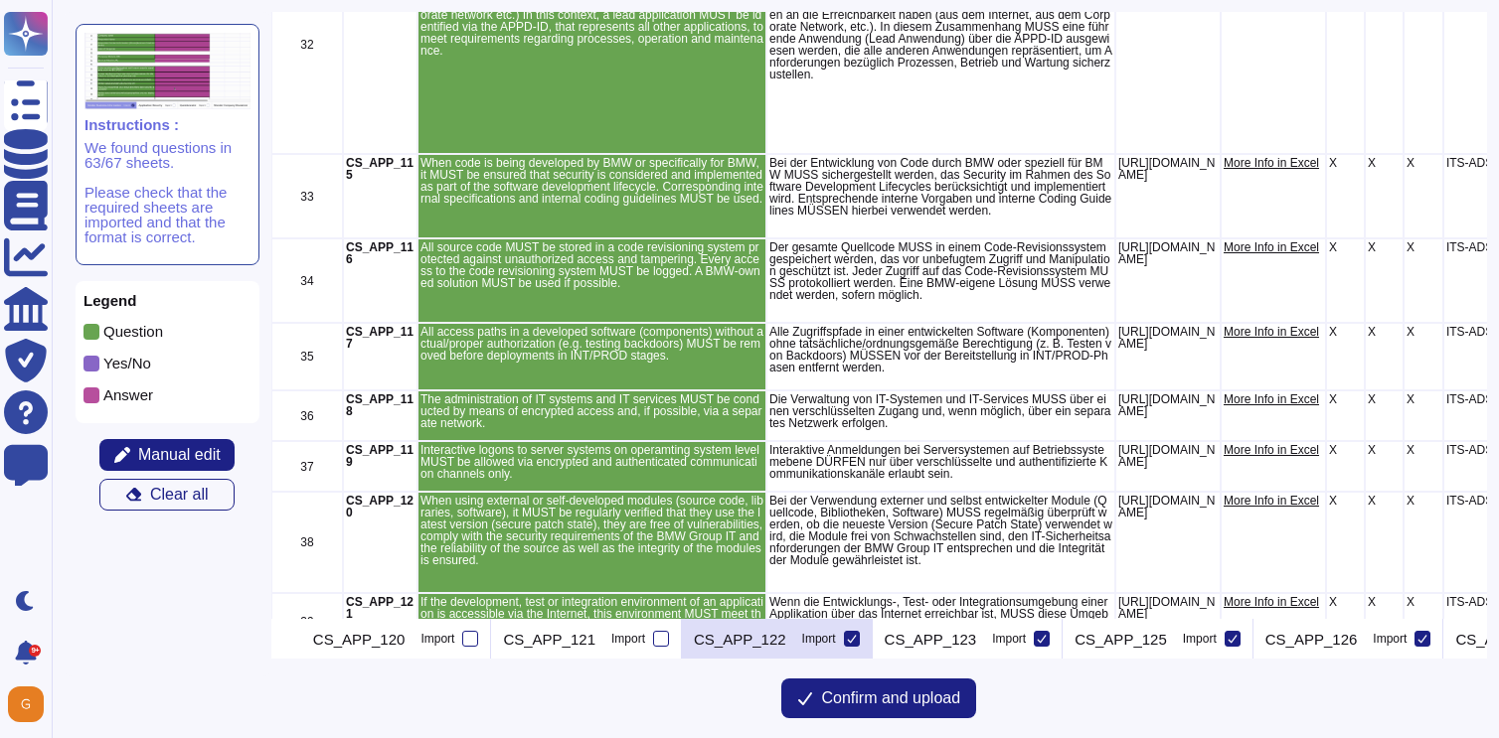
click at [854, 631] on div at bounding box center [852, 639] width 16 height 16
click at [0, 0] on input "Import" at bounding box center [0, 0] width 0 height 0
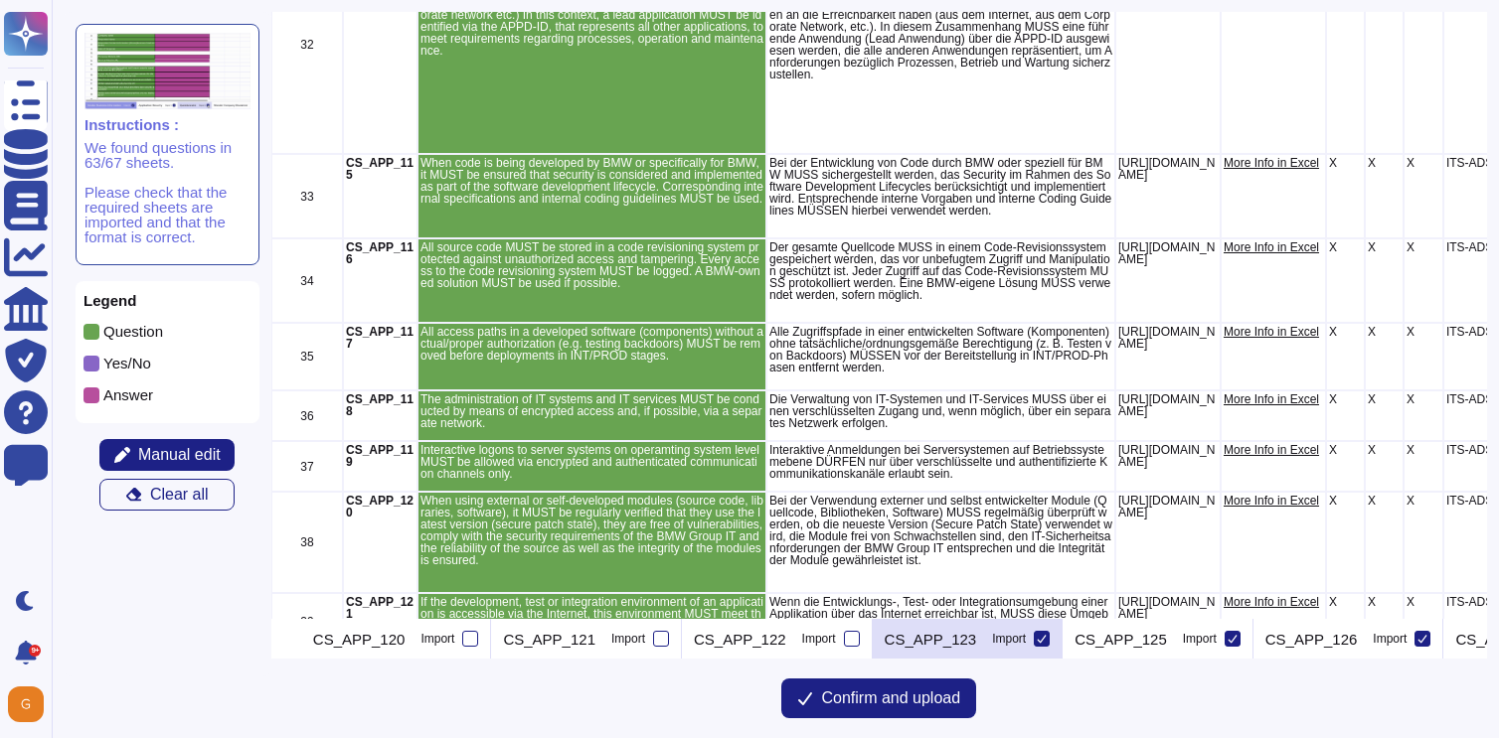
click at [1044, 643] on icon at bounding box center [1042, 639] width 10 height 10
click at [0, 0] on input "Import" at bounding box center [0, 0] width 0 height 0
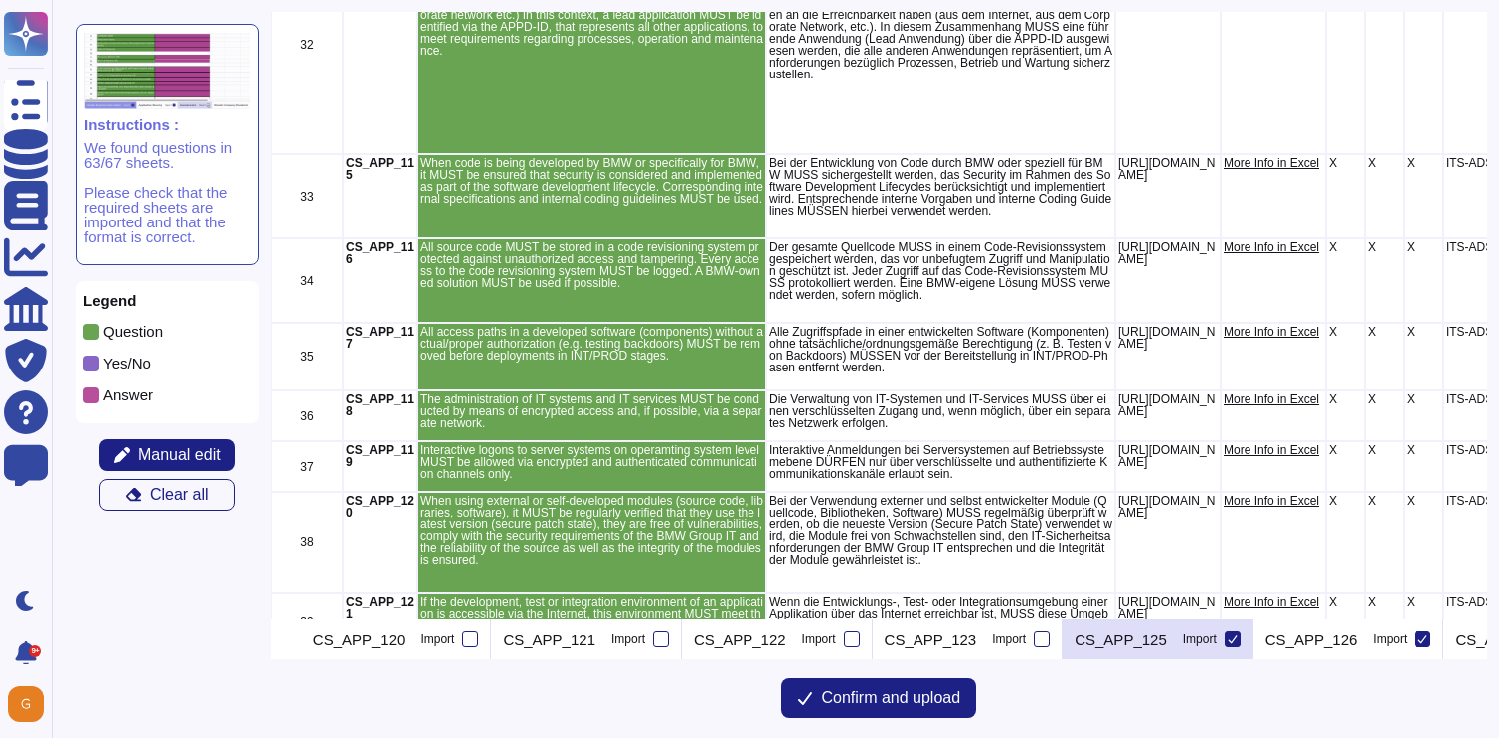
click at [1230, 637] on icon at bounding box center [1232, 639] width 10 height 10
click at [0, 0] on input "Import" at bounding box center [0, 0] width 0 height 0
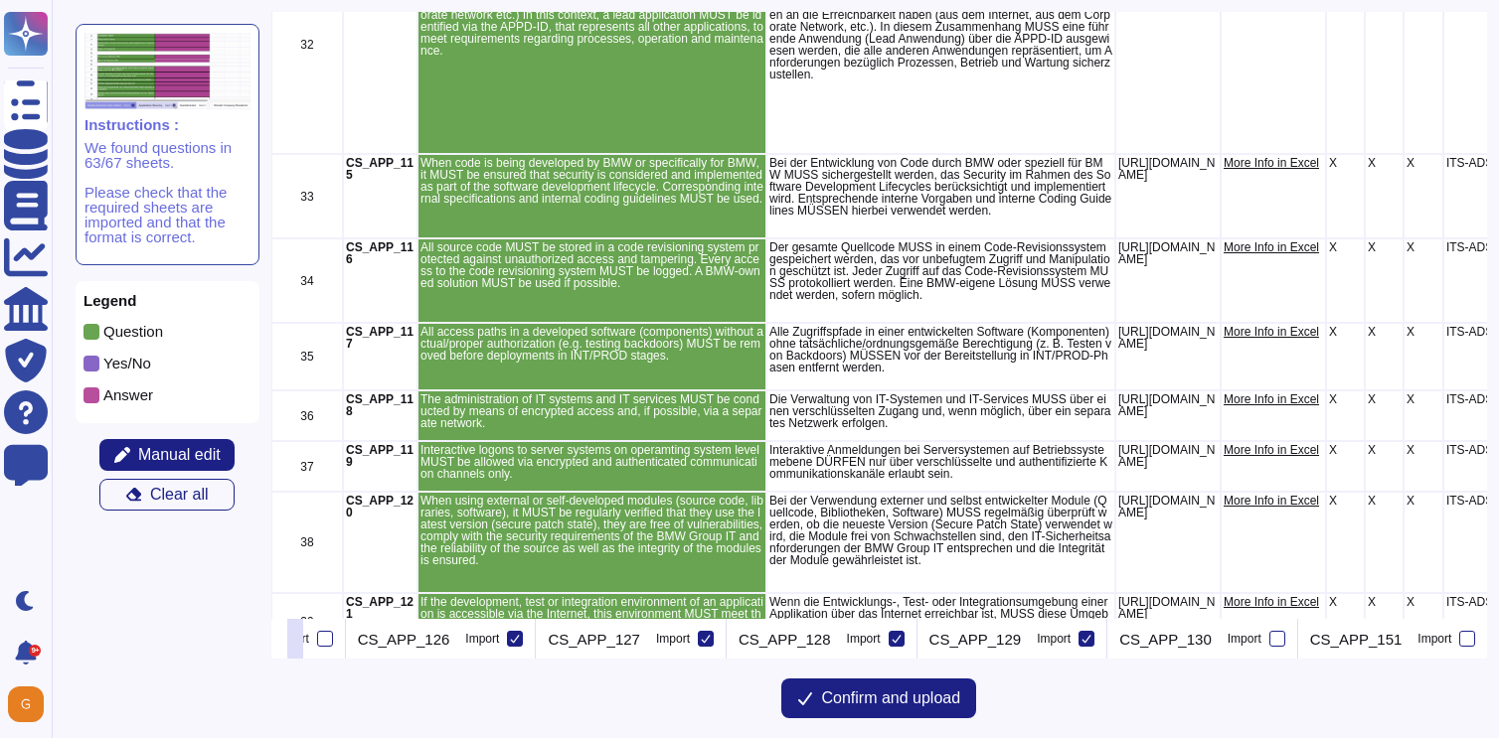
scroll to position [0, 8281]
click at [510, 640] on icon at bounding box center [510, 639] width 10 height 10
click at [0, 0] on input "Import" at bounding box center [0, 0] width 0 height 0
click at [699, 642] on icon at bounding box center [701, 639] width 10 height 10
click at [0, 0] on input "Import" at bounding box center [0, 0] width 0 height 0
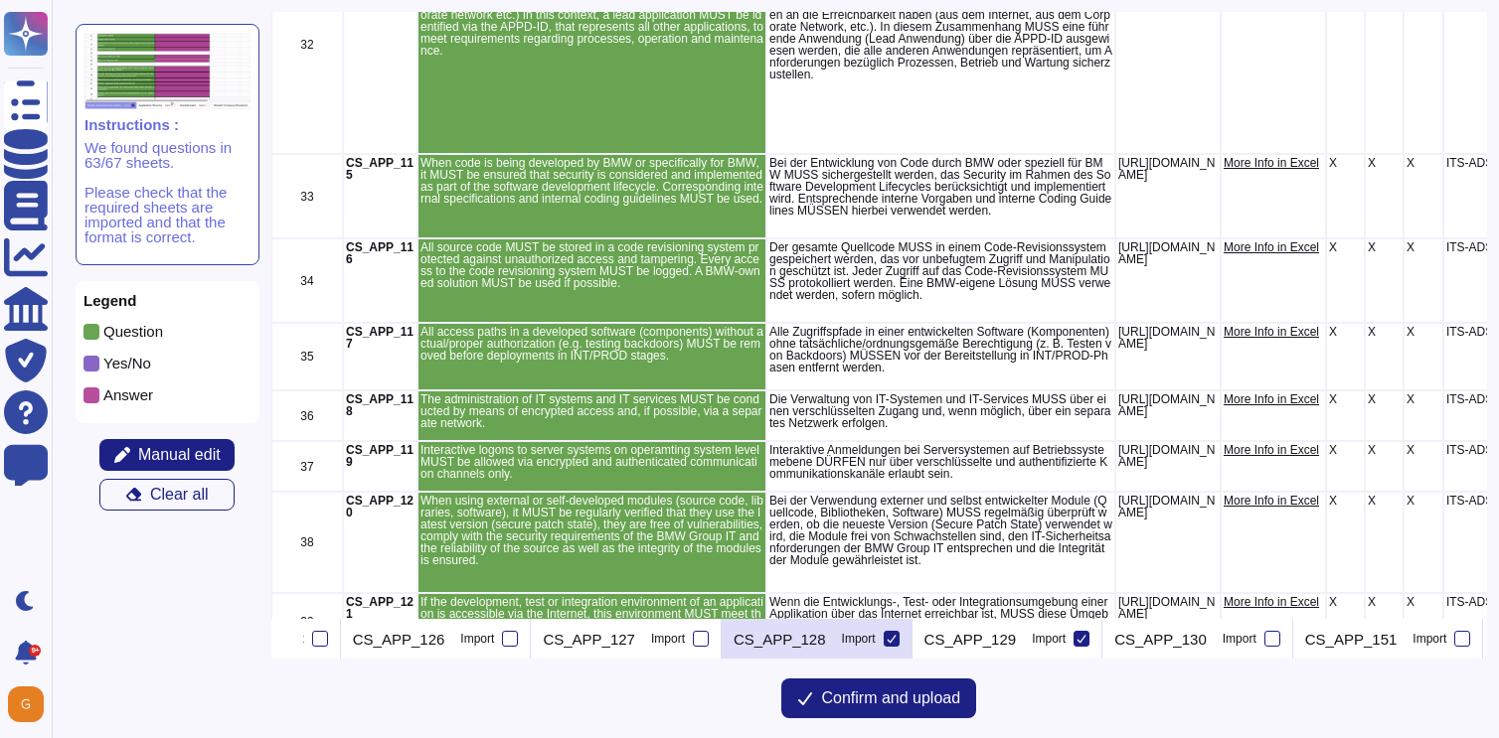
click at [886, 638] on icon at bounding box center [891, 639] width 10 height 10
click at [0, 0] on input "Import" at bounding box center [0, 0] width 0 height 0
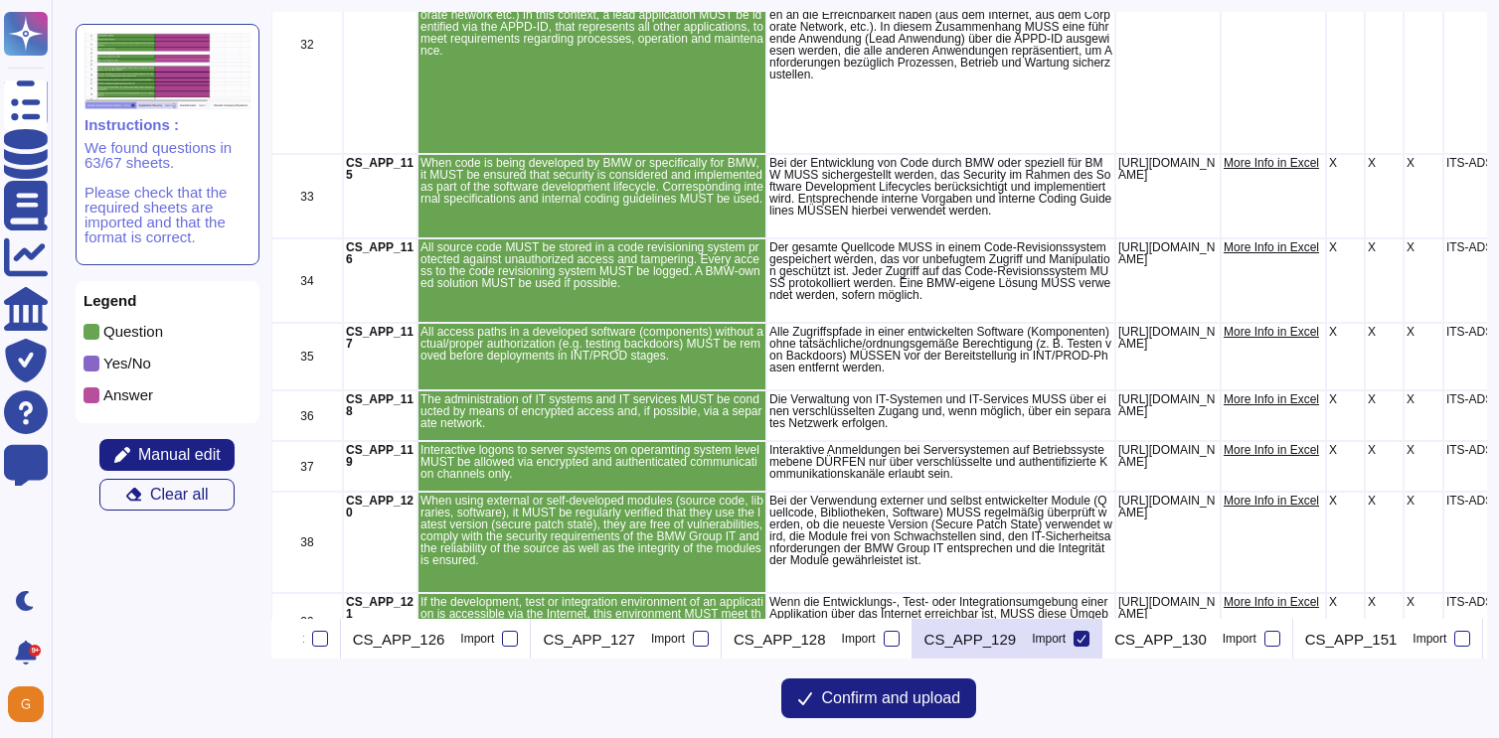
click at [1076, 640] on icon at bounding box center [1081, 639] width 10 height 10
click at [0, 0] on input "Import" at bounding box center [0, 0] width 0 height 0
click at [303, 620] on button at bounding box center [295, 639] width 16 height 40
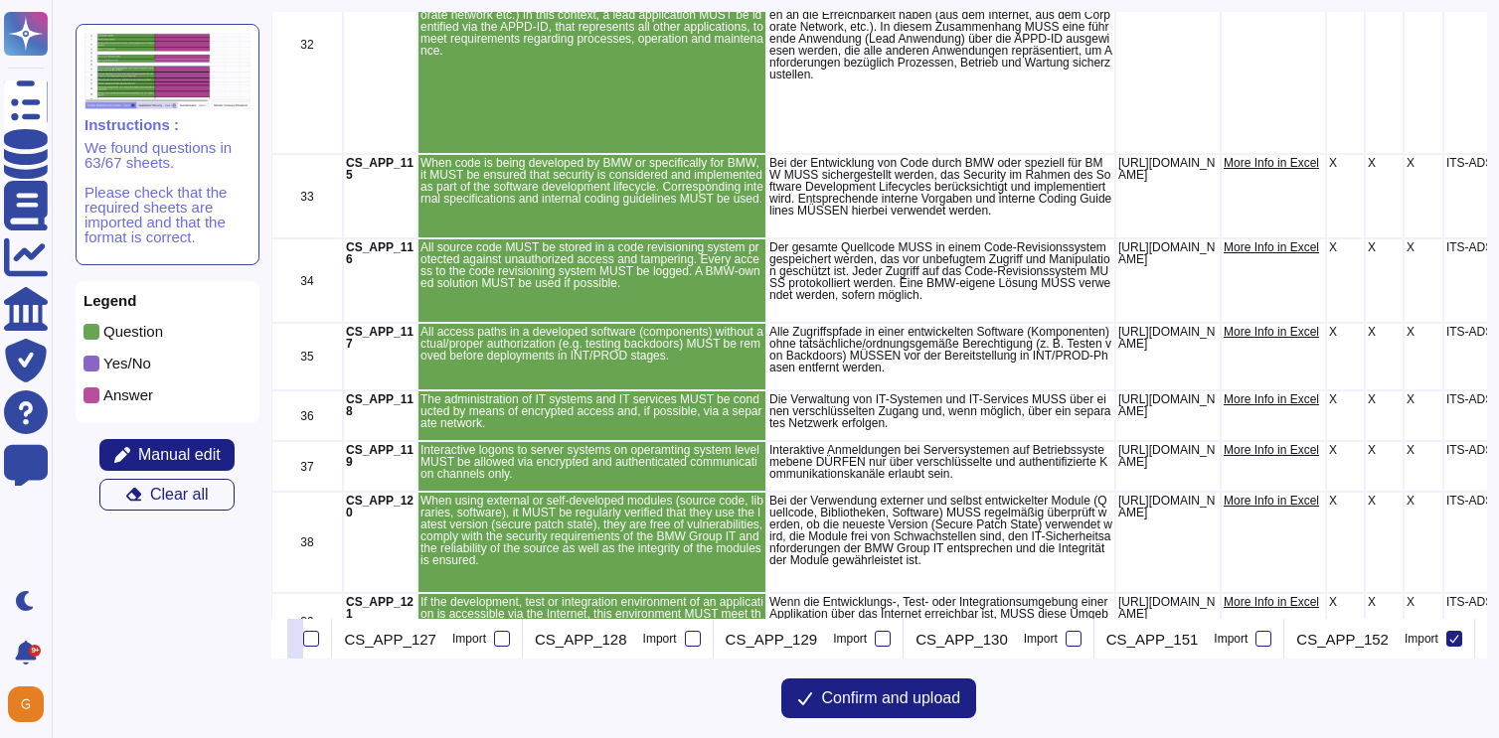
click at [303, 628] on button at bounding box center [295, 639] width 16 height 40
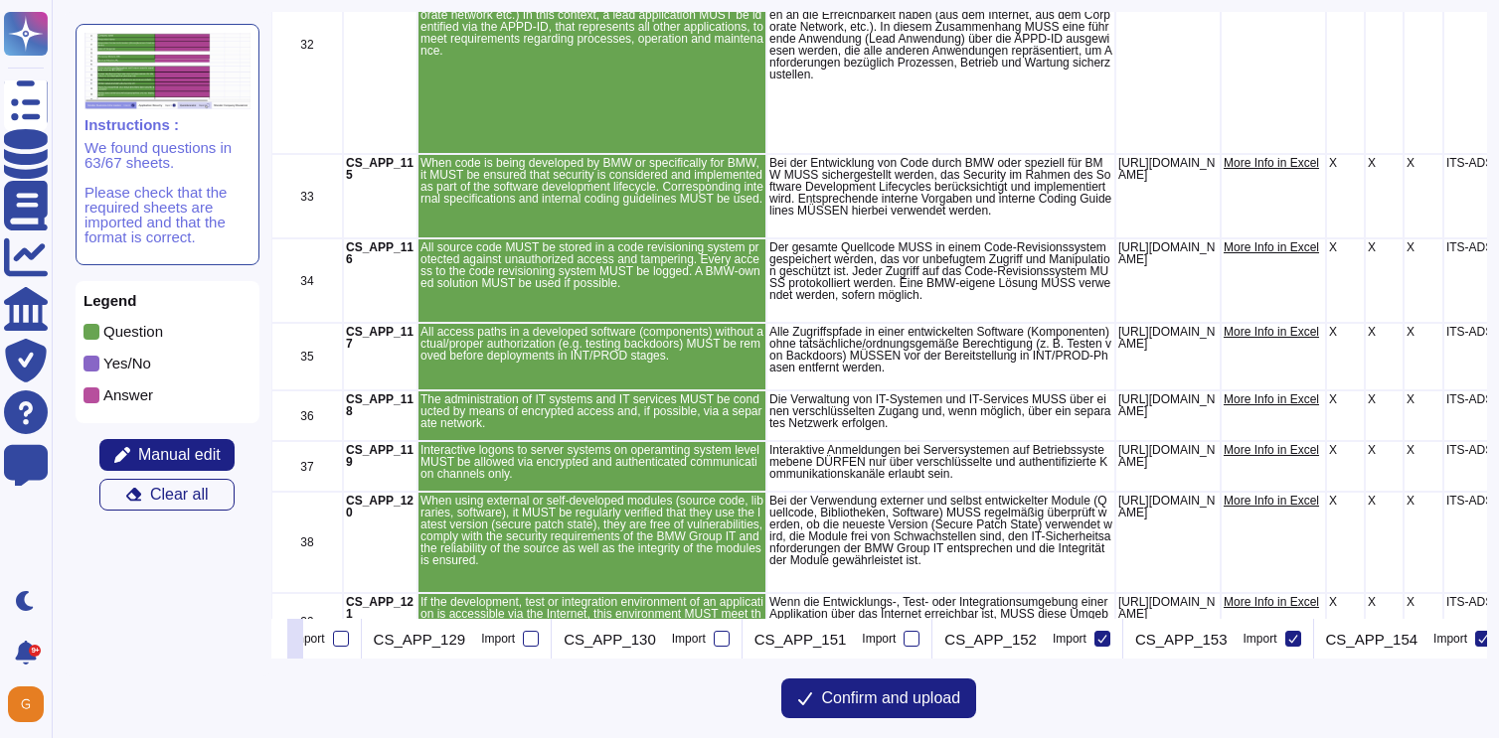
click at [303, 628] on button at bounding box center [295, 639] width 16 height 40
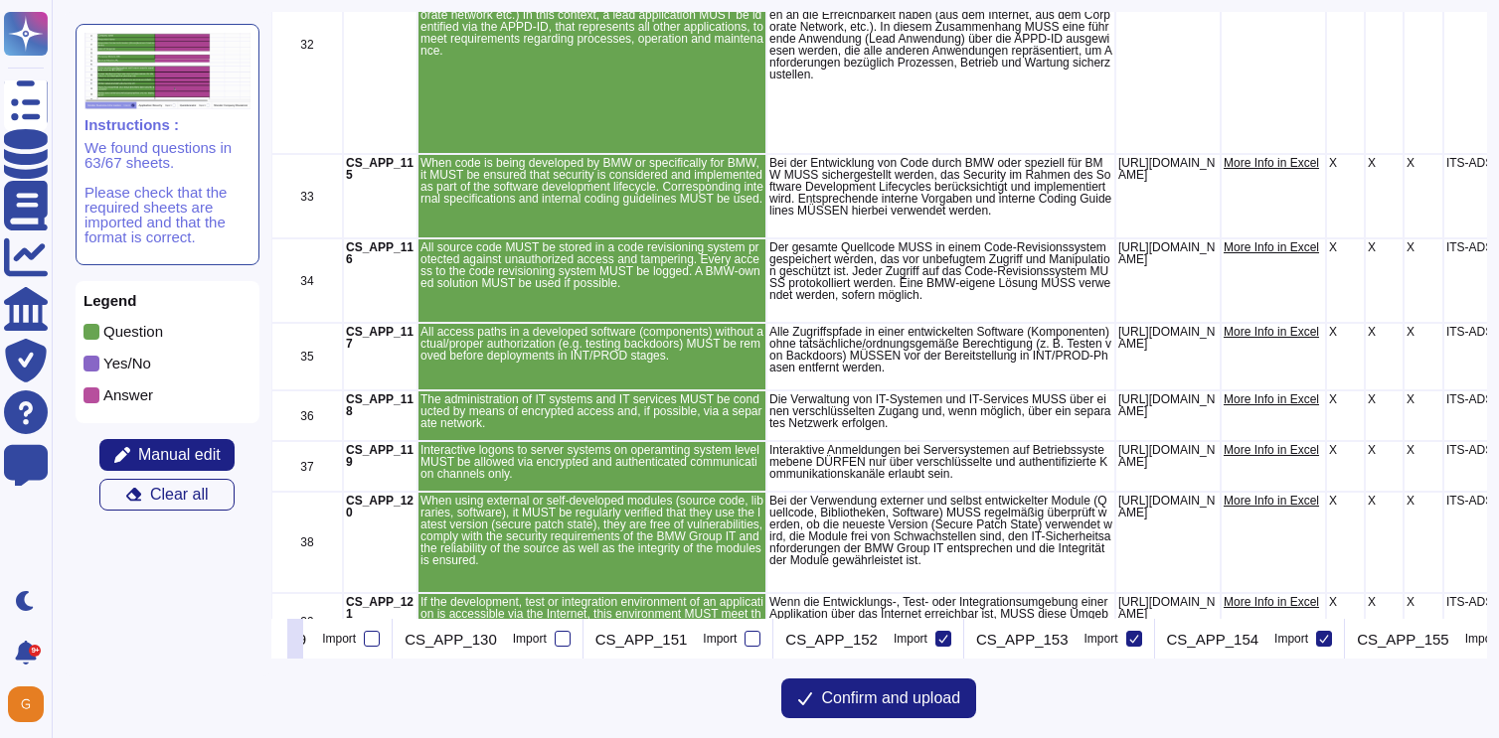
click at [303, 628] on button at bounding box center [295, 639] width 16 height 40
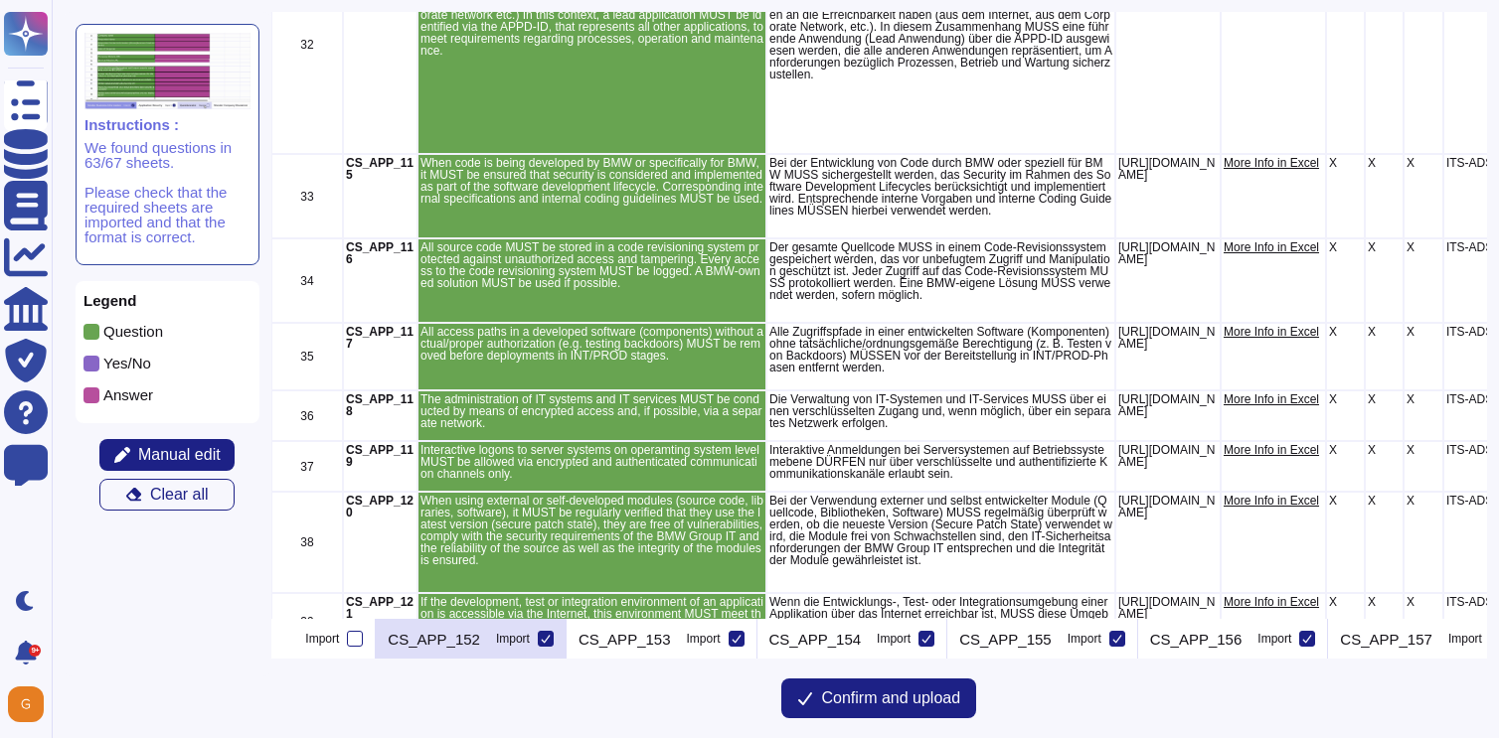
click at [541, 641] on icon at bounding box center [546, 639] width 10 height 10
click at [0, 0] on input "Import" at bounding box center [0, 0] width 0 height 0
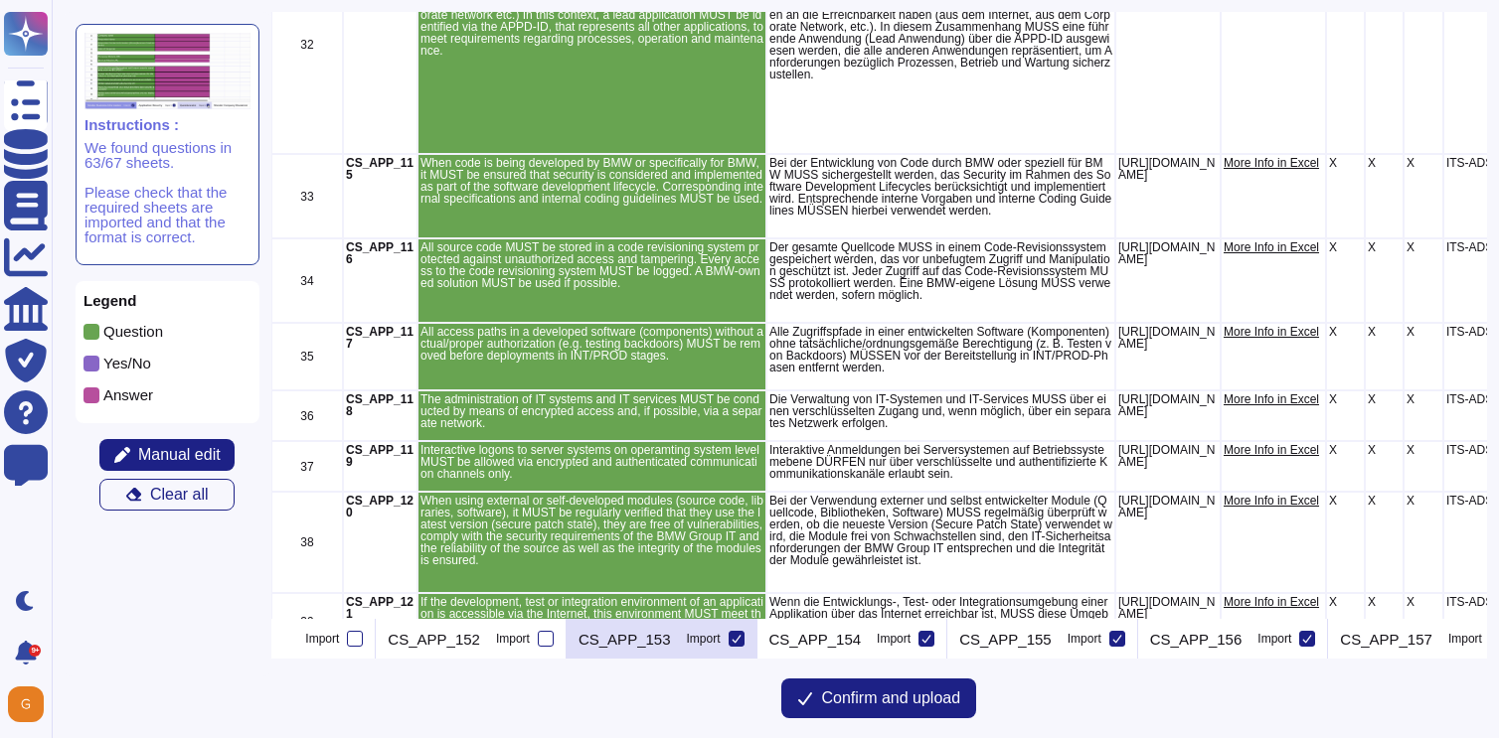
click at [728, 640] on div at bounding box center [736, 639] width 16 height 16
click at [0, 0] on input "Import" at bounding box center [0, 0] width 0 height 0
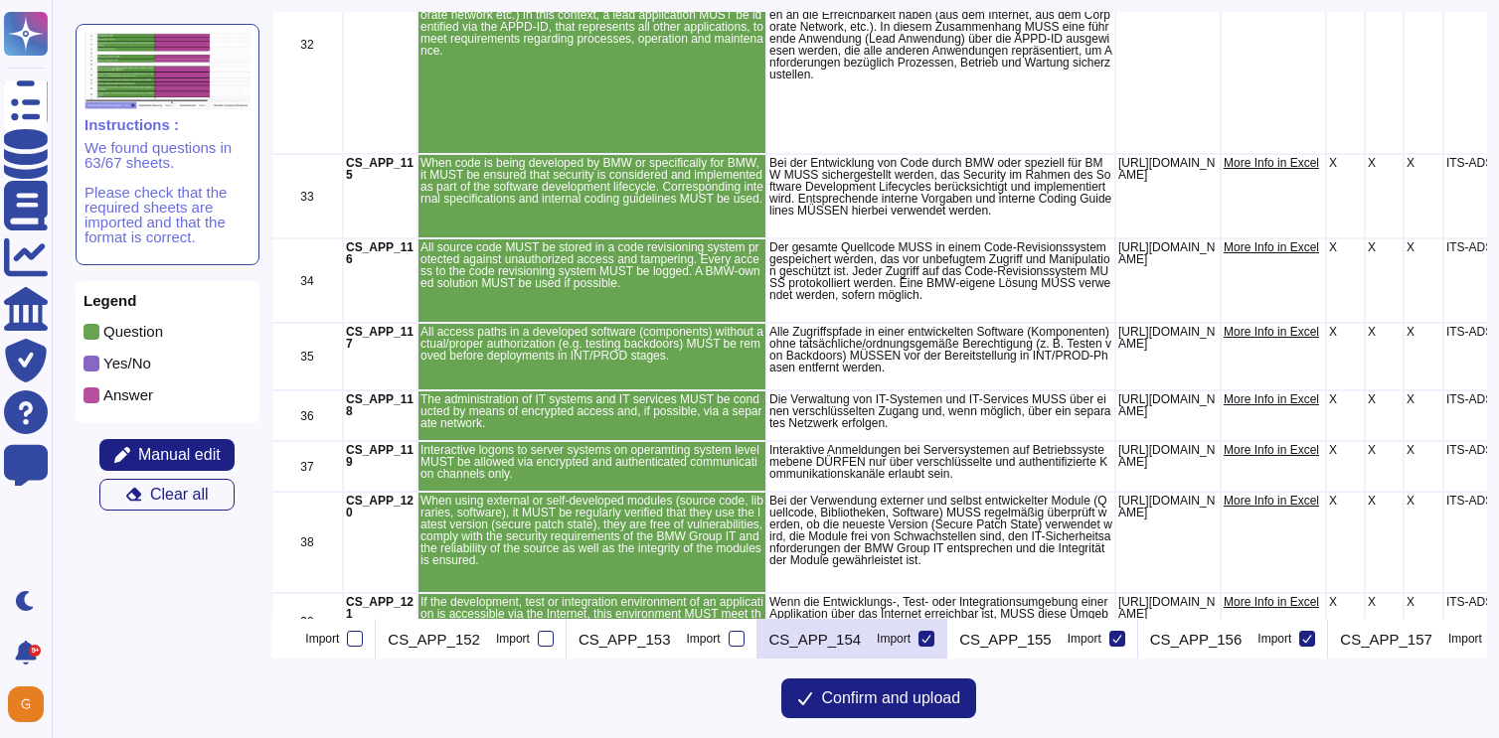
click at [921, 638] on icon at bounding box center [926, 639] width 10 height 10
click at [0, 0] on input "Import" at bounding box center [0, 0] width 0 height 0
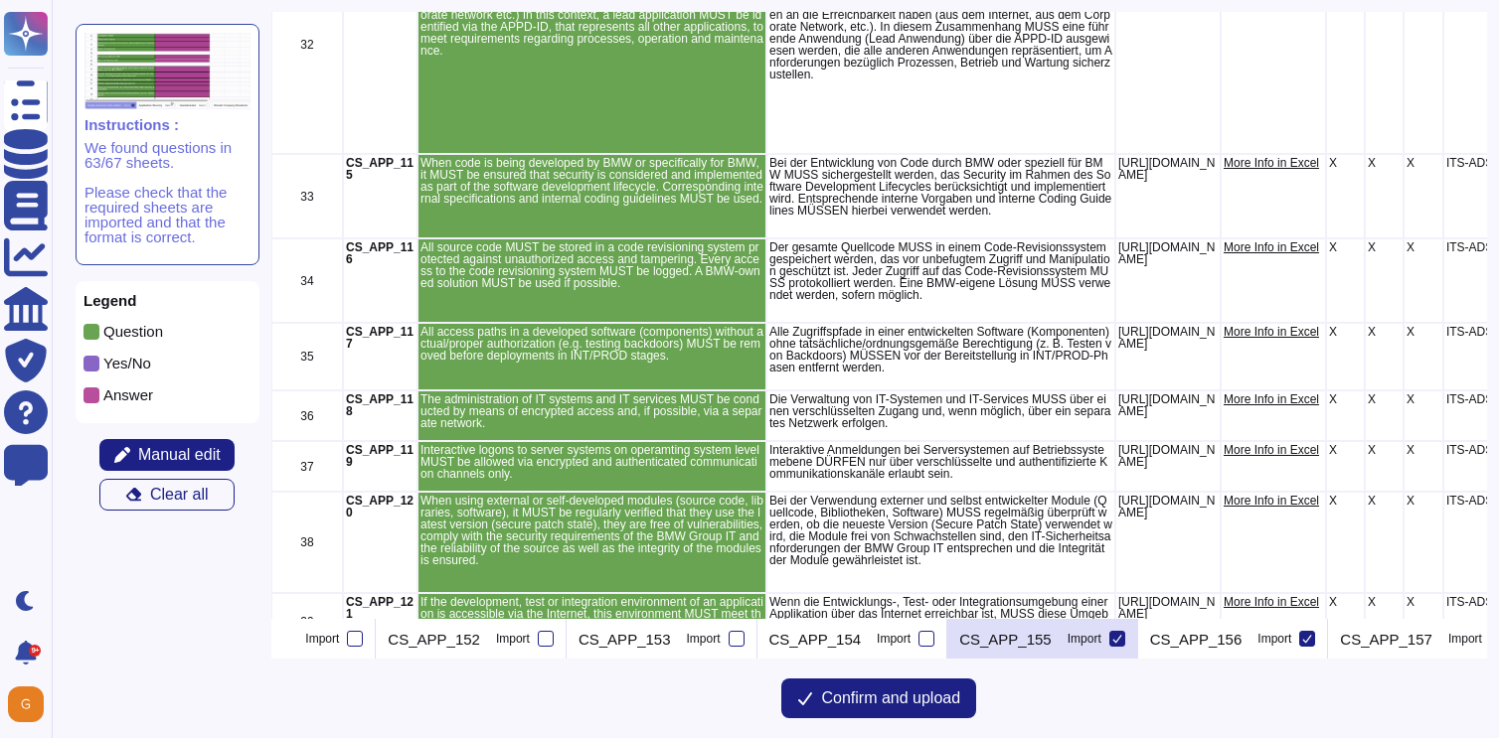
click at [1112, 635] on icon at bounding box center [1117, 639] width 10 height 10
click at [0, 0] on input "Import" at bounding box center [0, 0] width 0 height 0
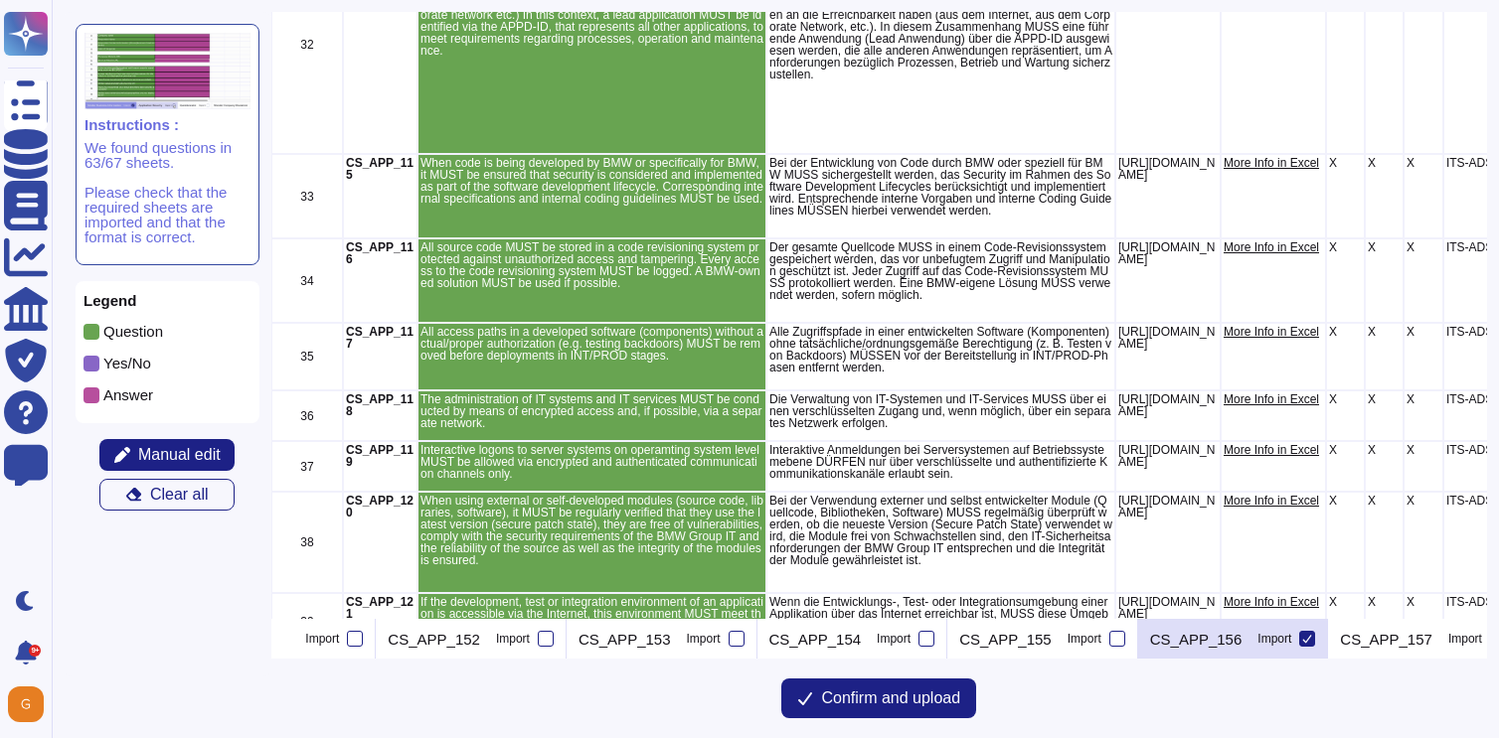
click at [1302, 639] on icon at bounding box center [1307, 639] width 10 height 10
click at [0, 0] on input "Import" at bounding box center [0, 0] width 0 height 0
click at [295, 641] on icon at bounding box center [295, 641] width 0 height 0
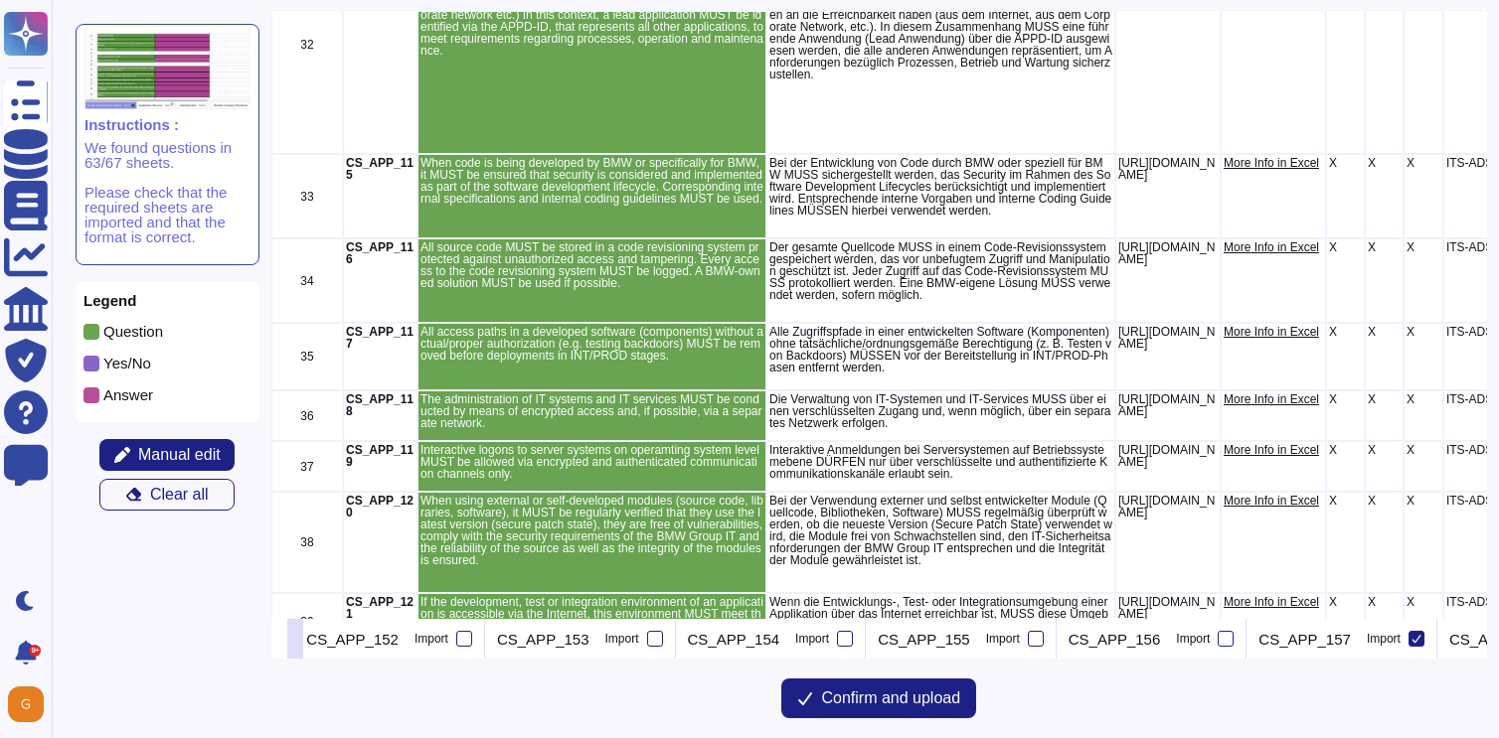
click at [295, 641] on icon at bounding box center [295, 641] width 0 height 0
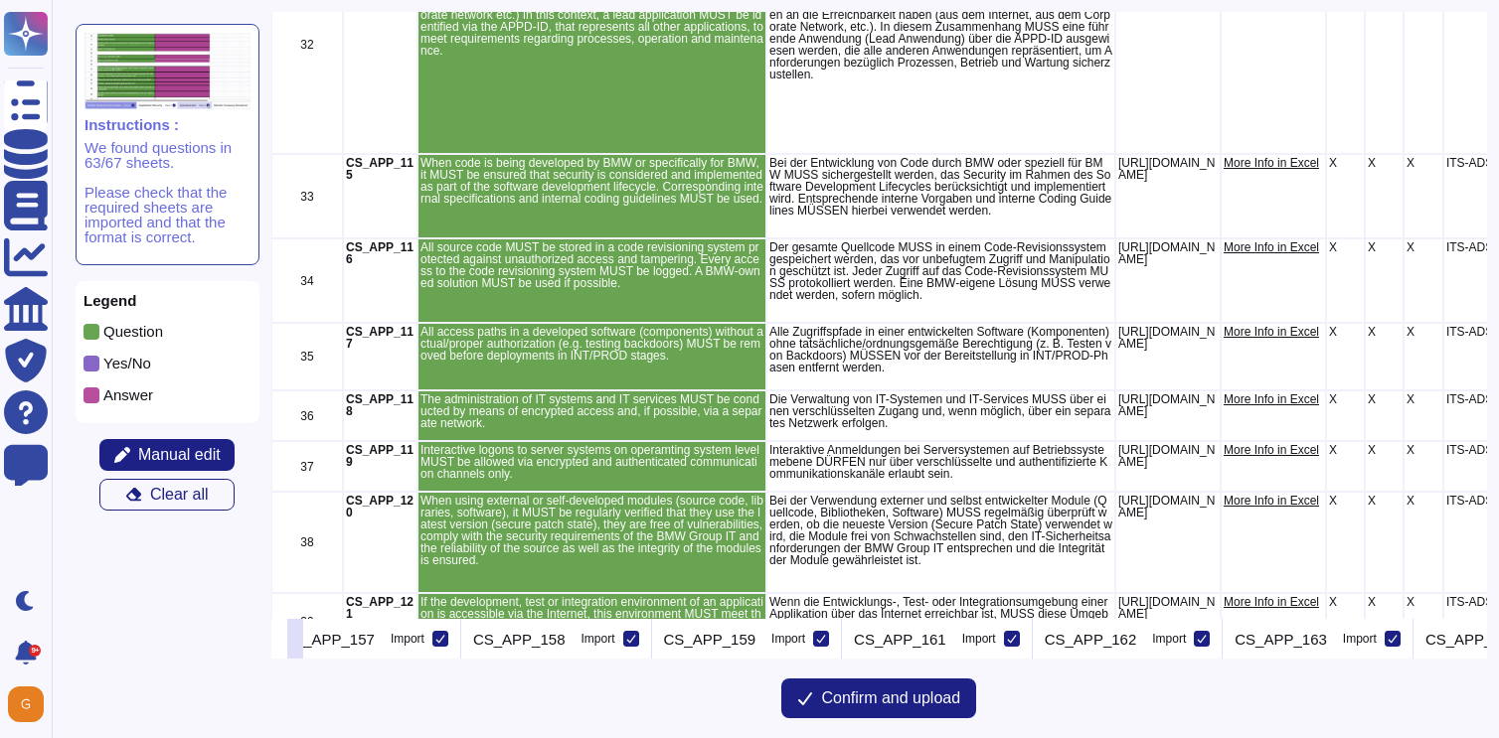
scroll to position [0, 10474]
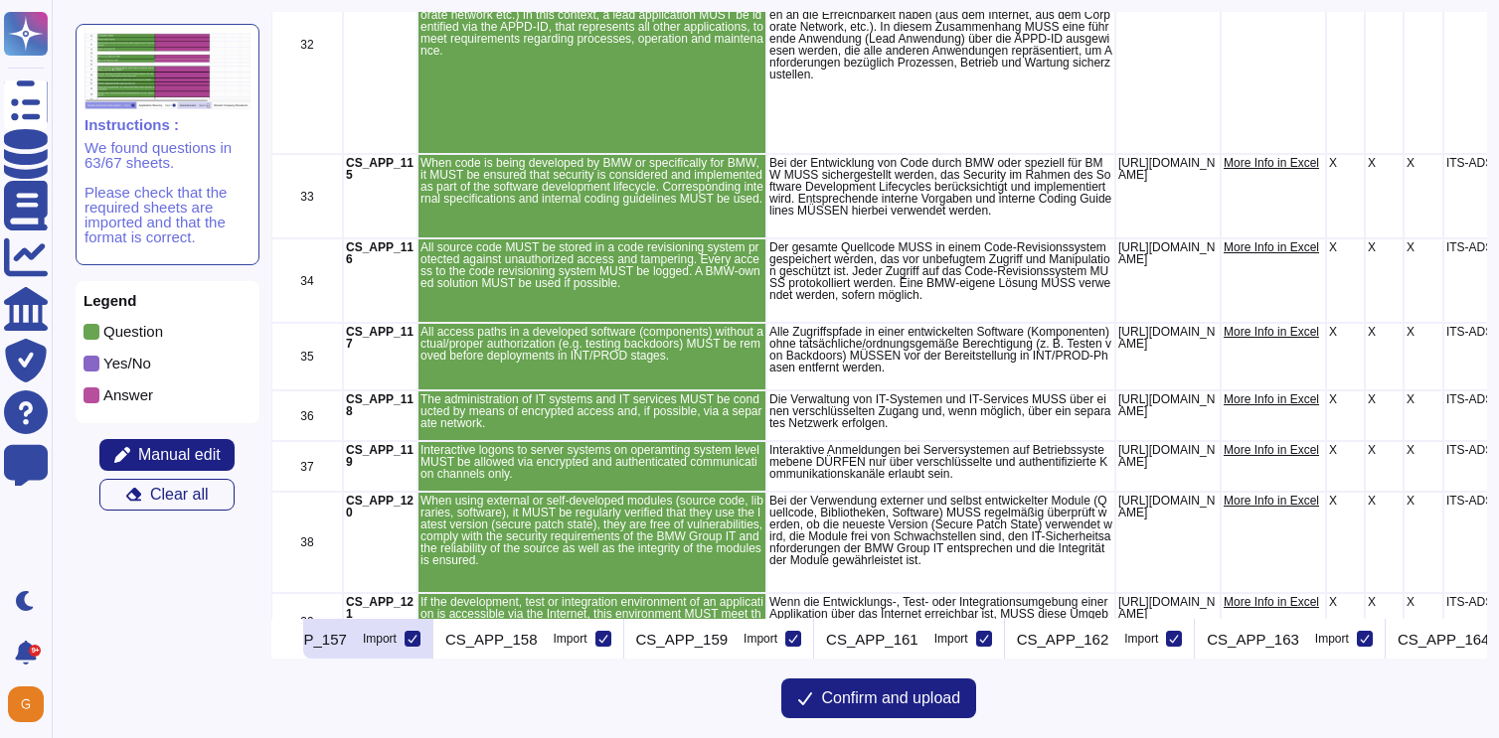
click at [407, 634] on icon at bounding box center [412, 639] width 10 height 10
click at [0, 0] on input "Import" at bounding box center [0, 0] width 0 height 0
click at [598, 640] on icon at bounding box center [603, 639] width 10 height 10
click at [0, 0] on input "Import" at bounding box center [0, 0] width 0 height 0
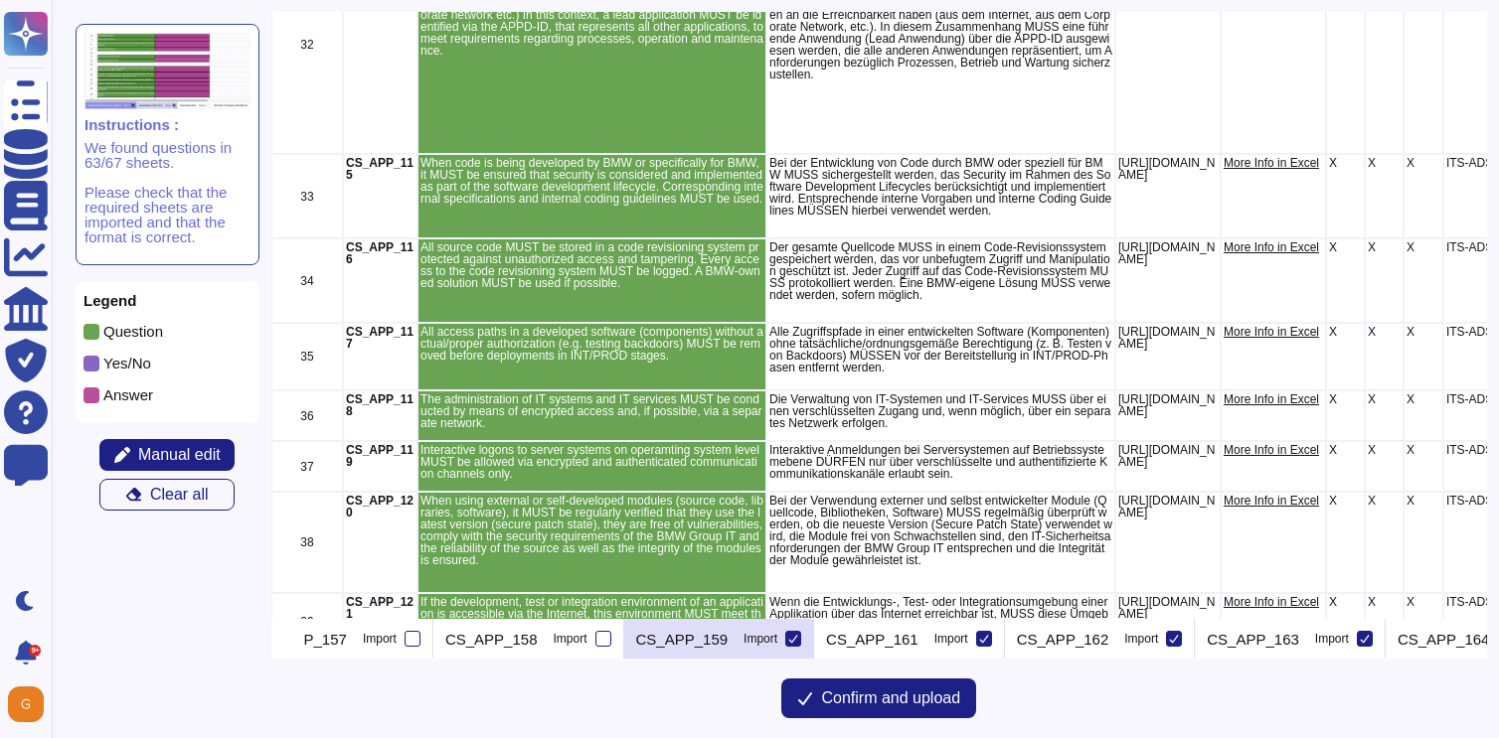
click at [789, 642] on icon at bounding box center [793, 639] width 9 height 8
click at [0, 0] on input "Import" at bounding box center [0, 0] width 0 height 0
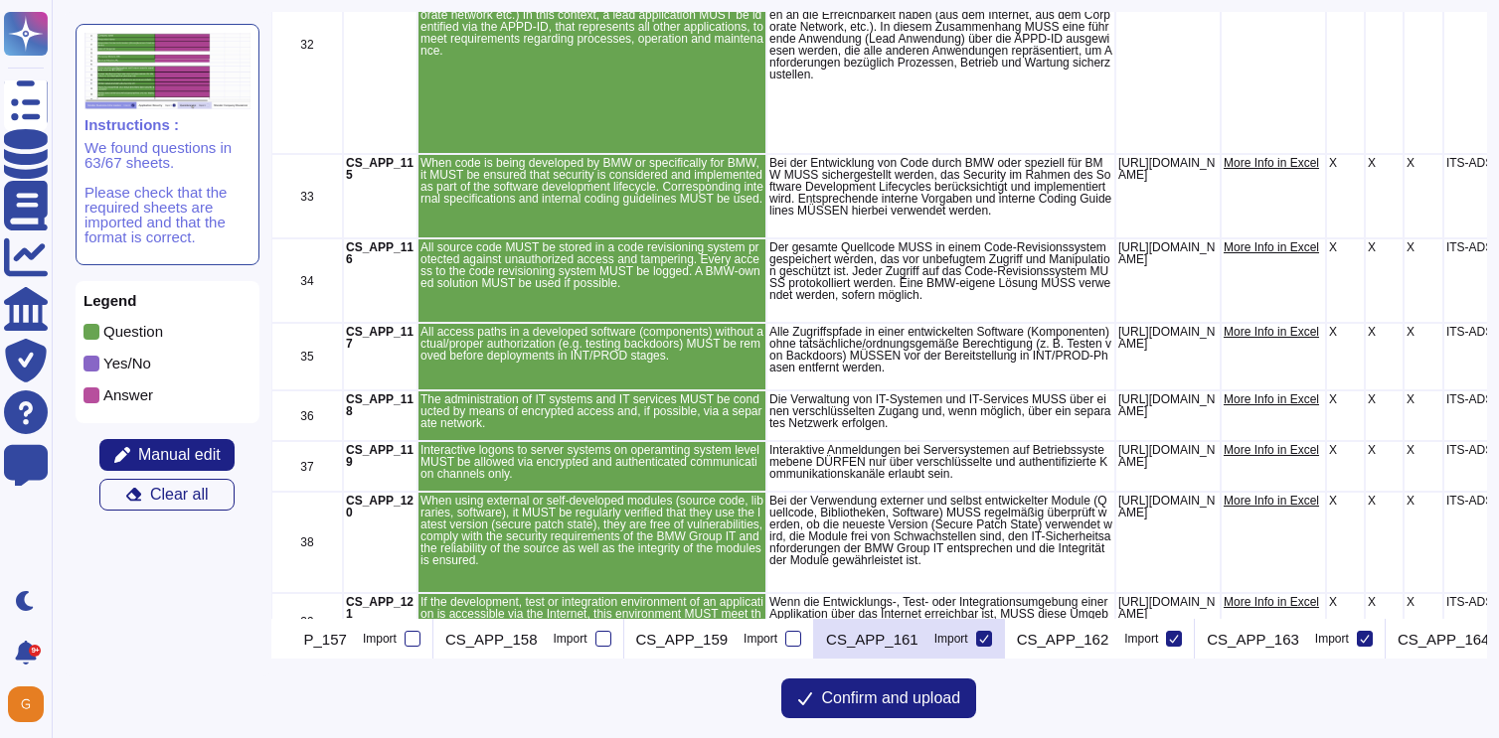
click at [979, 636] on icon at bounding box center [984, 639] width 10 height 10
click at [0, 0] on input "Import" at bounding box center [0, 0] width 0 height 0
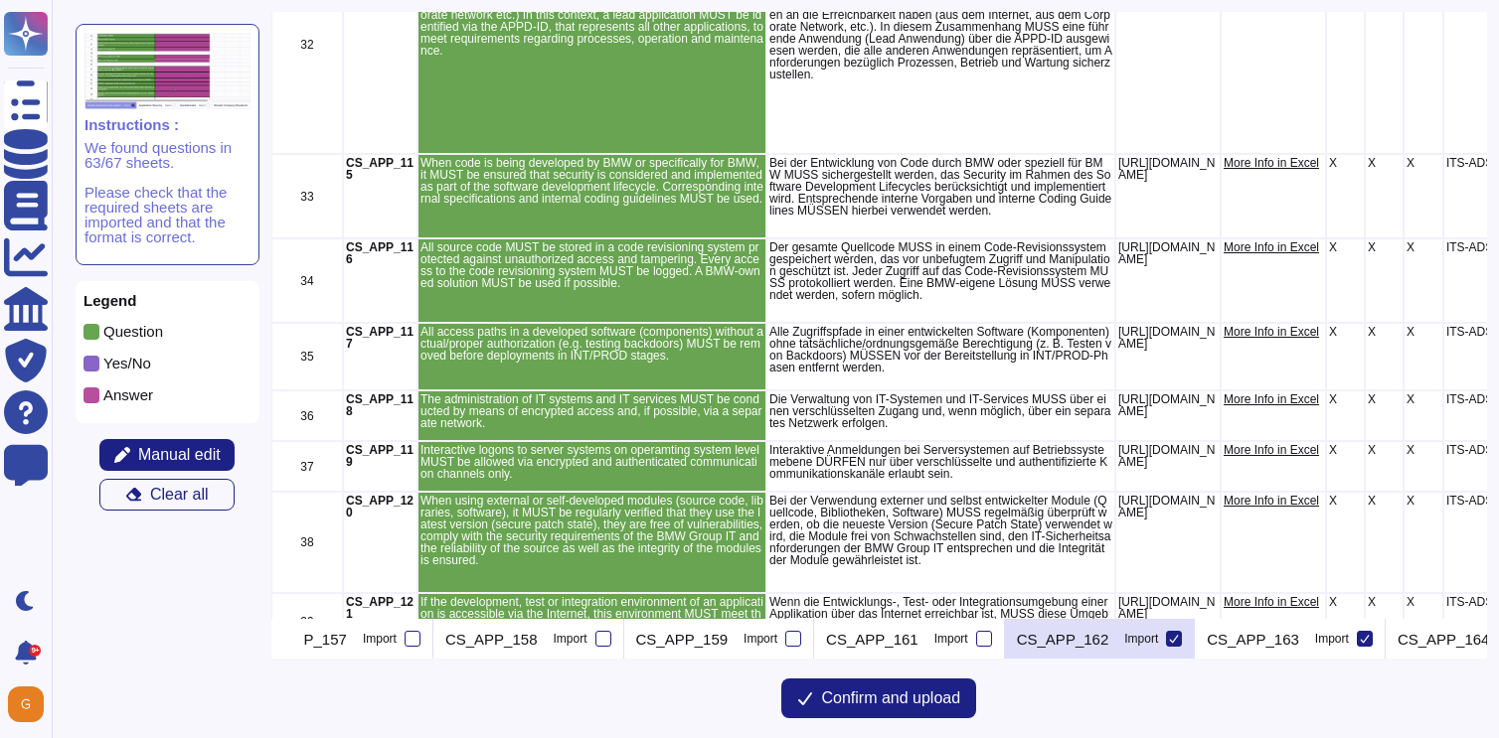
click at [1169, 637] on icon at bounding box center [1174, 639] width 10 height 10
click at [0, 0] on input "Import" at bounding box center [0, 0] width 0 height 0
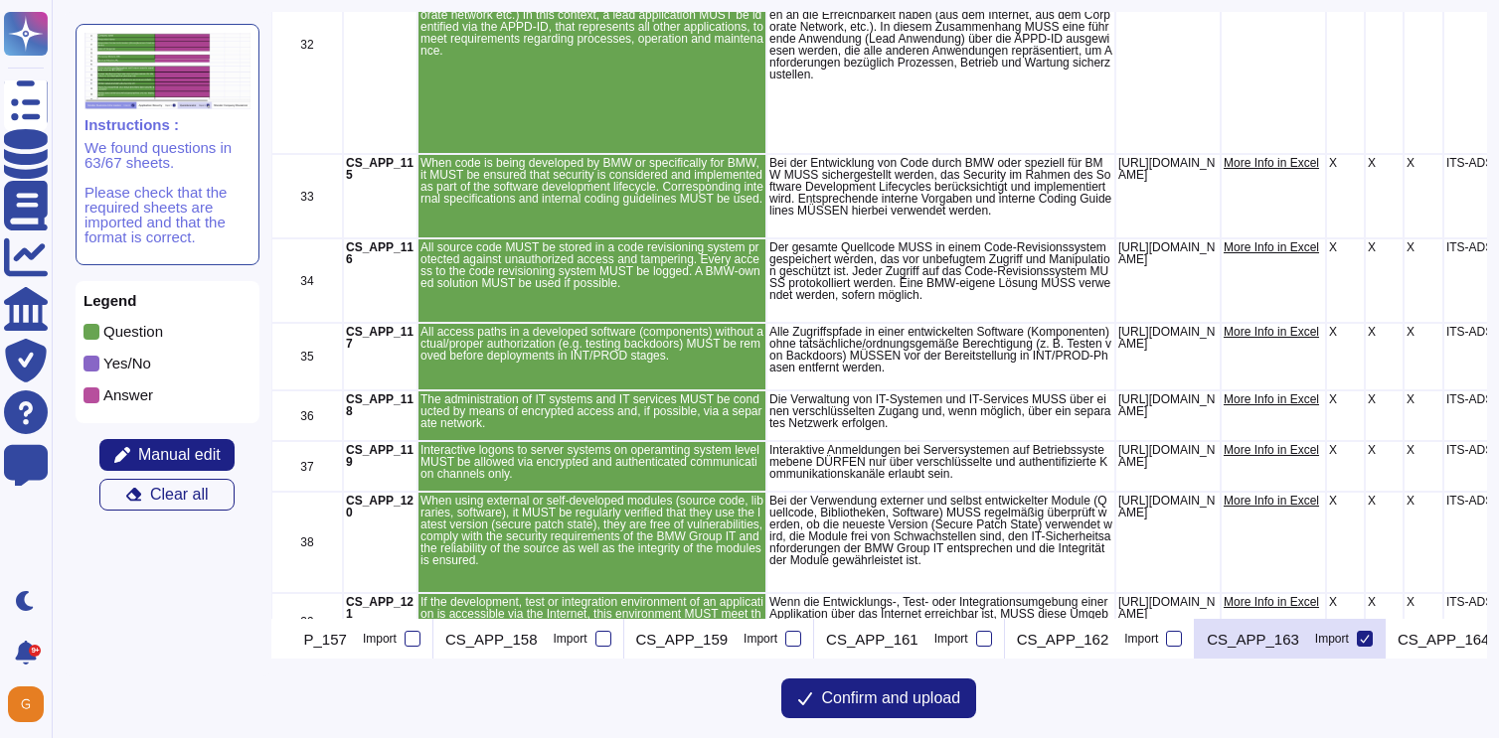
click at [1361, 642] on icon at bounding box center [1365, 639] width 9 height 8
click at [0, 0] on input "Import" at bounding box center [0, 0] width 0 height 0
click at [295, 641] on icon at bounding box center [295, 641] width 0 height 0
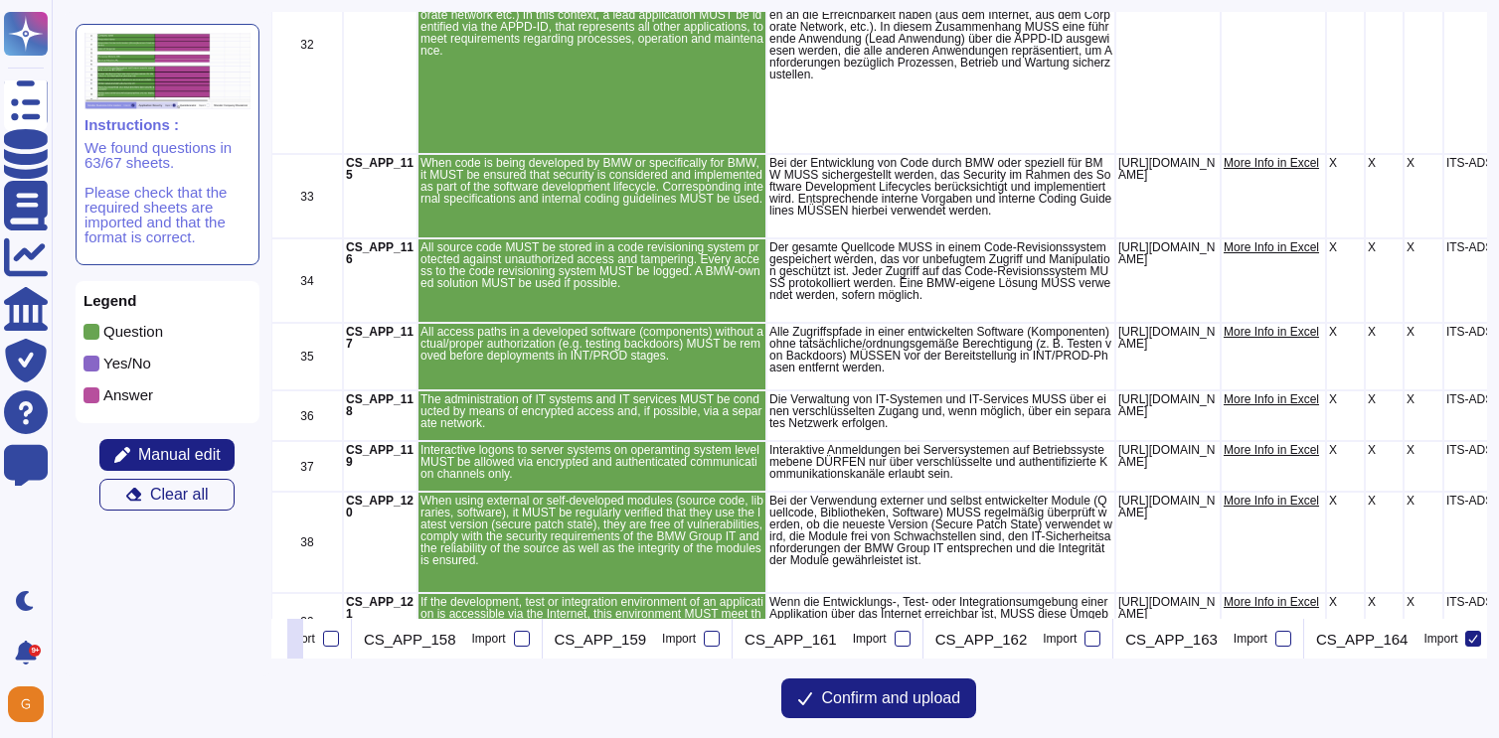
click at [295, 641] on icon at bounding box center [295, 641] width 0 height 0
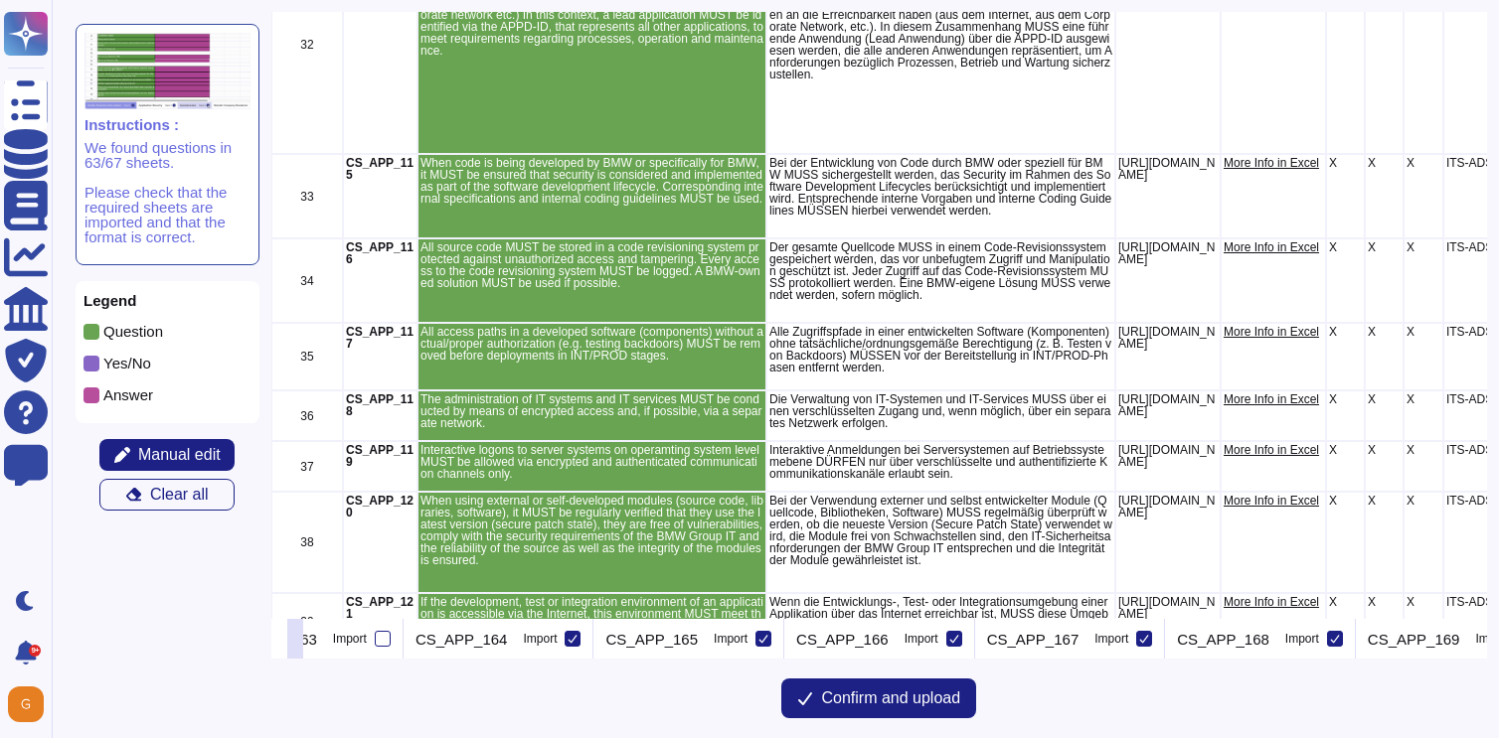
scroll to position [0, 11457]
click at [566, 639] on icon at bounding box center [571, 639] width 10 height 10
click at [0, 0] on input "Import" at bounding box center [0, 0] width 0 height 0
click at [757, 637] on icon at bounding box center [762, 639] width 10 height 10
click at [0, 0] on input "Import" at bounding box center [0, 0] width 0 height 0
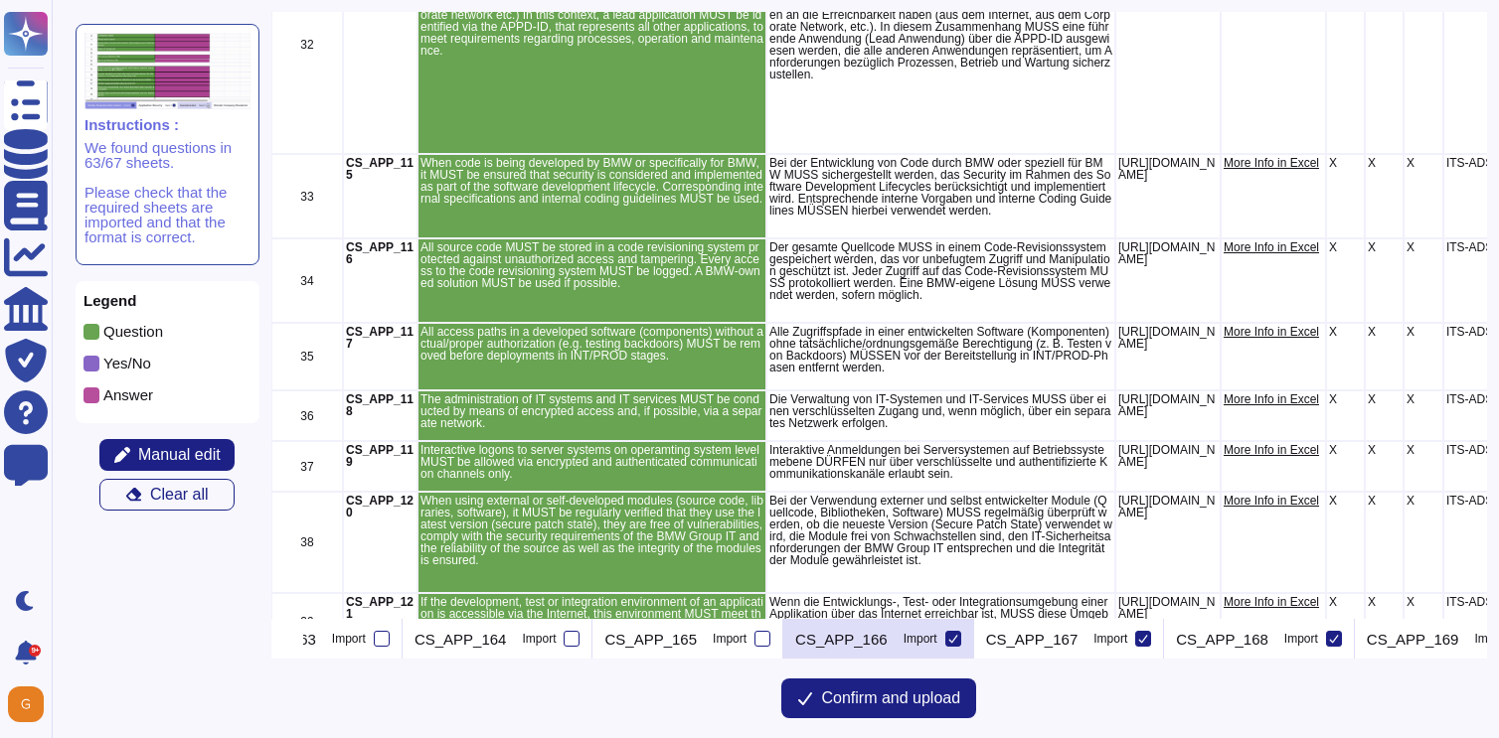
click at [948, 635] on icon at bounding box center [953, 639] width 10 height 10
click at [0, 0] on input "Import" at bounding box center [0, 0] width 0 height 0
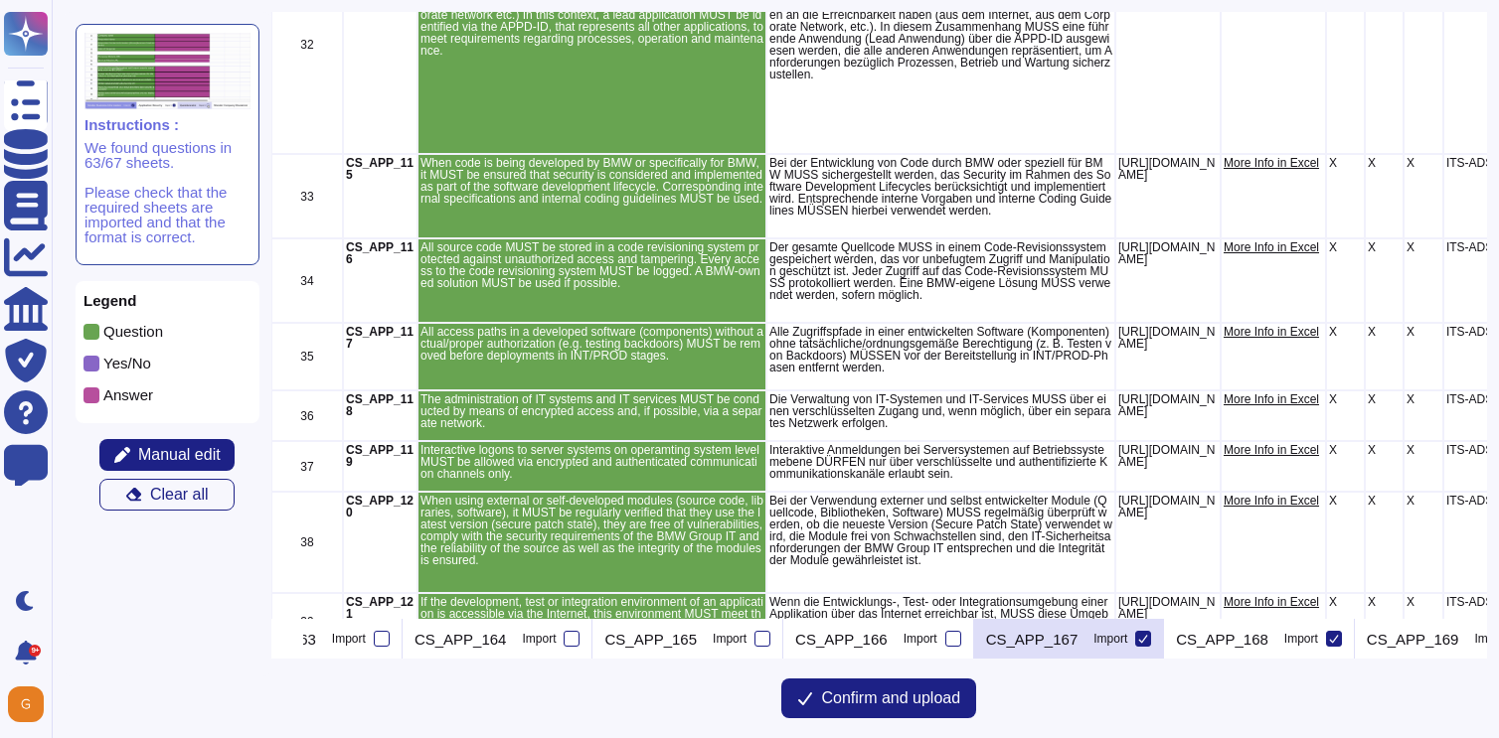
click at [1138, 638] on icon at bounding box center [1143, 639] width 10 height 10
click at [0, 0] on input "Import" at bounding box center [0, 0] width 0 height 0
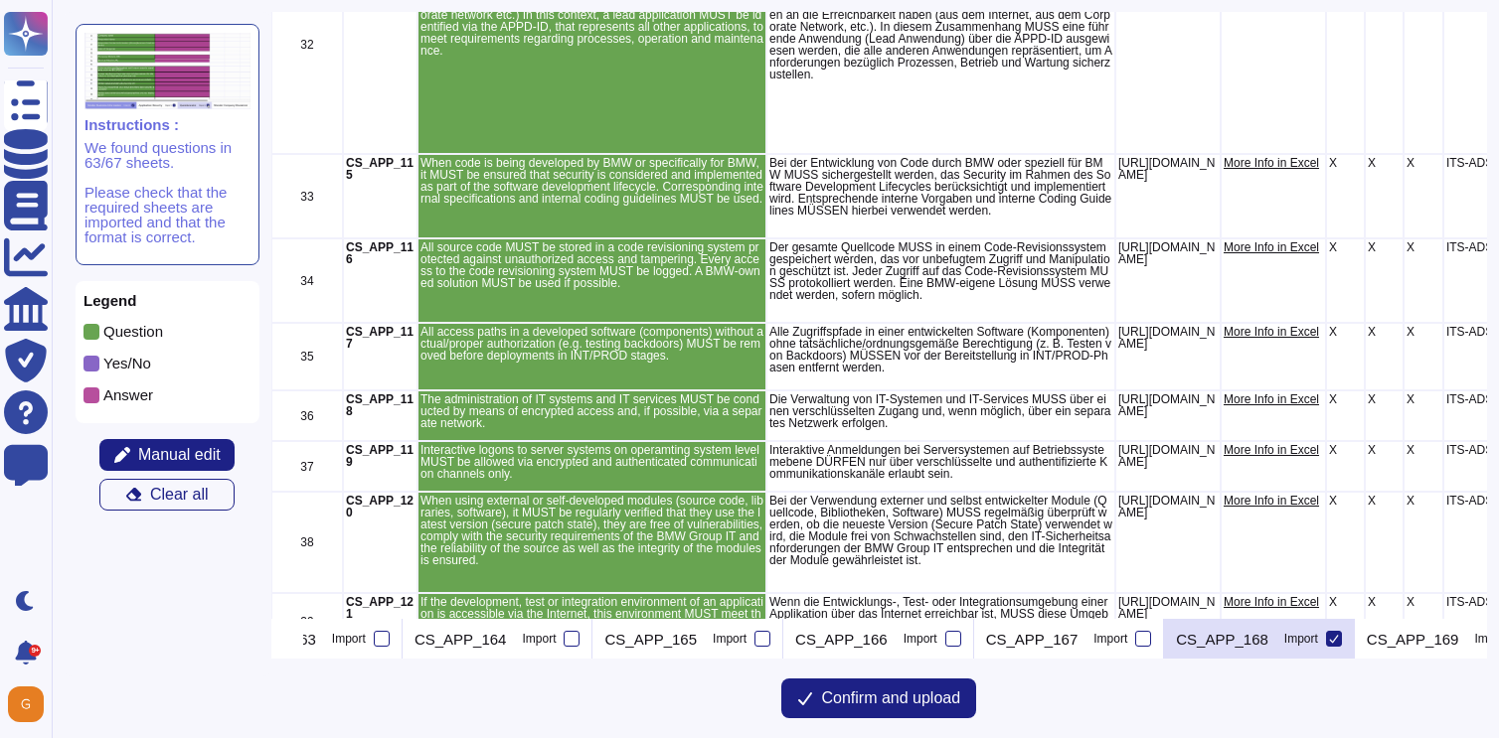
click at [1329, 636] on icon at bounding box center [1334, 639] width 10 height 10
click at [0, 0] on input "Import" at bounding box center [0, 0] width 0 height 0
click at [295, 641] on icon at bounding box center [295, 641] width 0 height 0
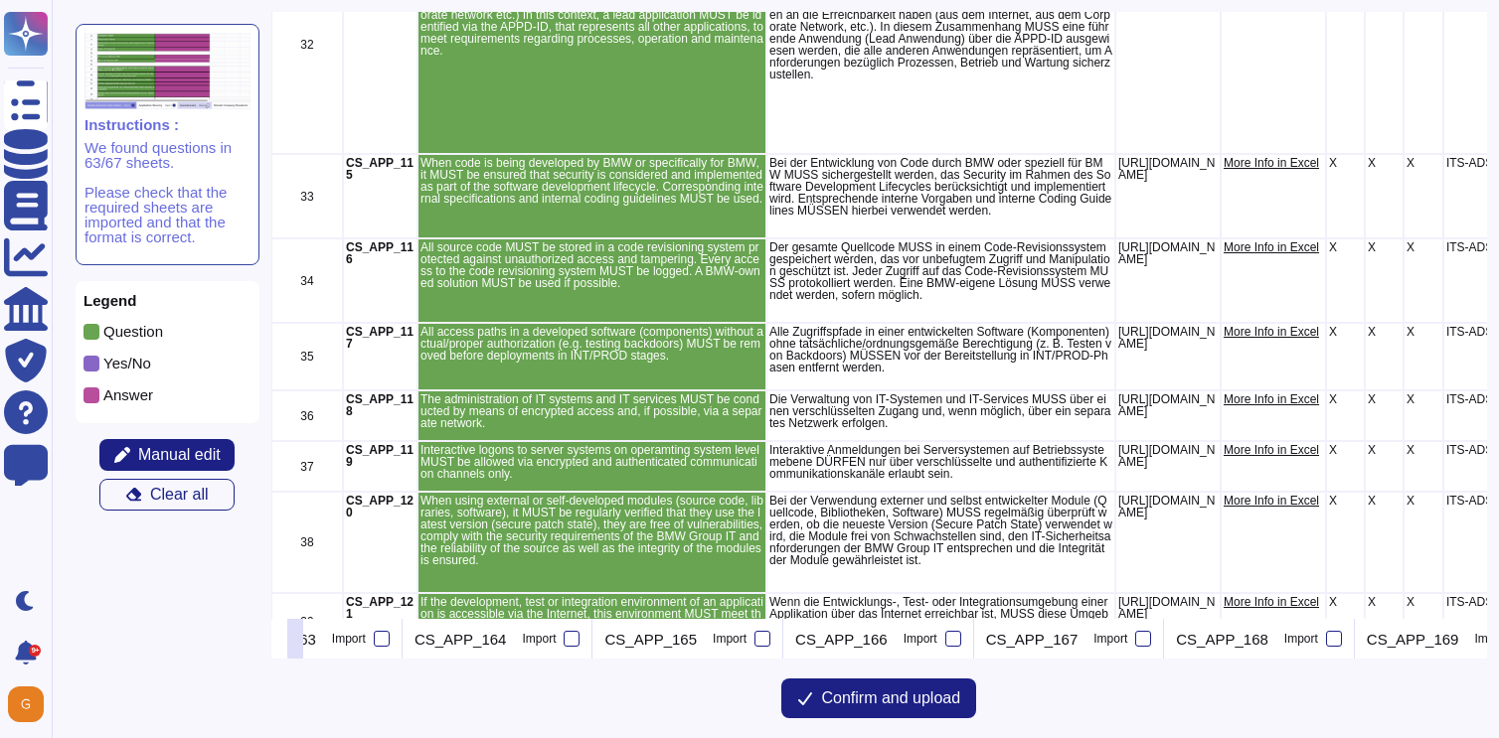
click at [295, 641] on icon at bounding box center [295, 641] width 0 height 0
click at [279, 641] on icon at bounding box center [279, 641] width 0 height 0
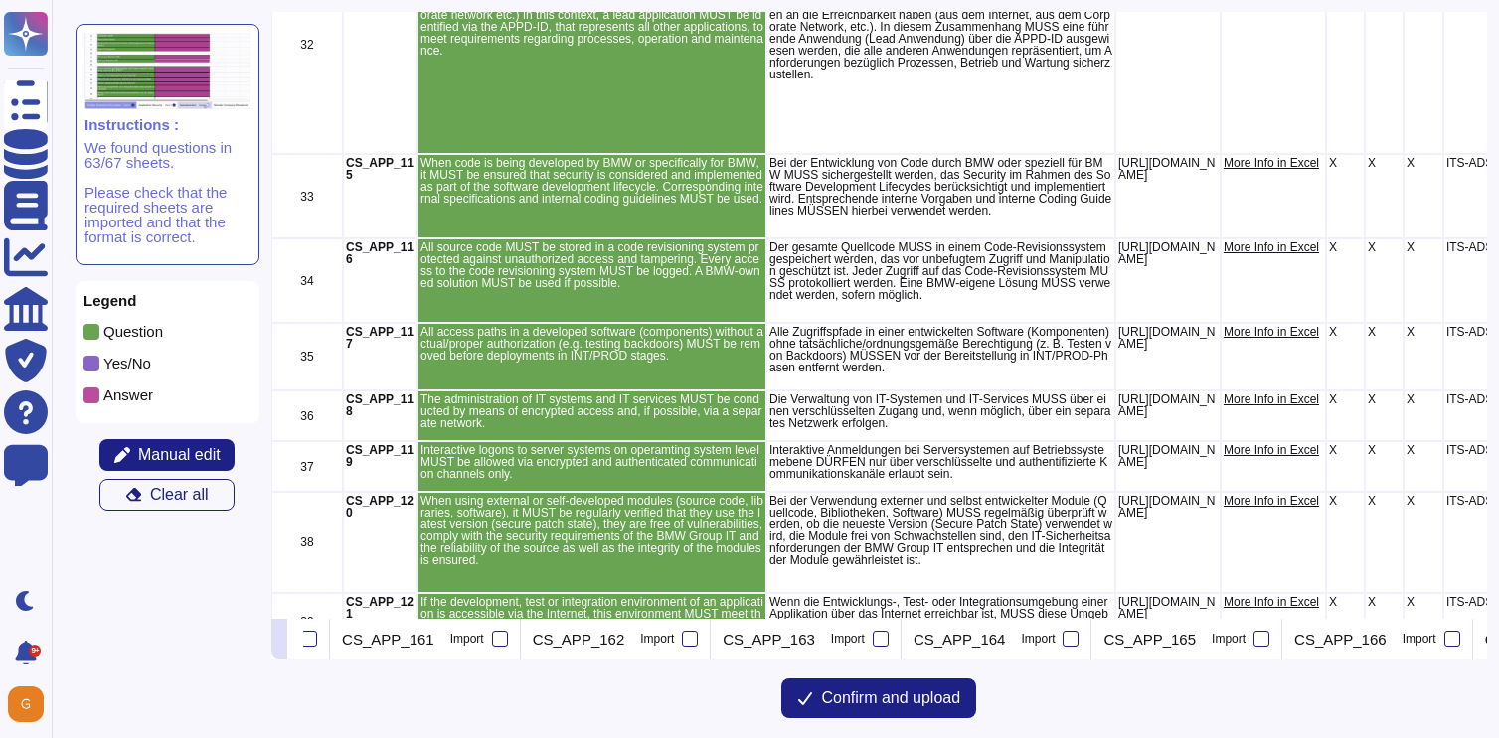
click at [279, 641] on icon at bounding box center [279, 641] width 0 height 0
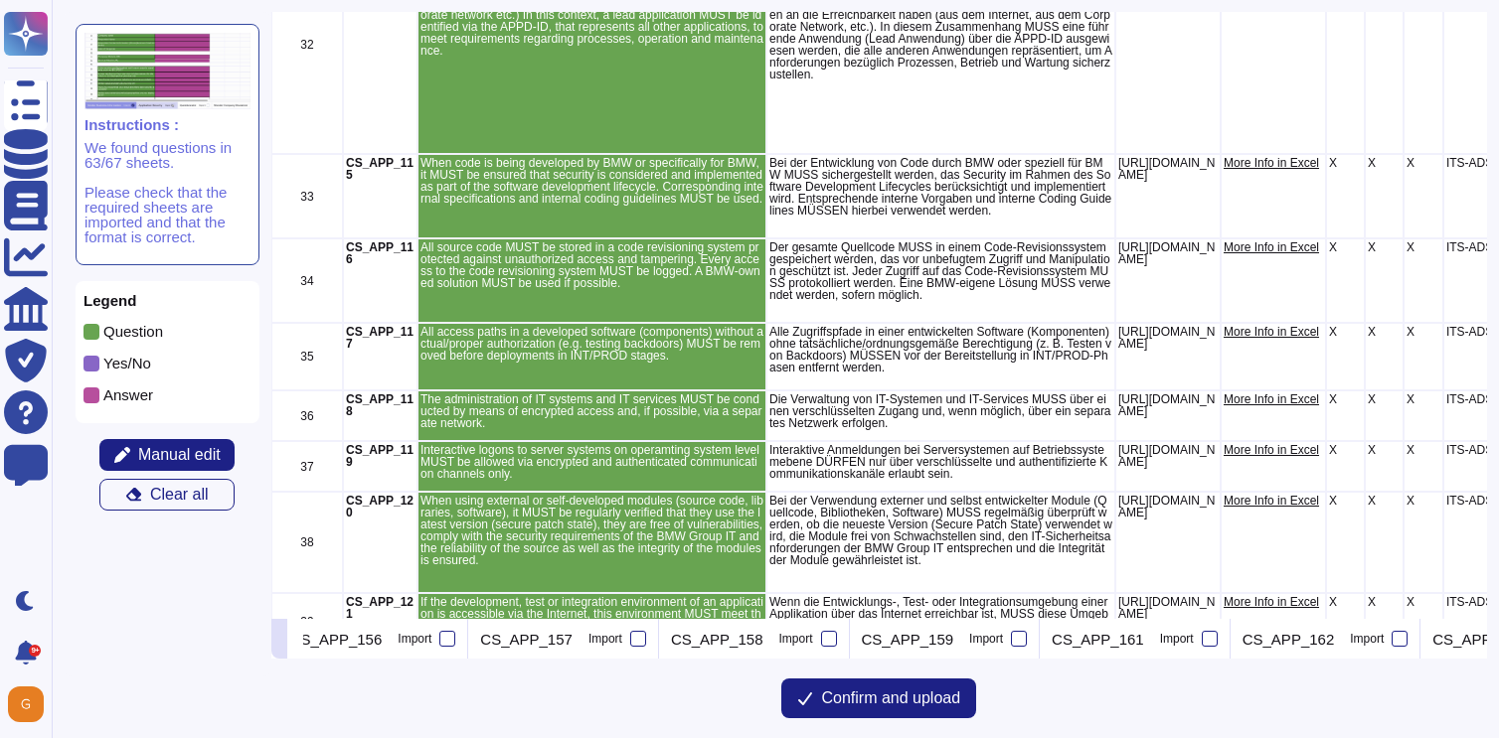
click at [279, 641] on icon at bounding box center [279, 641] width 0 height 0
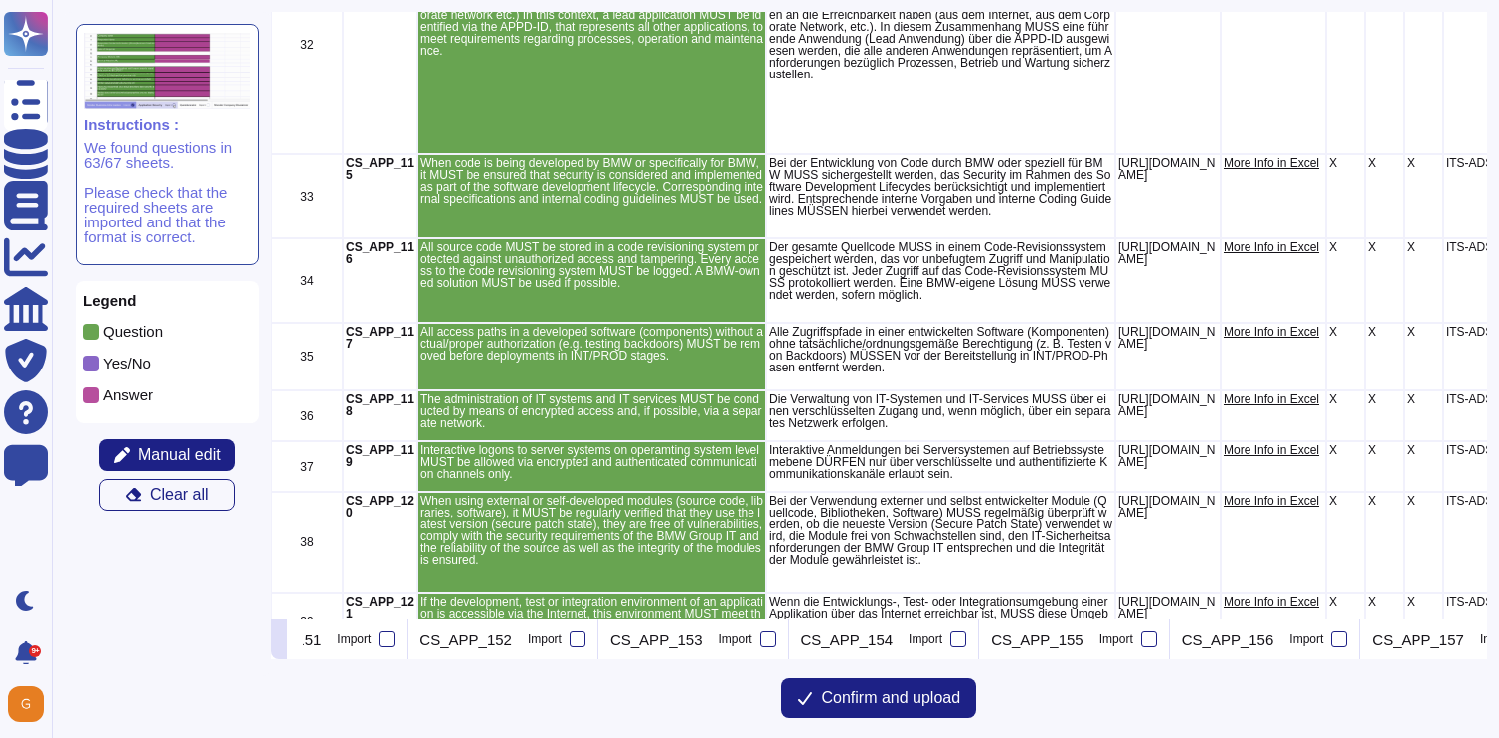
click at [279, 641] on icon at bounding box center [279, 641] width 0 height 0
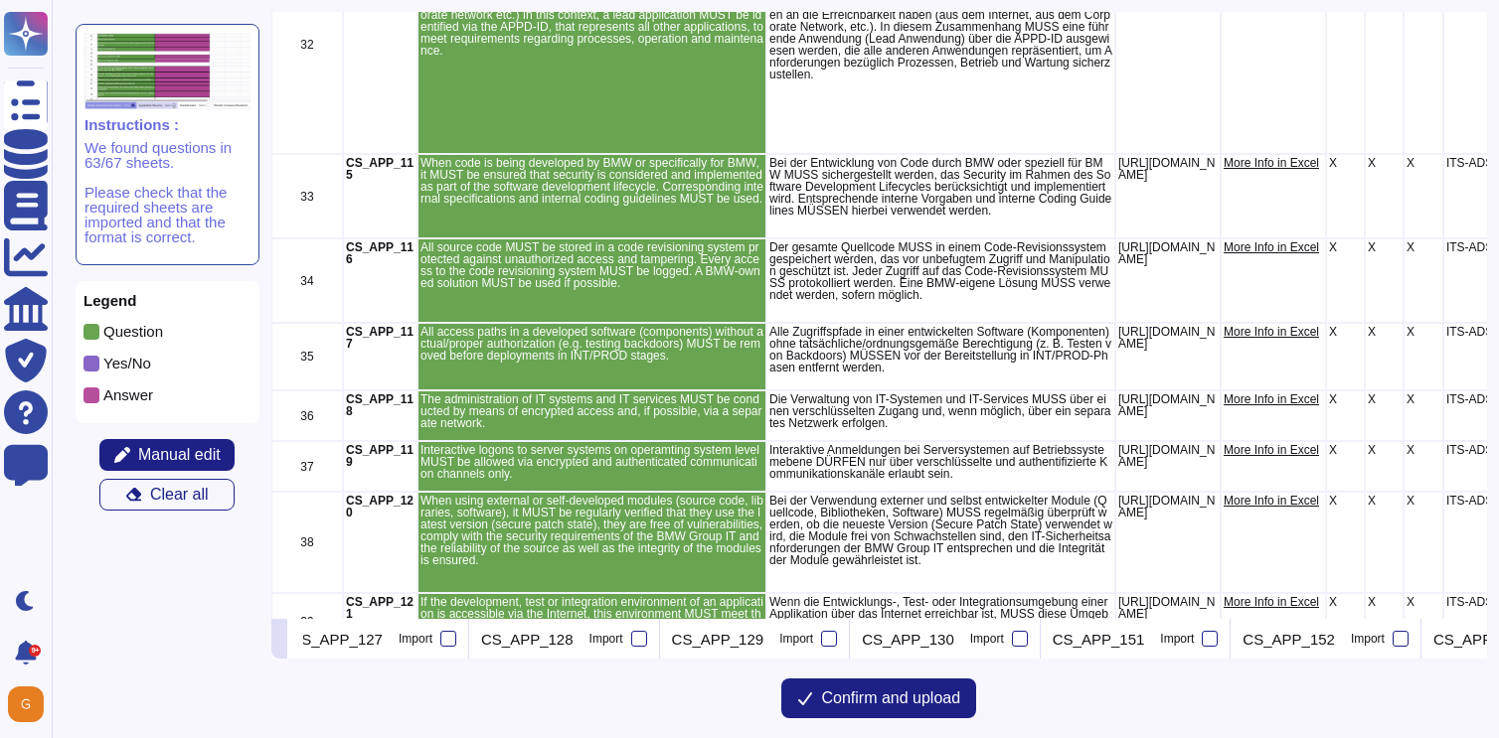
click at [279, 641] on icon at bounding box center [279, 641] width 0 height 0
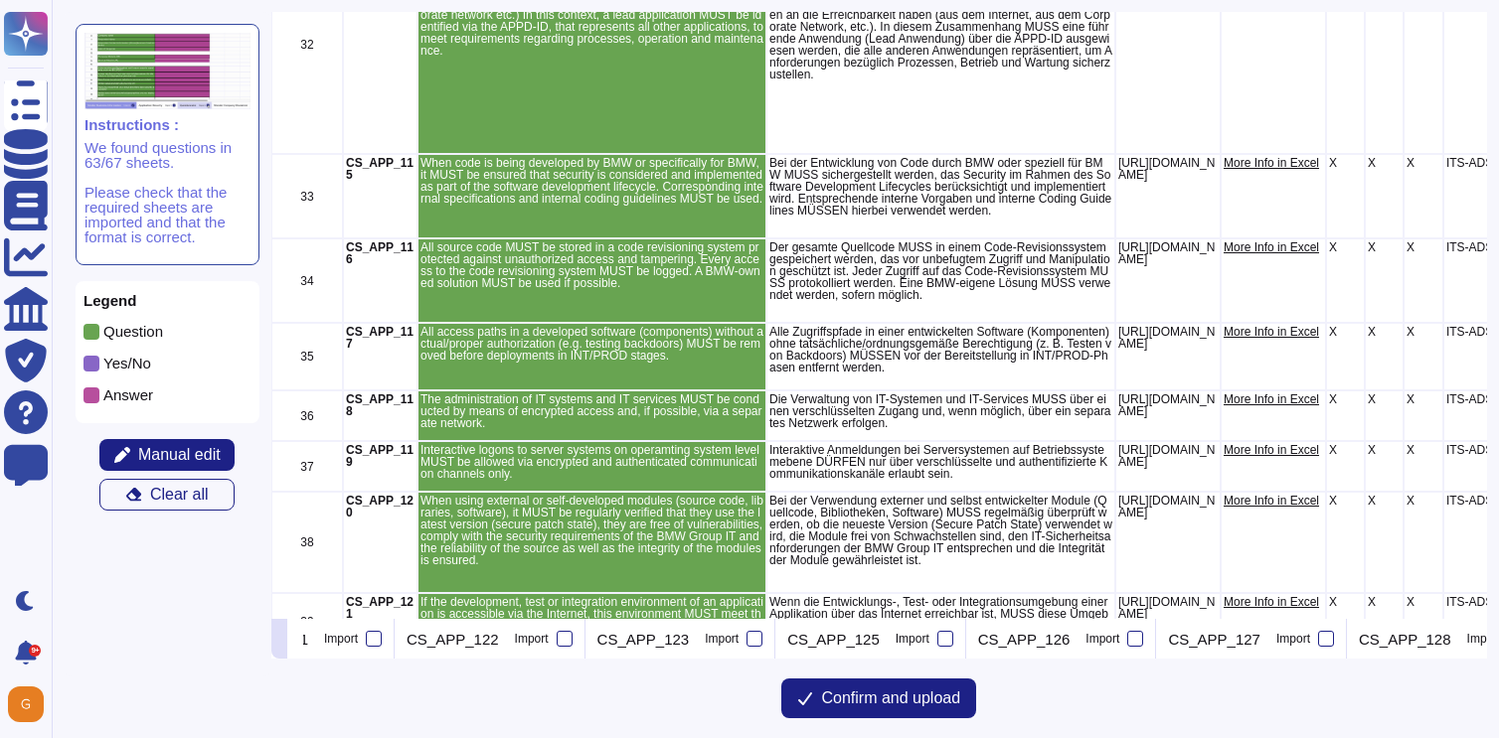
click at [279, 641] on icon at bounding box center [279, 641] width 0 height 0
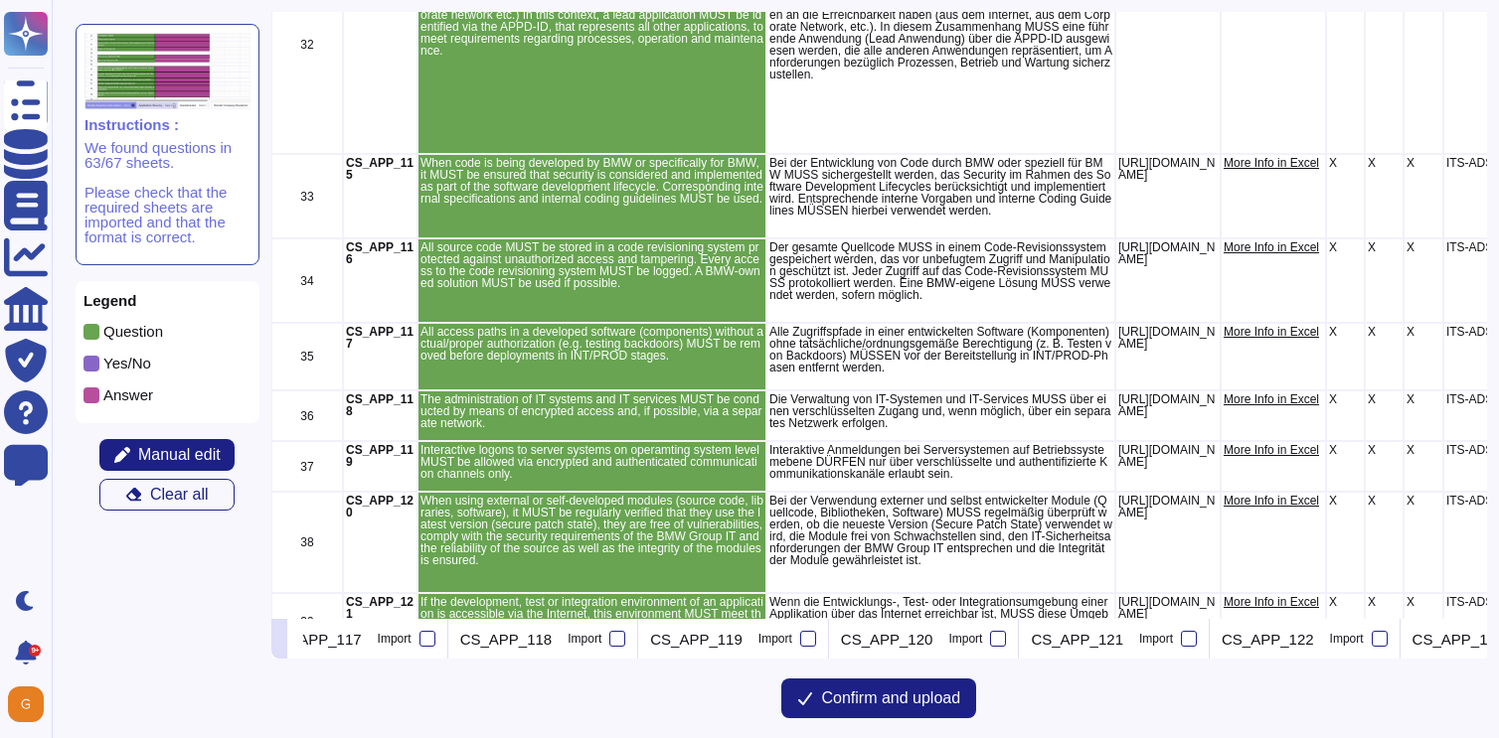
click at [279, 641] on icon at bounding box center [279, 641] width 0 height 0
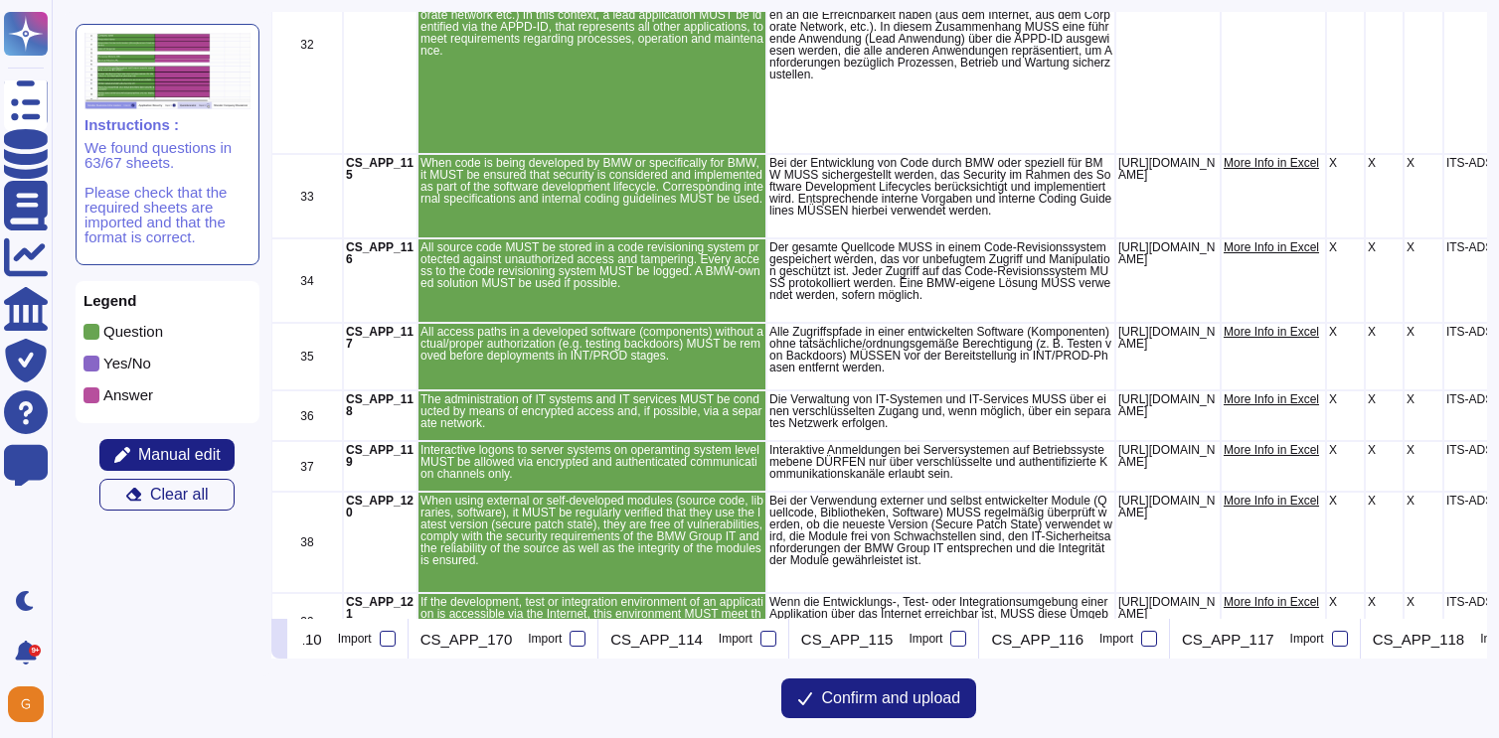
click at [279, 641] on icon at bounding box center [279, 641] width 0 height 0
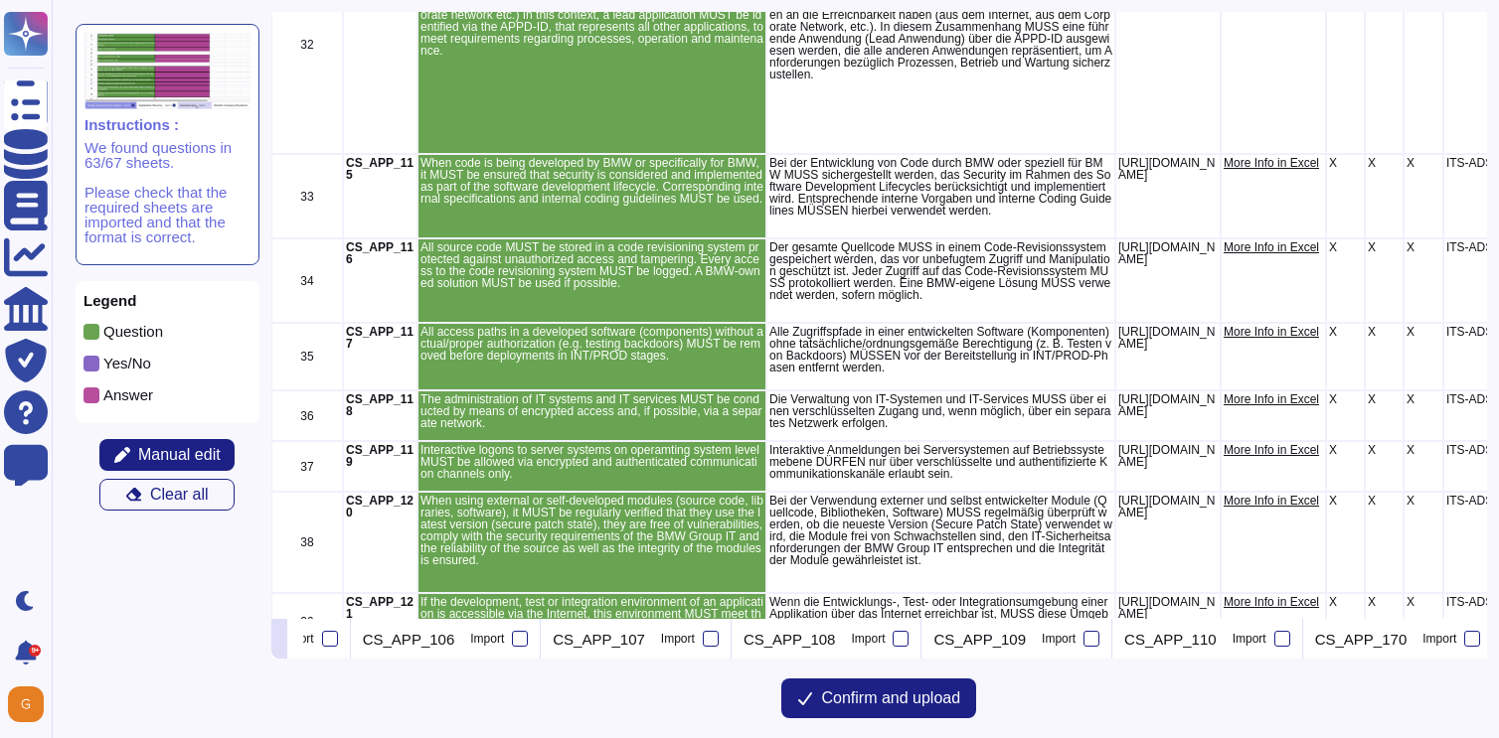
click at [279, 641] on icon at bounding box center [279, 641] width 0 height 0
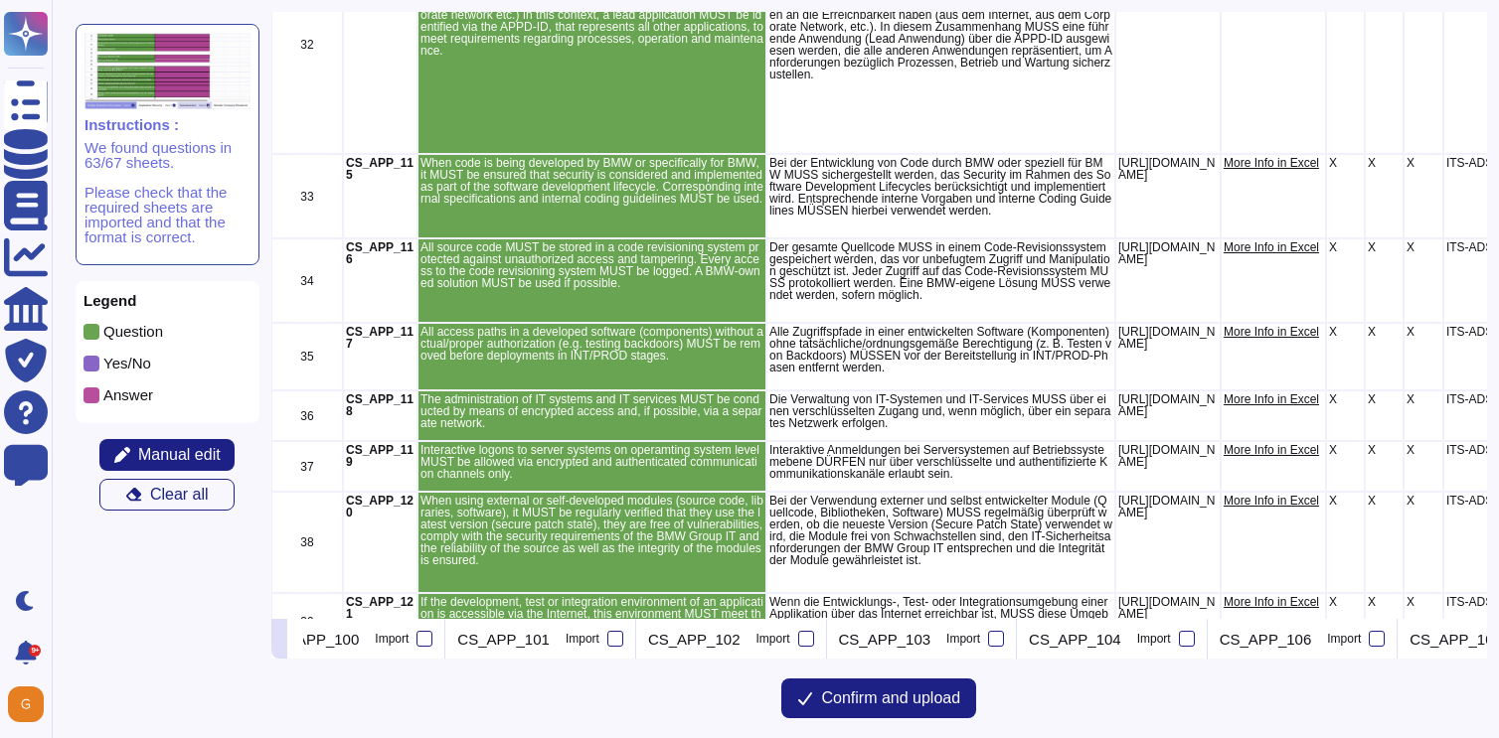
click at [279, 641] on icon at bounding box center [279, 641] width 0 height 0
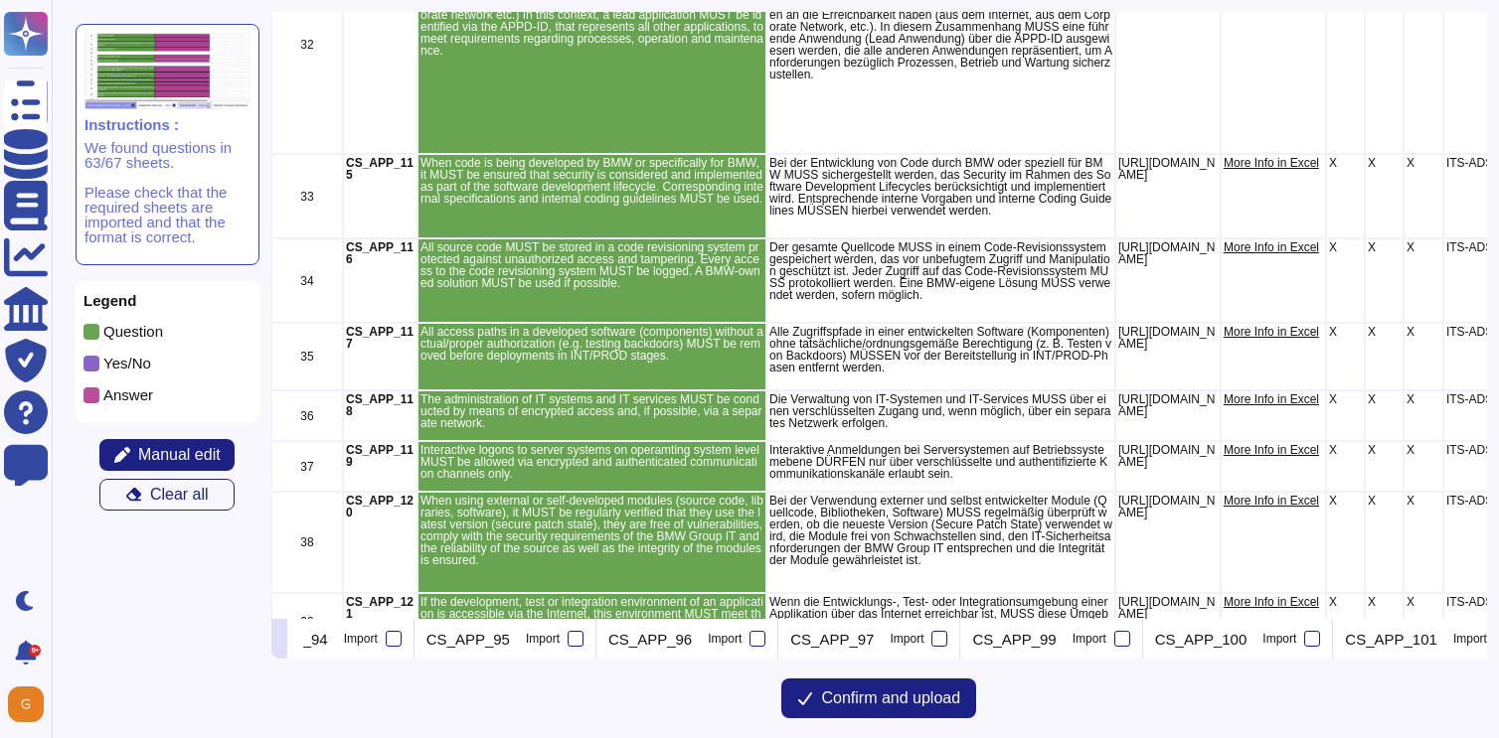
click at [279, 641] on icon at bounding box center [279, 641] width 0 height 0
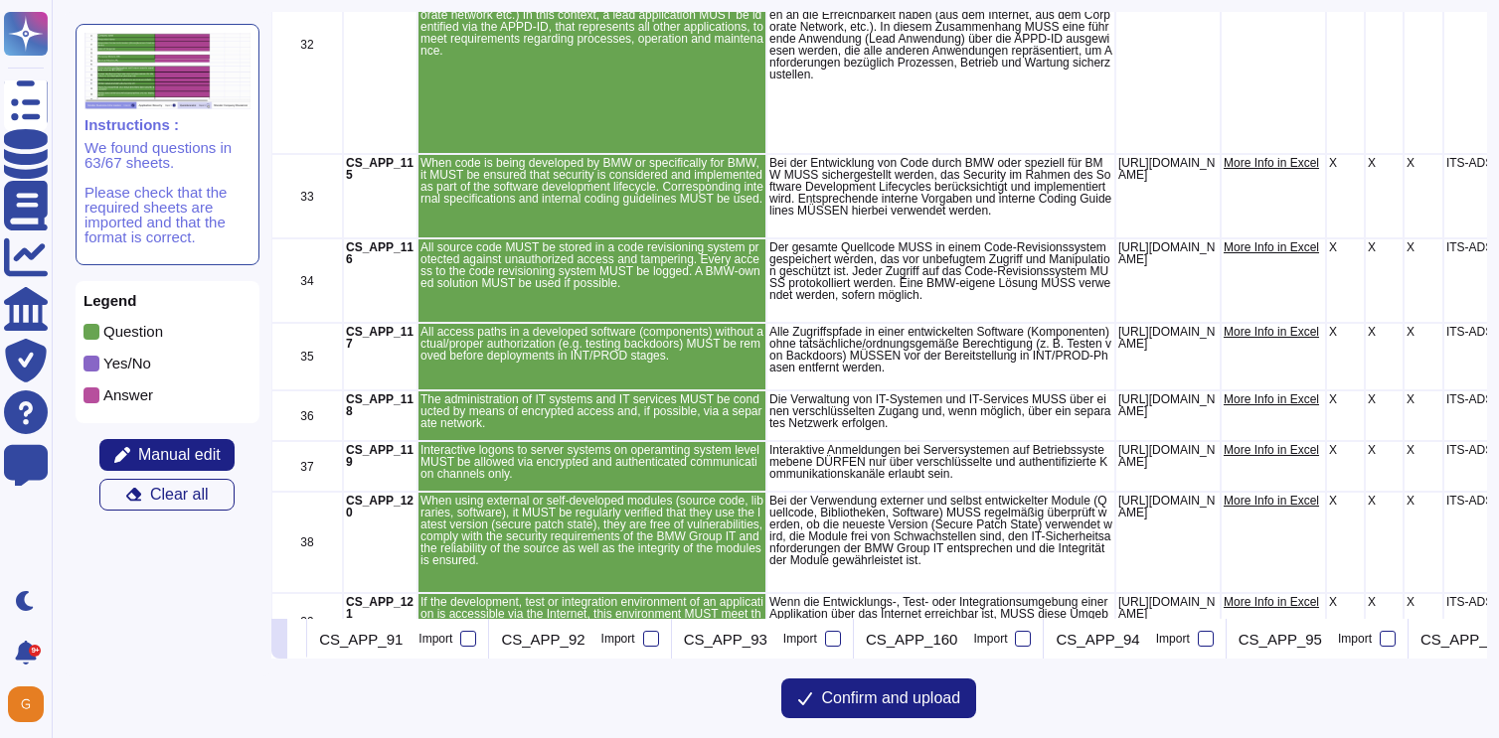
click at [279, 641] on icon at bounding box center [279, 641] width 0 height 0
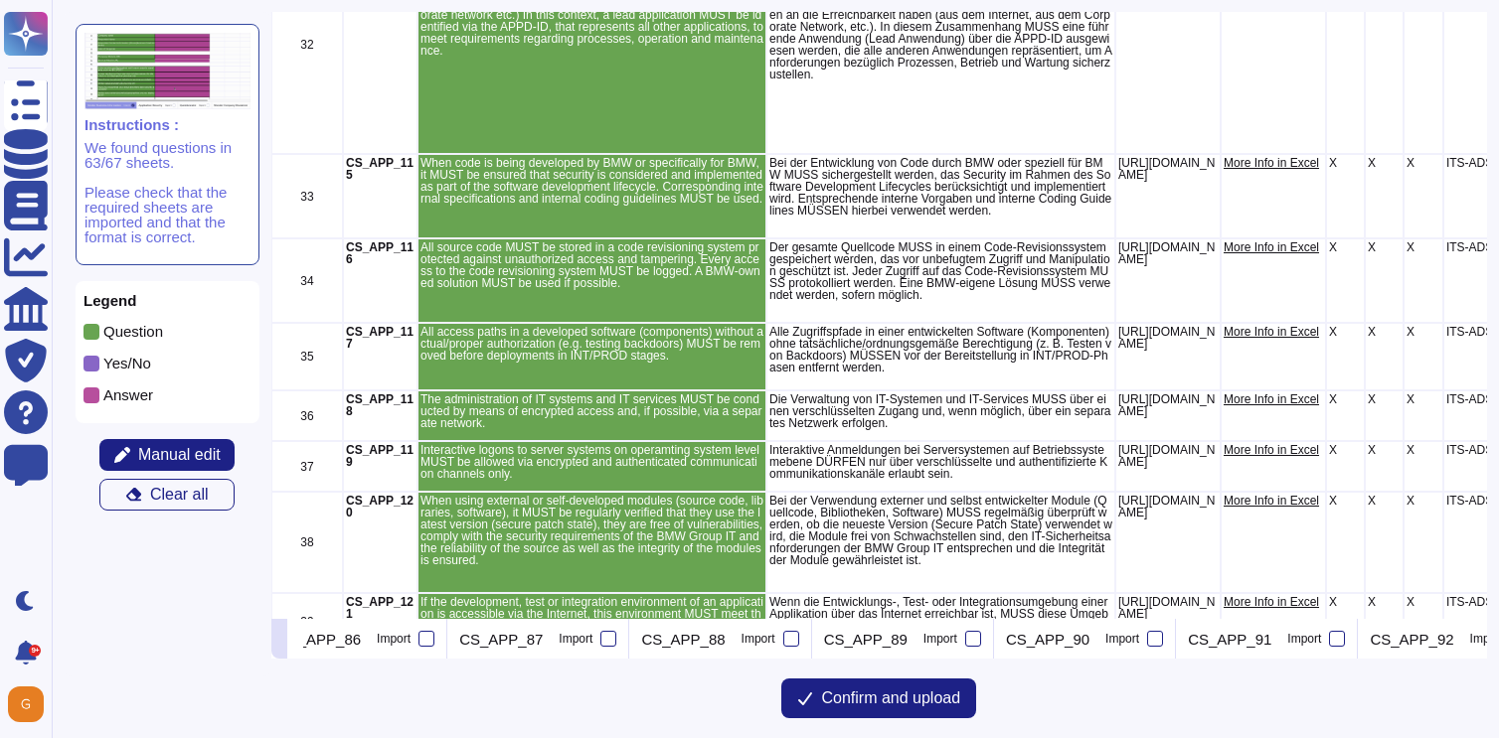
click at [279, 641] on icon at bounding box center [279, 641] width 0 height 0
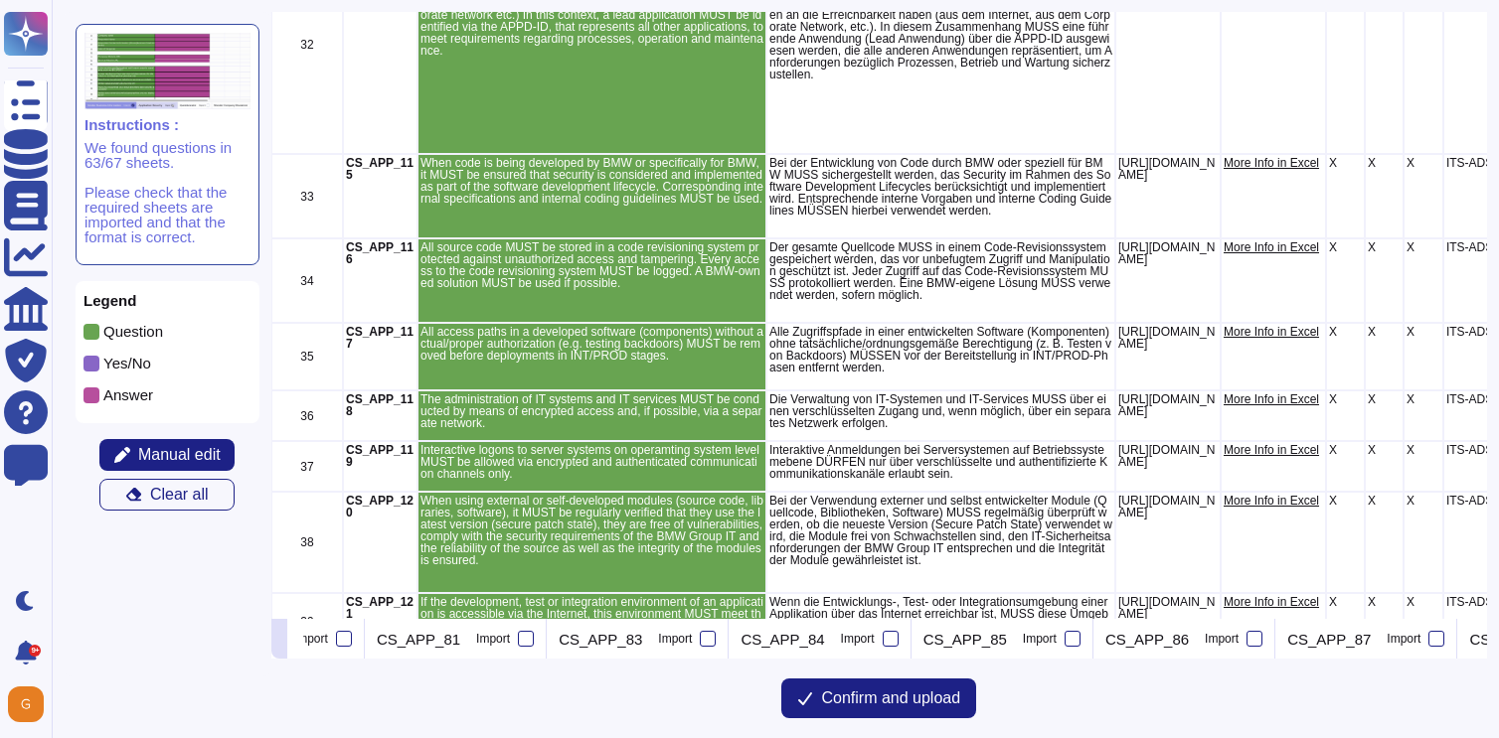
click at [279, 641] on icon at bounding box center [279, 641] width 0 height 0
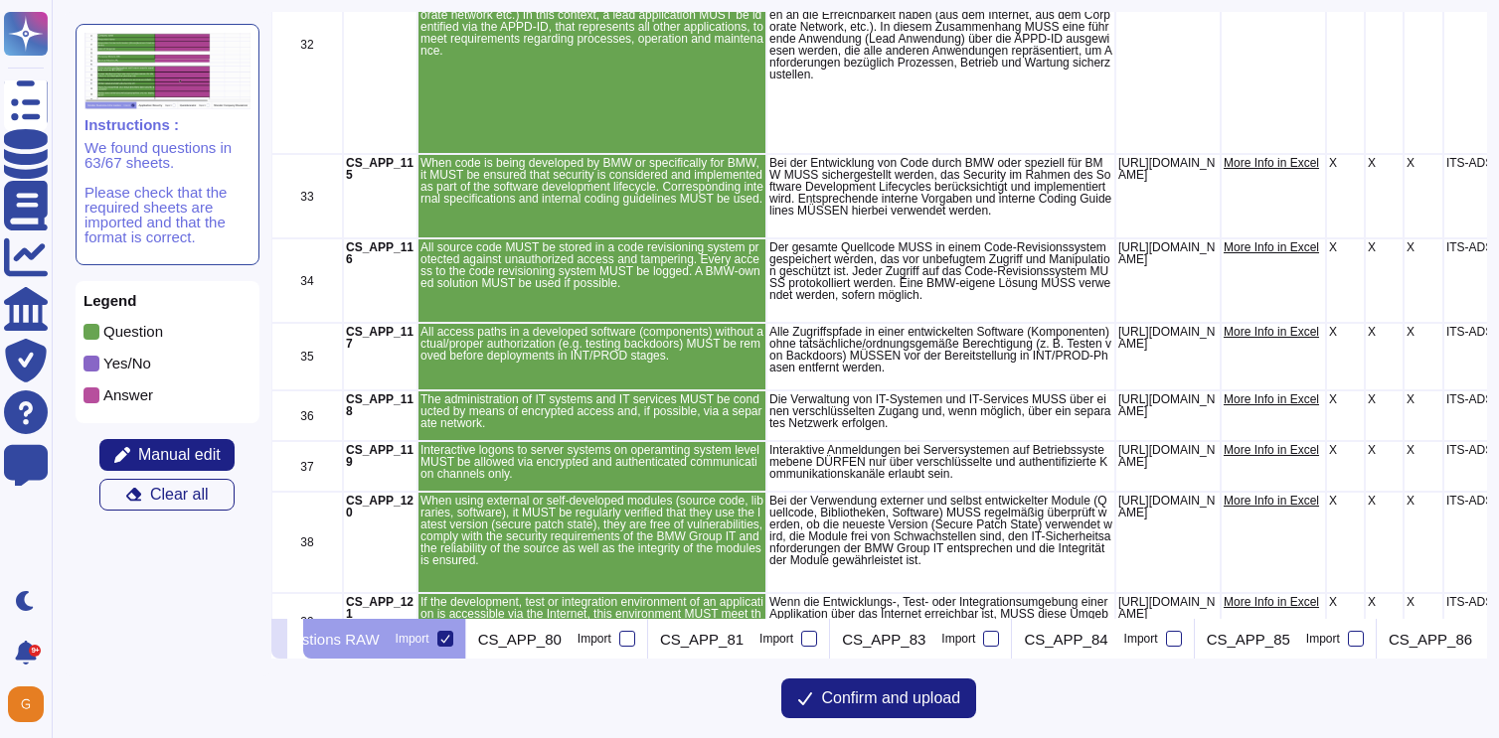
click at [279, 641] on icon at bounding box center [279, 641] width 0 height 0
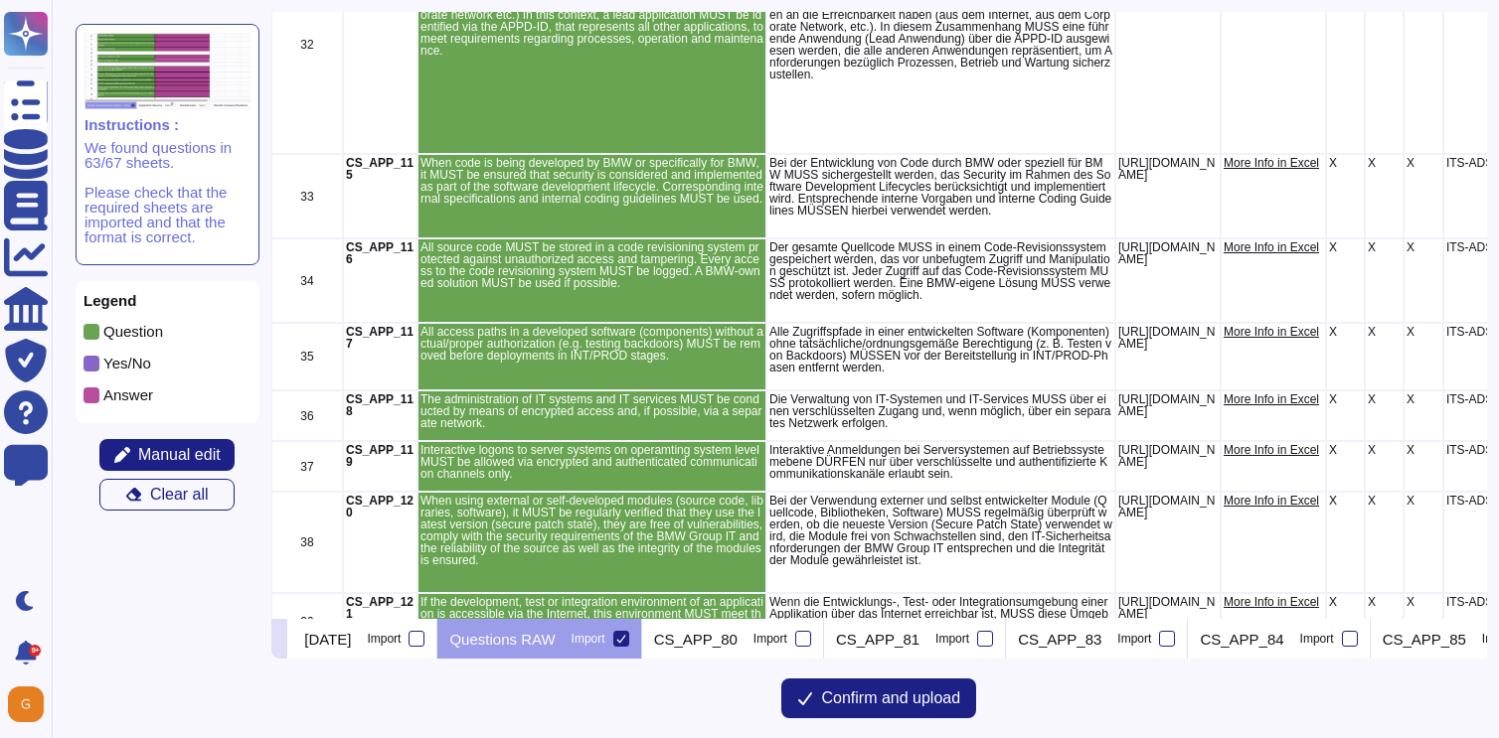
click at [279, 641] on icon at bounding box center [279, 641] width 0 height 0
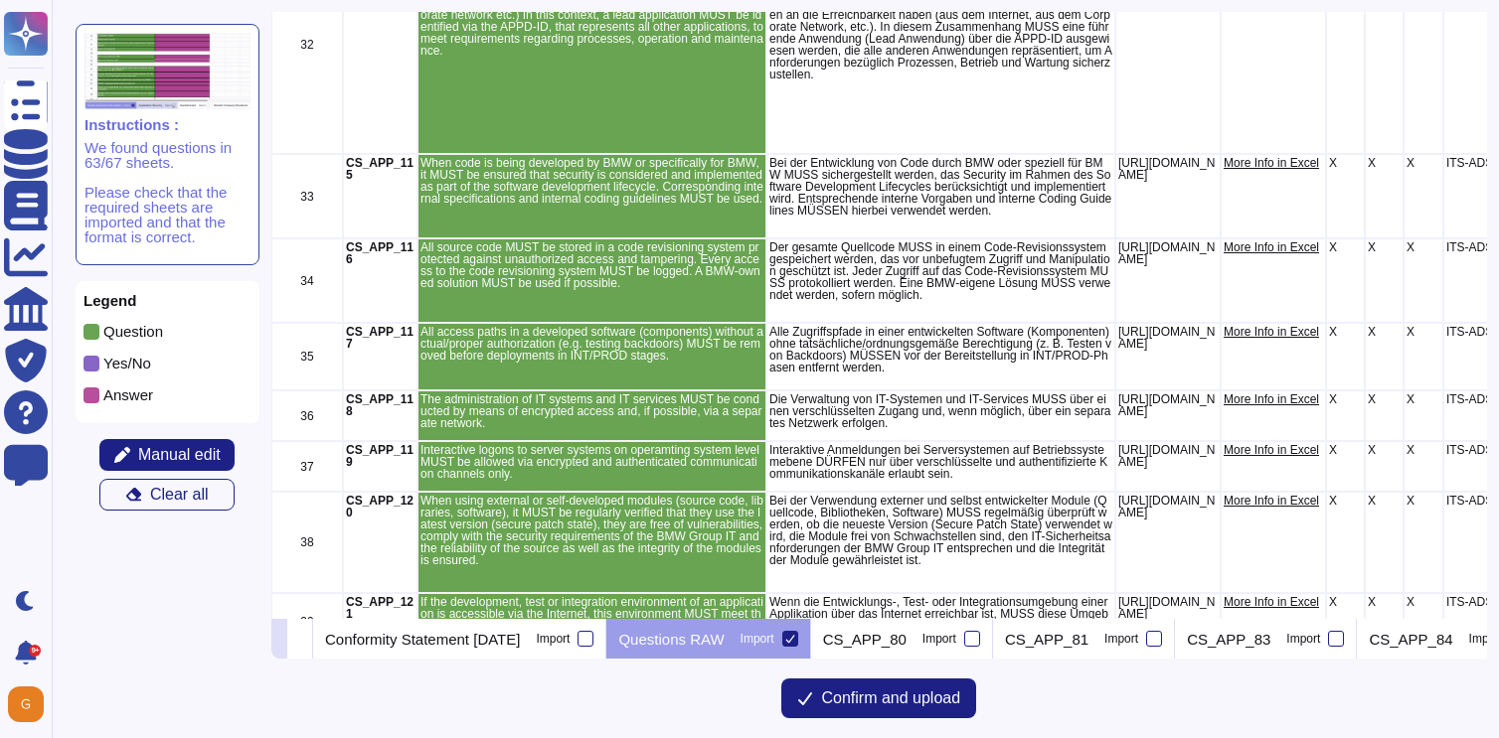
click at [279, 641] on icon at bounding box center [279, 641] width 0 height 0
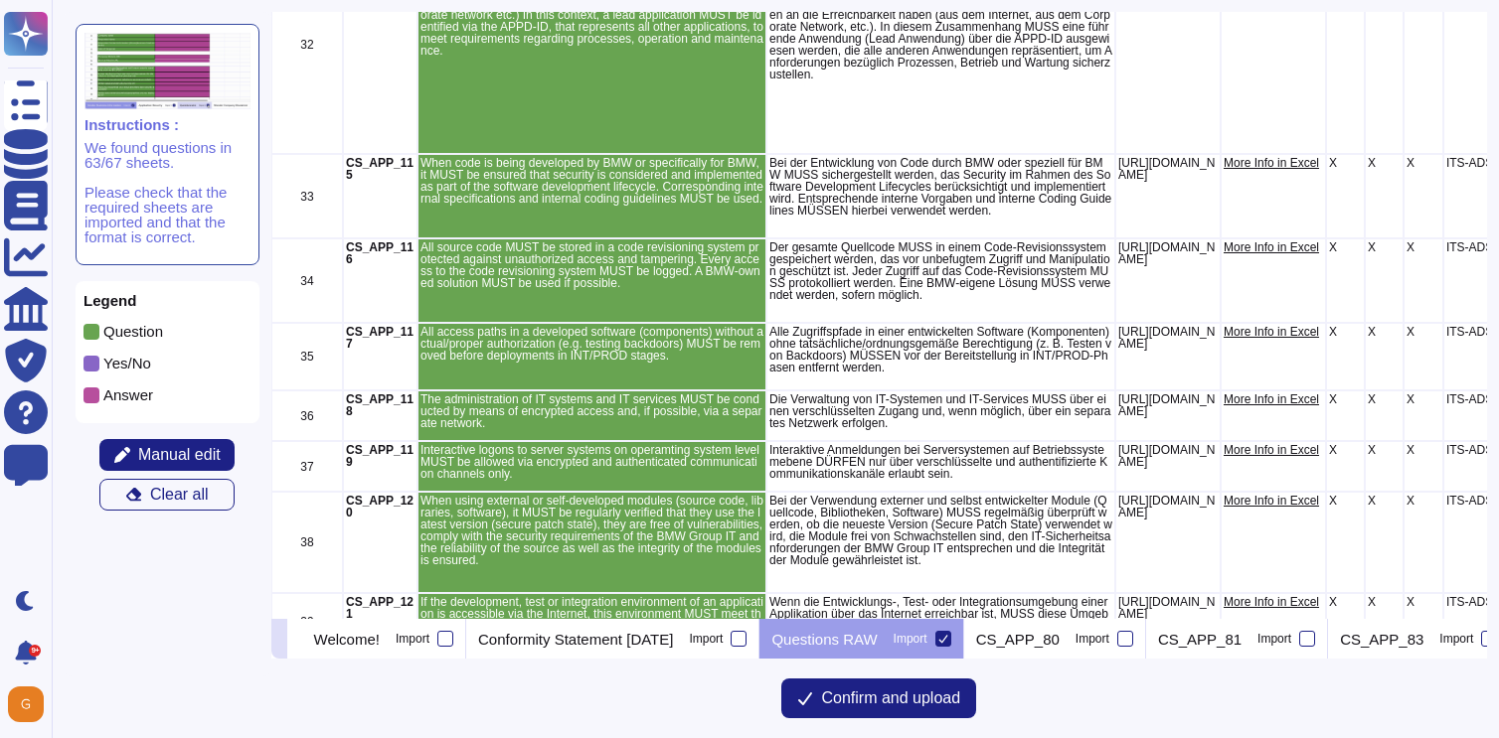
scroll to position [0, 0]
click at [830, 685] on button "Confirm and upload" at bounding box center [878, 699] width 195 height 40
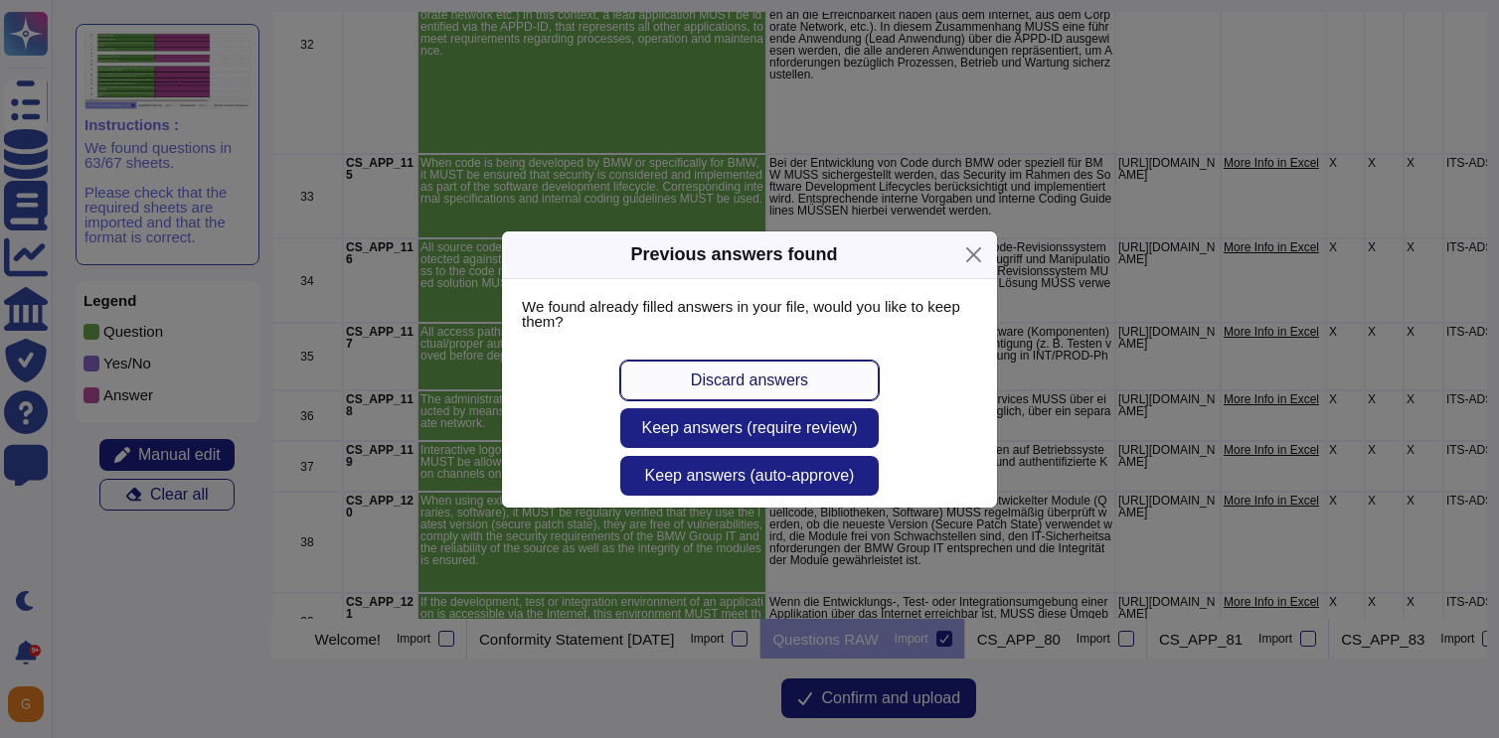
click at [794, 377] on span "Discard answers" at bounding box center [749, 381] width 117 height 16
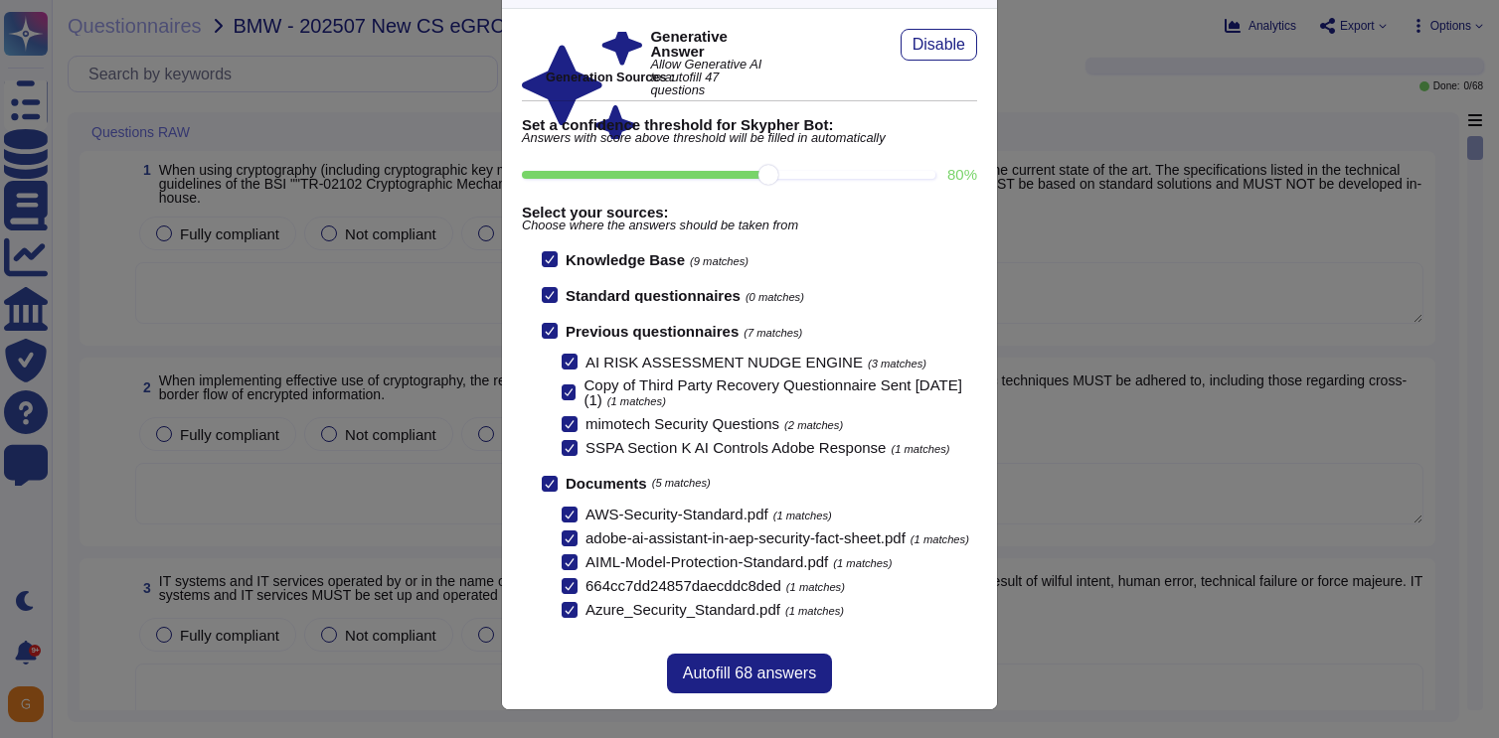
scroll to position [68, 0]
click at [862, 171] on input "80 %" at bounding box center [728, 175] width 413 height 8
click at [907, 171] on input "90 %" at bounding box center [728, 175] width 413 height 8
click at [781, 171] on input "100 %" at bounding box center [724, 175] width 405 height 8
type input "80"
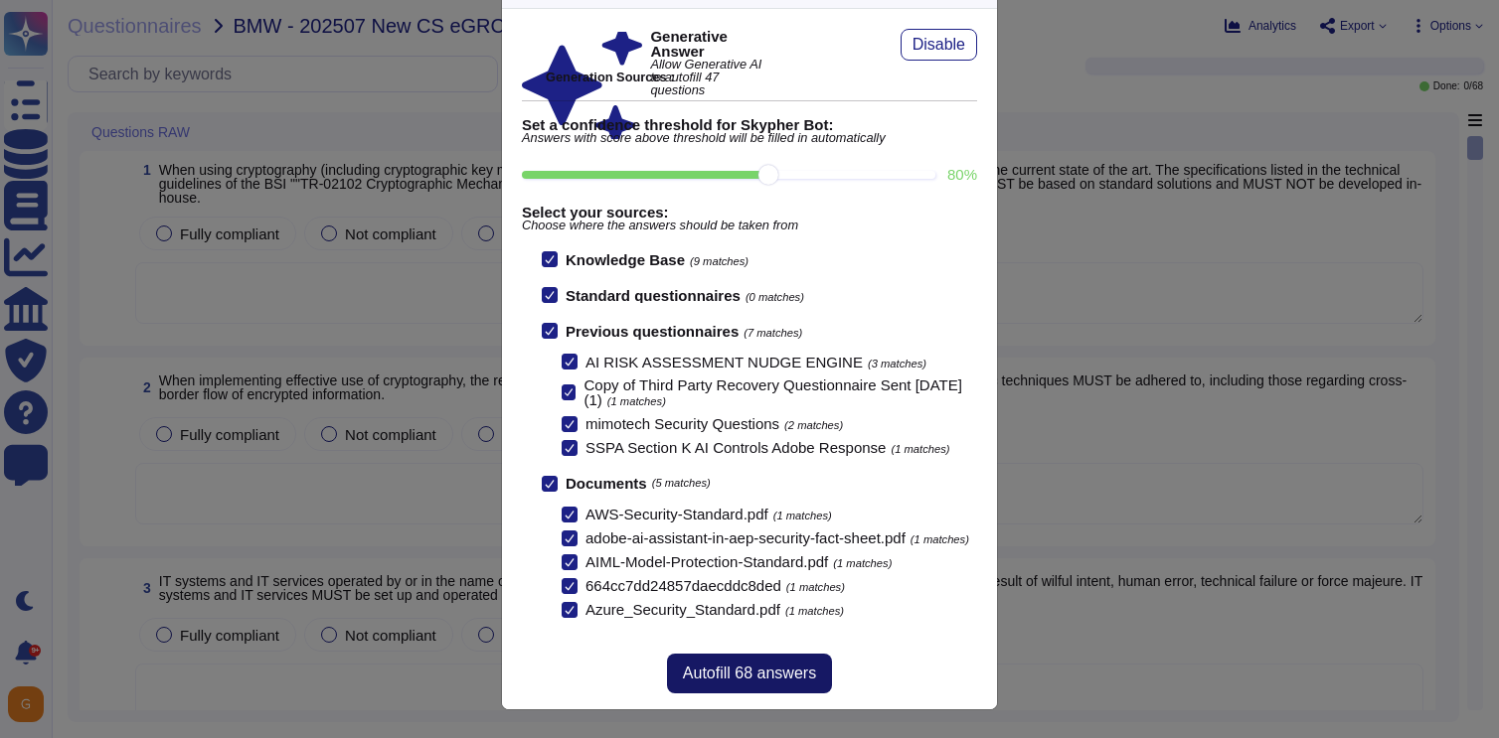
click at [780, 672] on span "Autofill 68 answers" at bounding box center [749, 674] width 133 height 16
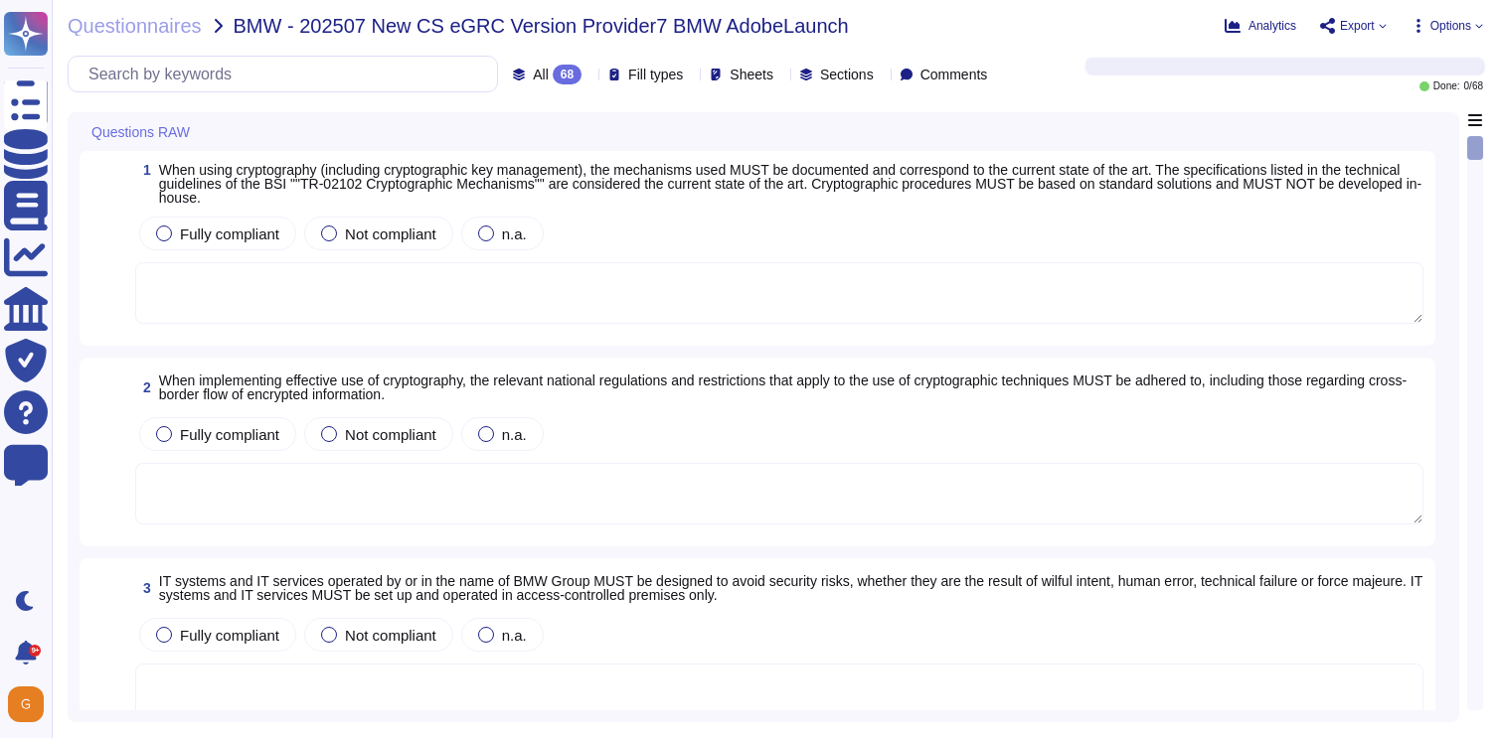
type textarea "For more details, please refer to the Cryptography Standard and Key Management …"
type textarea "Adobe complies with all applicable privacy and data security laws and regulatio…"
type textarea "On an annual basis, management performs a risk assessment of Adobe’s critical b…"
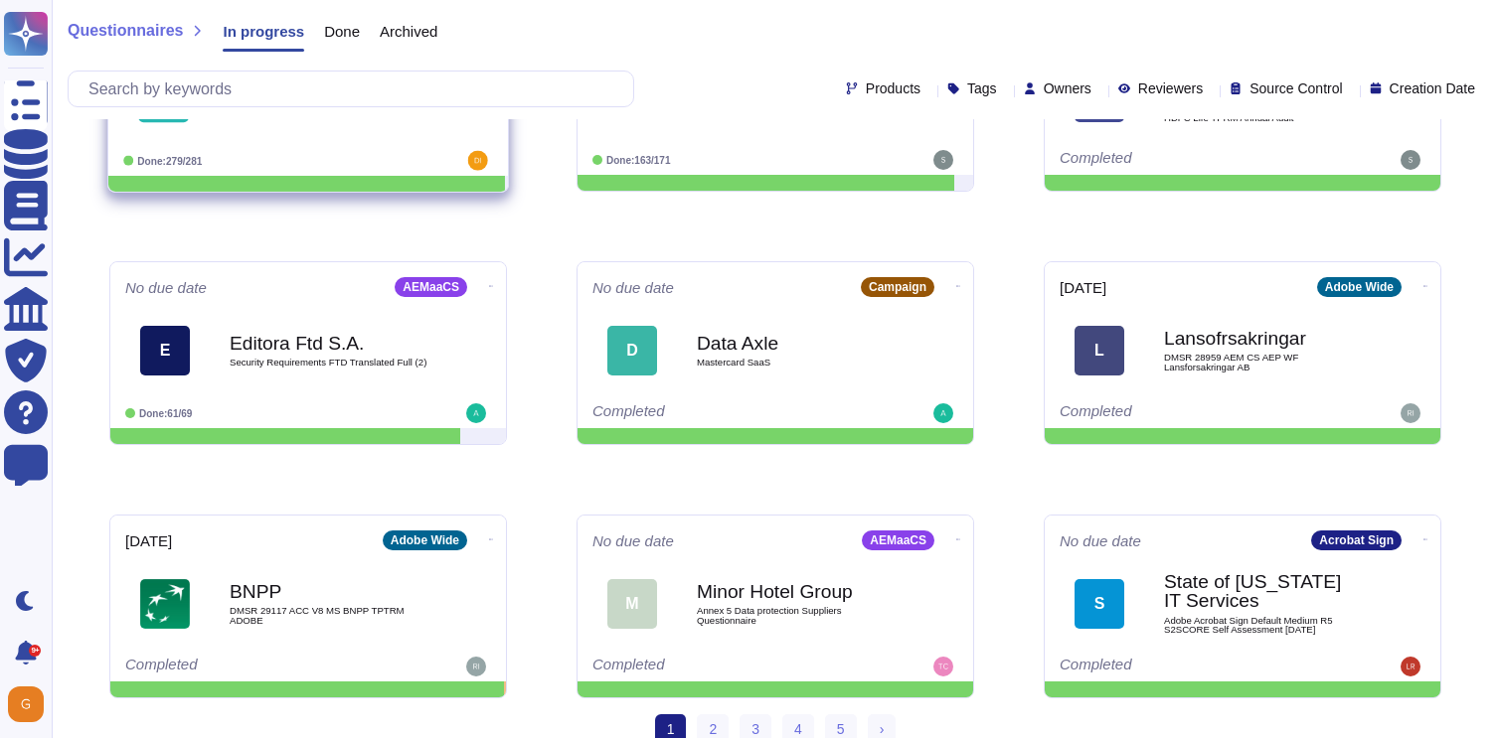
scroll to position [402, 0]
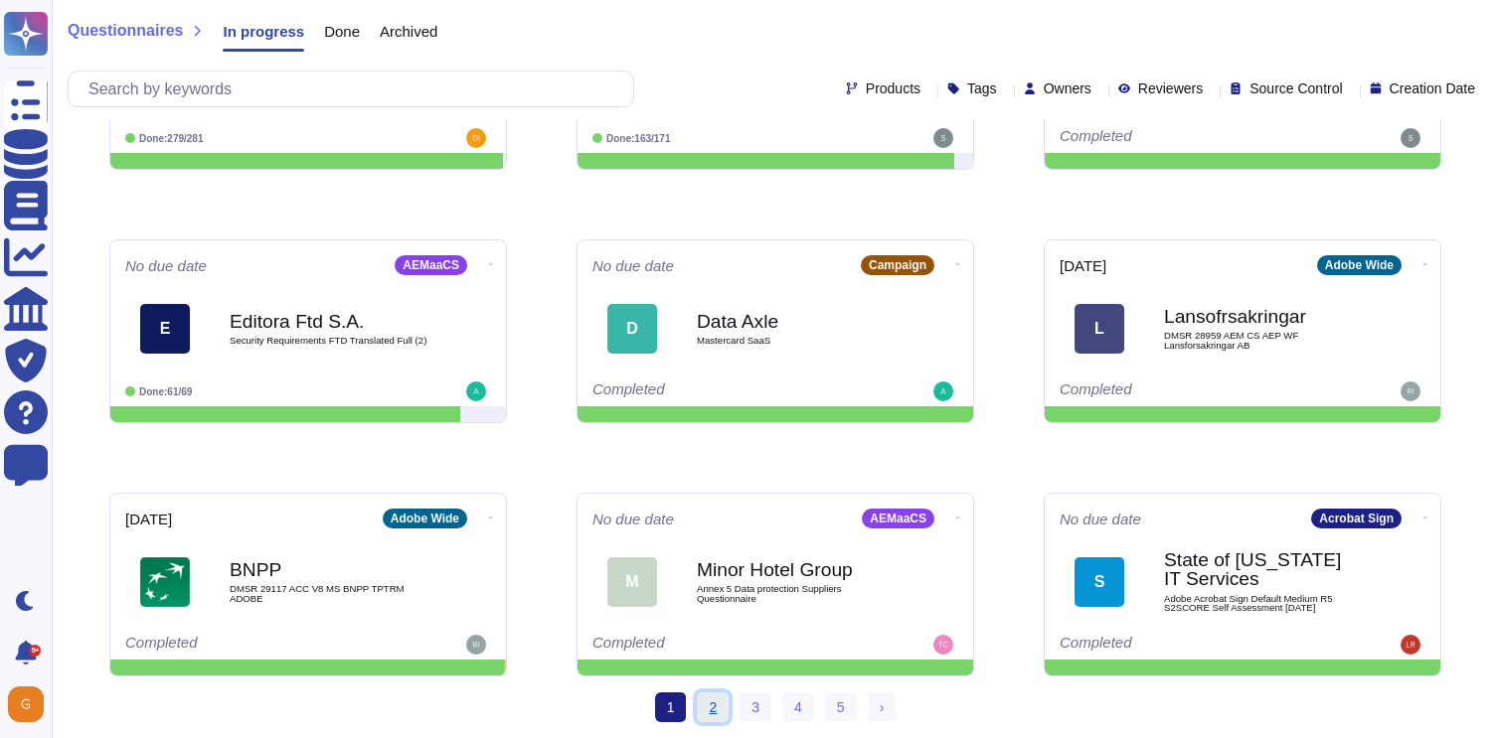
click at [708, 703] on link "2" at bounding box center [713, 708] width 32 height 30
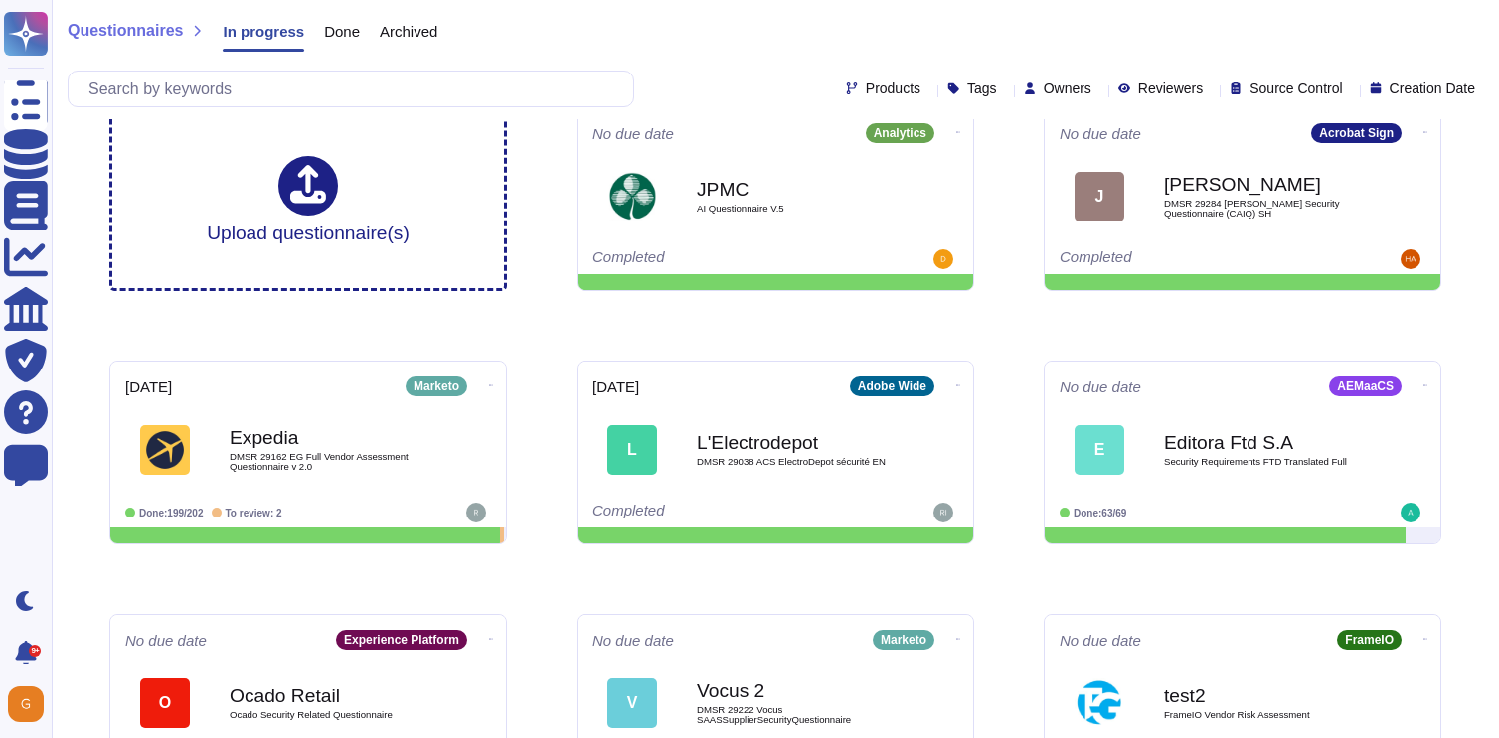
scroll to position [402, 0]
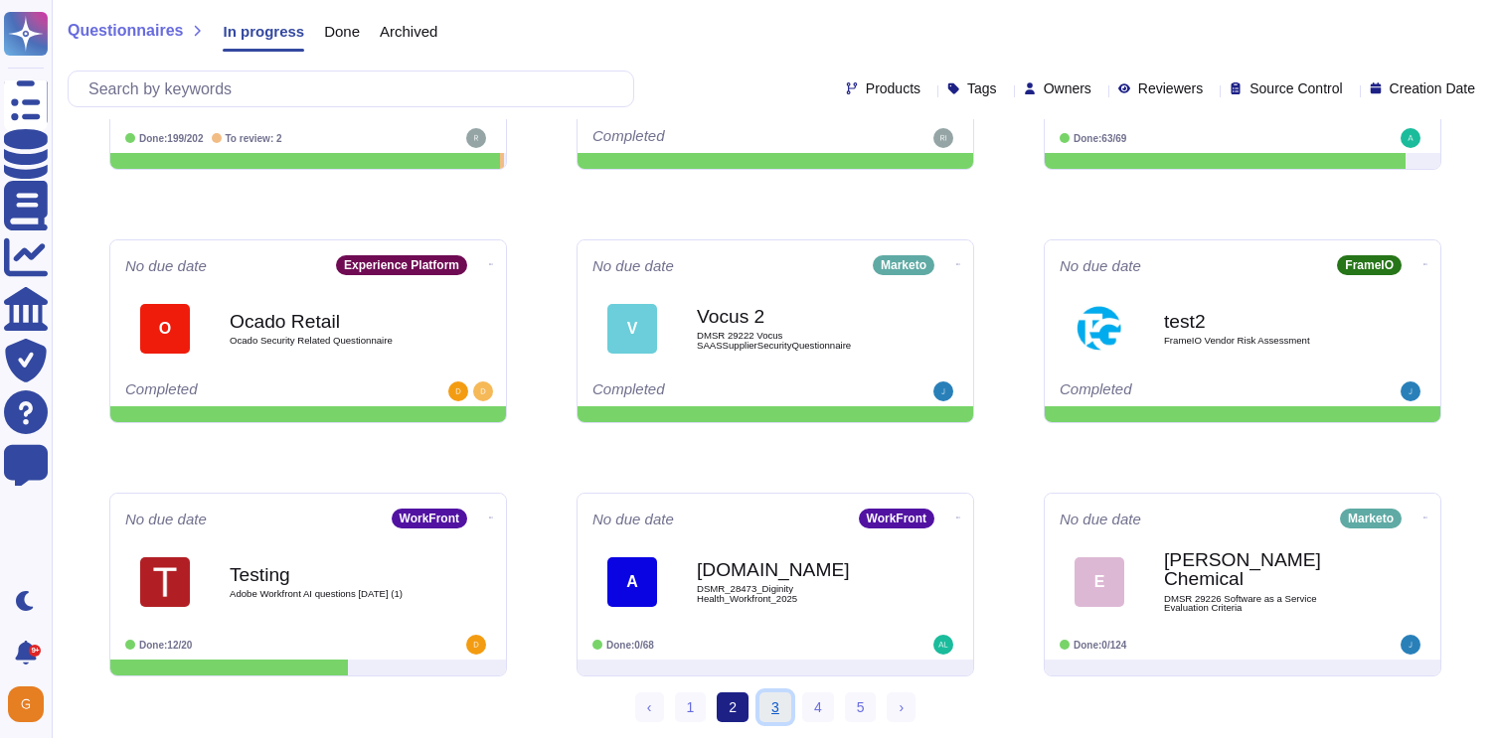
click at [767, 707] on link "3" at bounding box center [775, 708] width 32 height 30
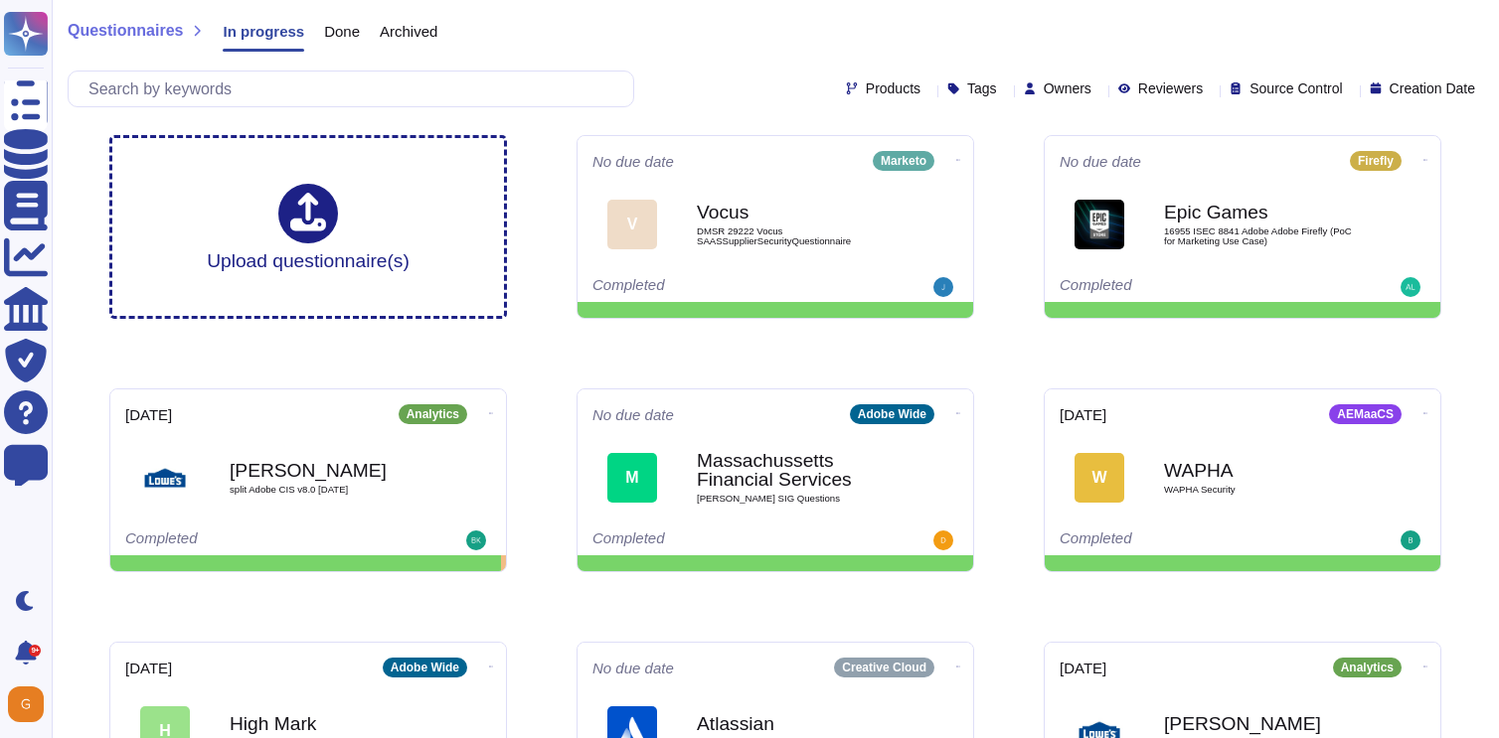
scroll to position [402, 0]
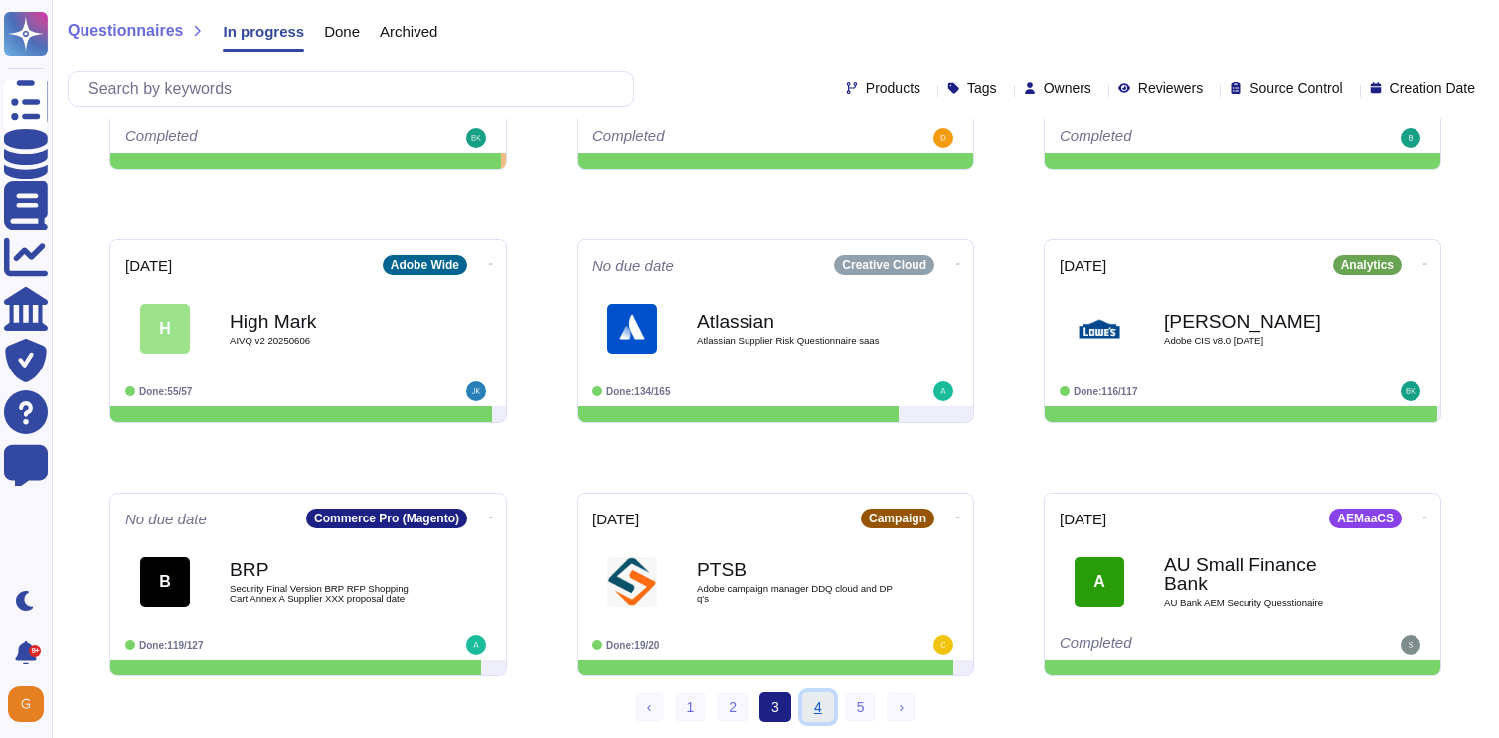
click at [819, 706] on link "4" at bounding box center [818, 708] width 32 height 30
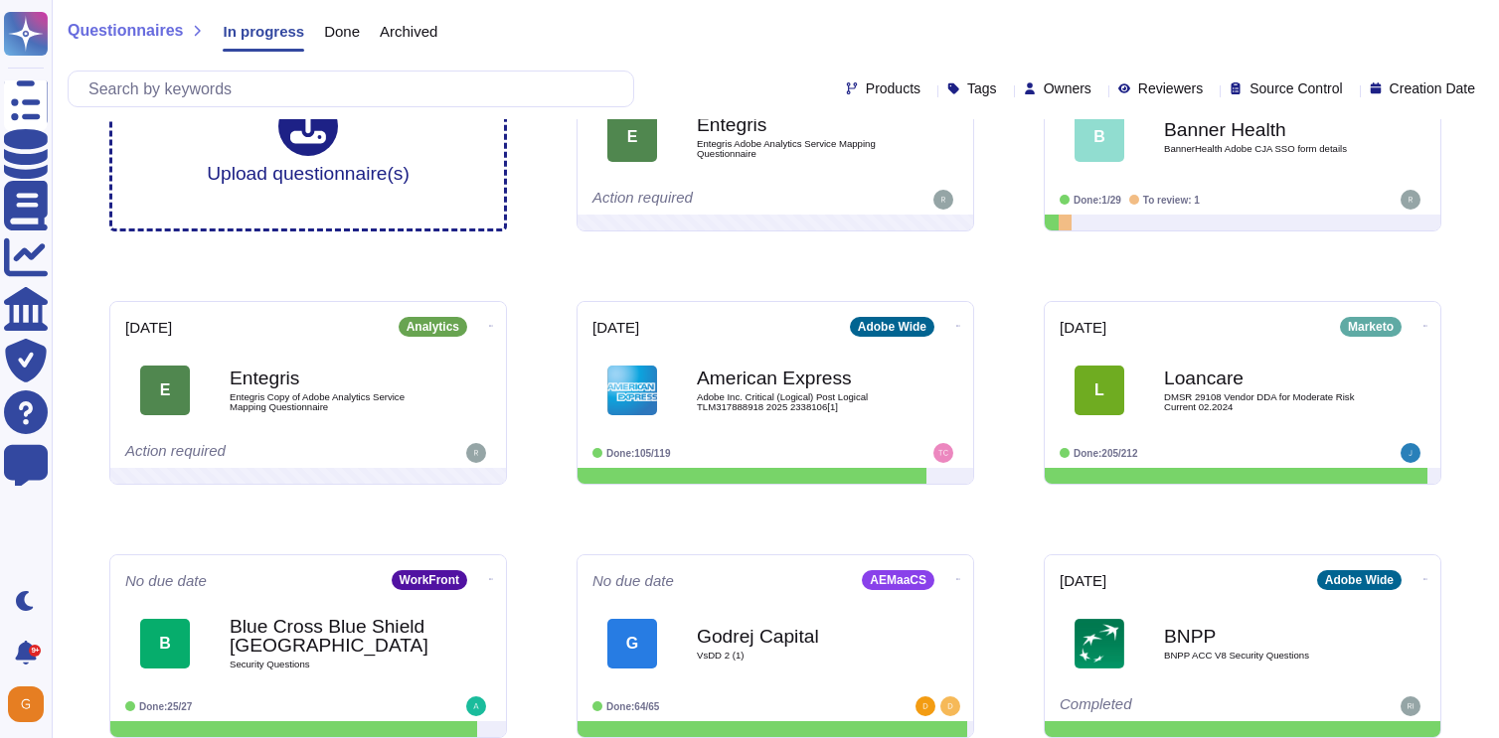
scroll to position [402, 0]
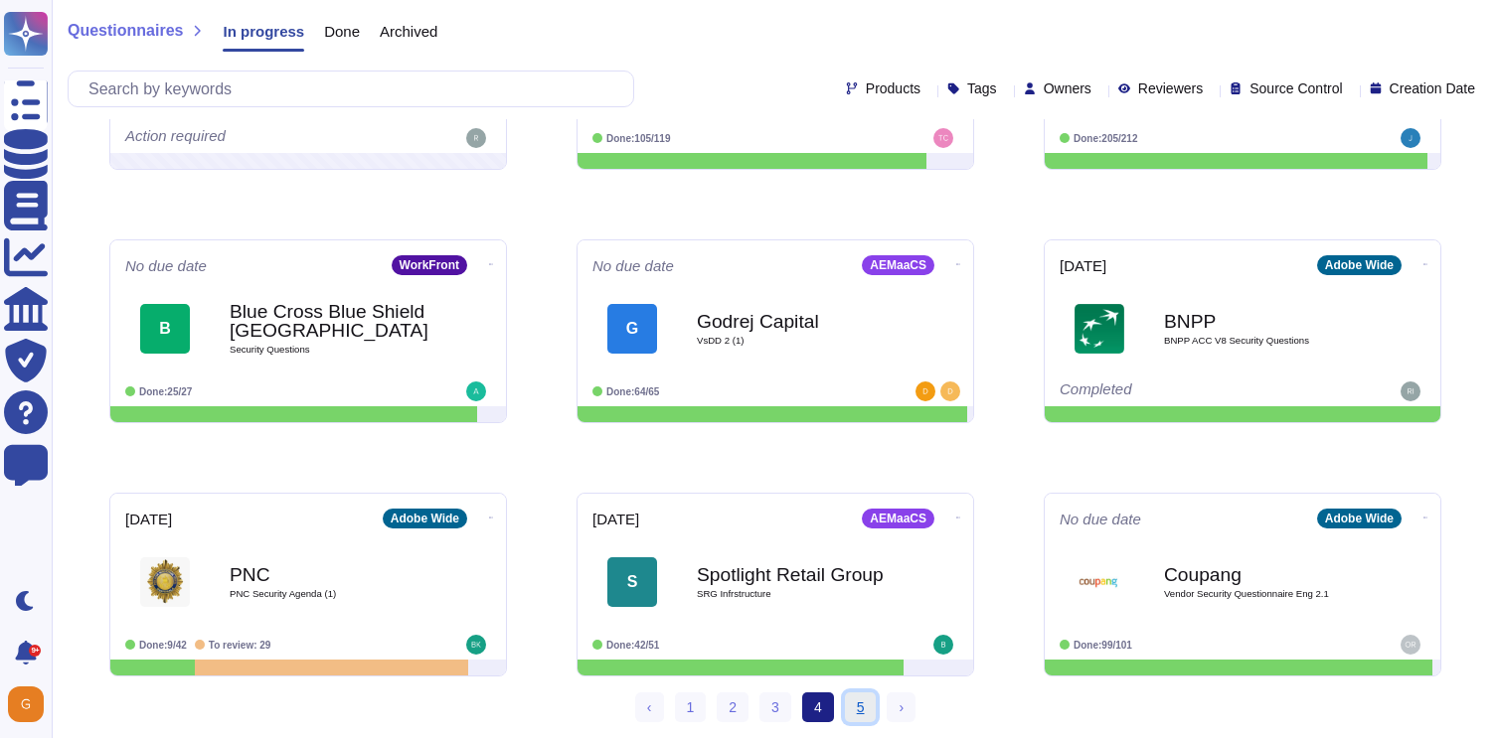
click at [856, 702] on link "5" at bounding box center [861, 708] width 32 height 30
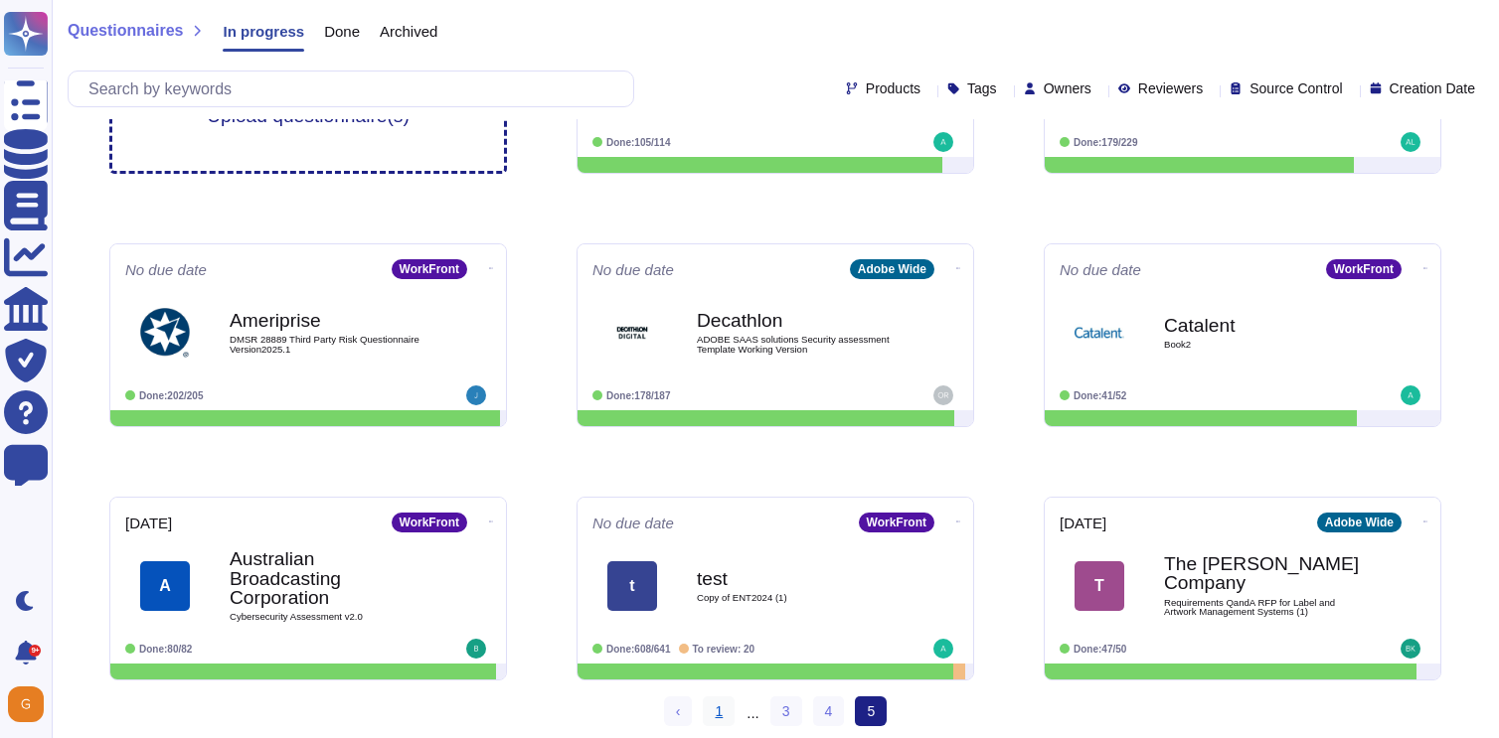
scroll to position [151, 0]
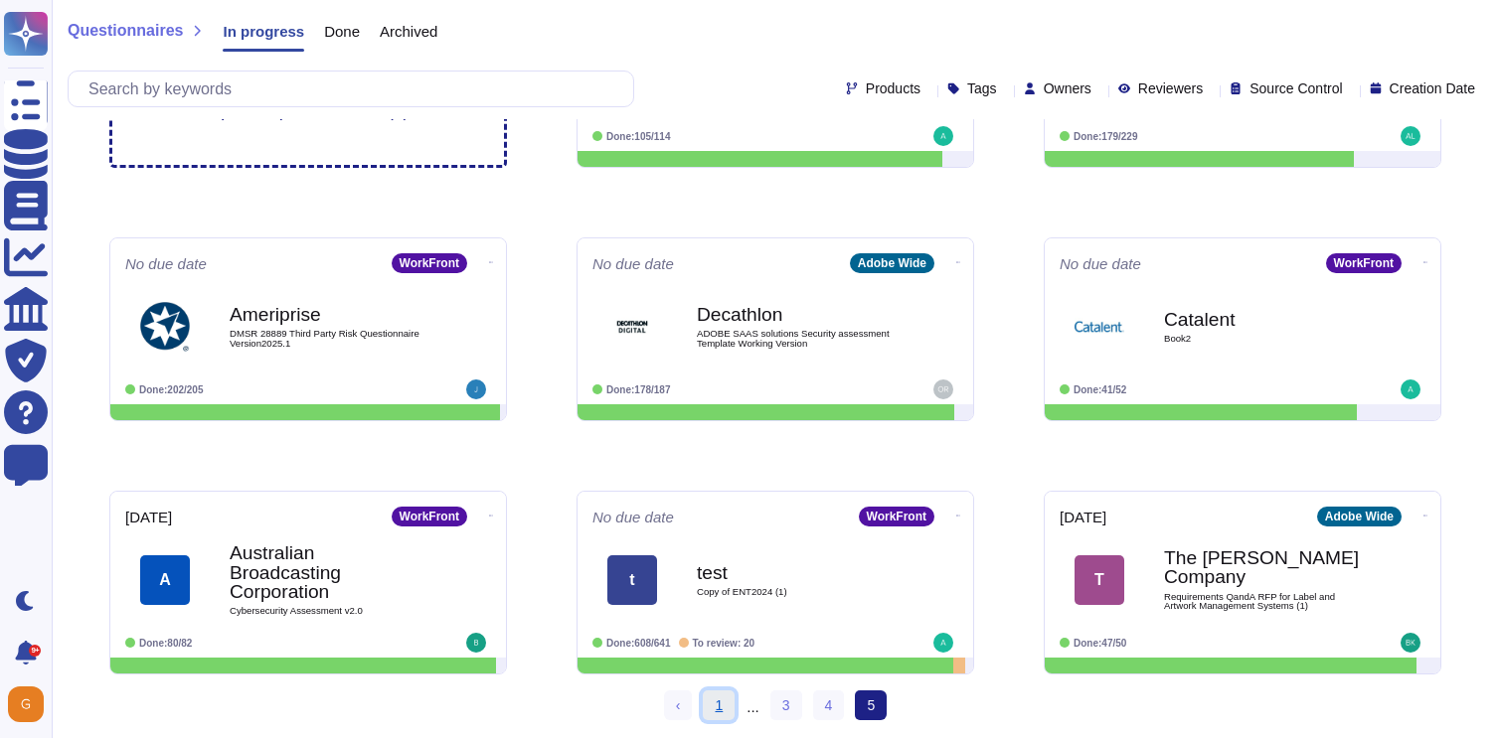
click at [717, 705] on link "1" at bounding box center [719, 706] width 32 height 30
